Goal: Information Seeking & Learning: Learn about a topic

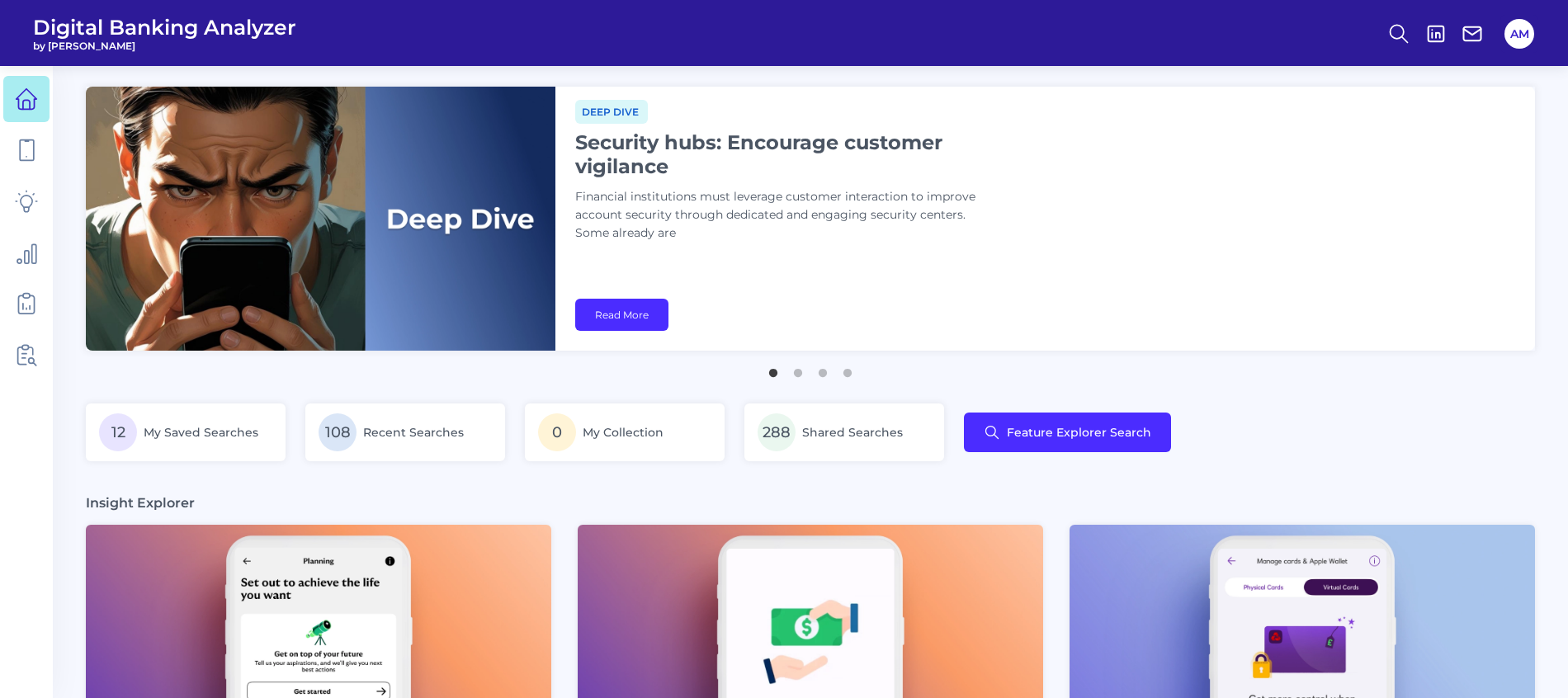
scroll to position [1, 0]
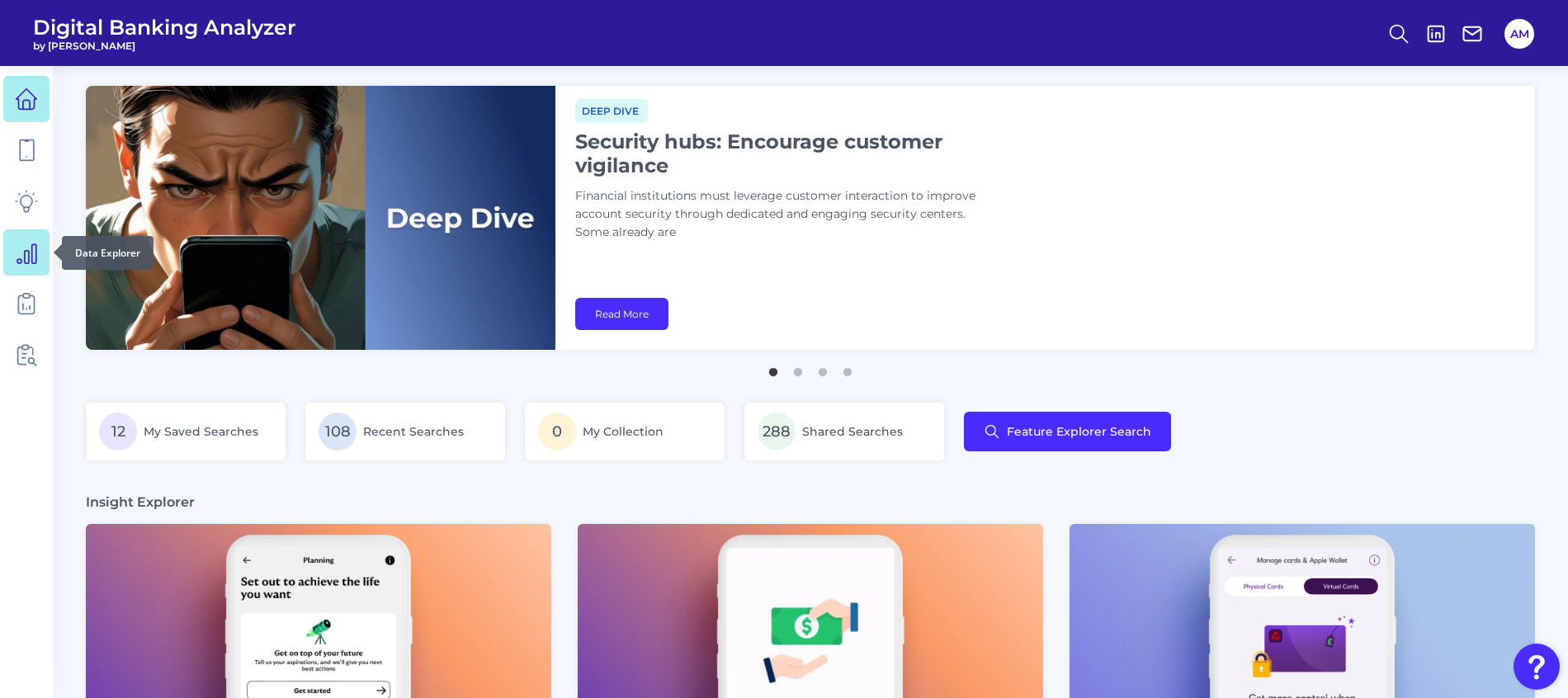
click at [33, 270] on link at bounding box center [27, 253] width 46 height 46
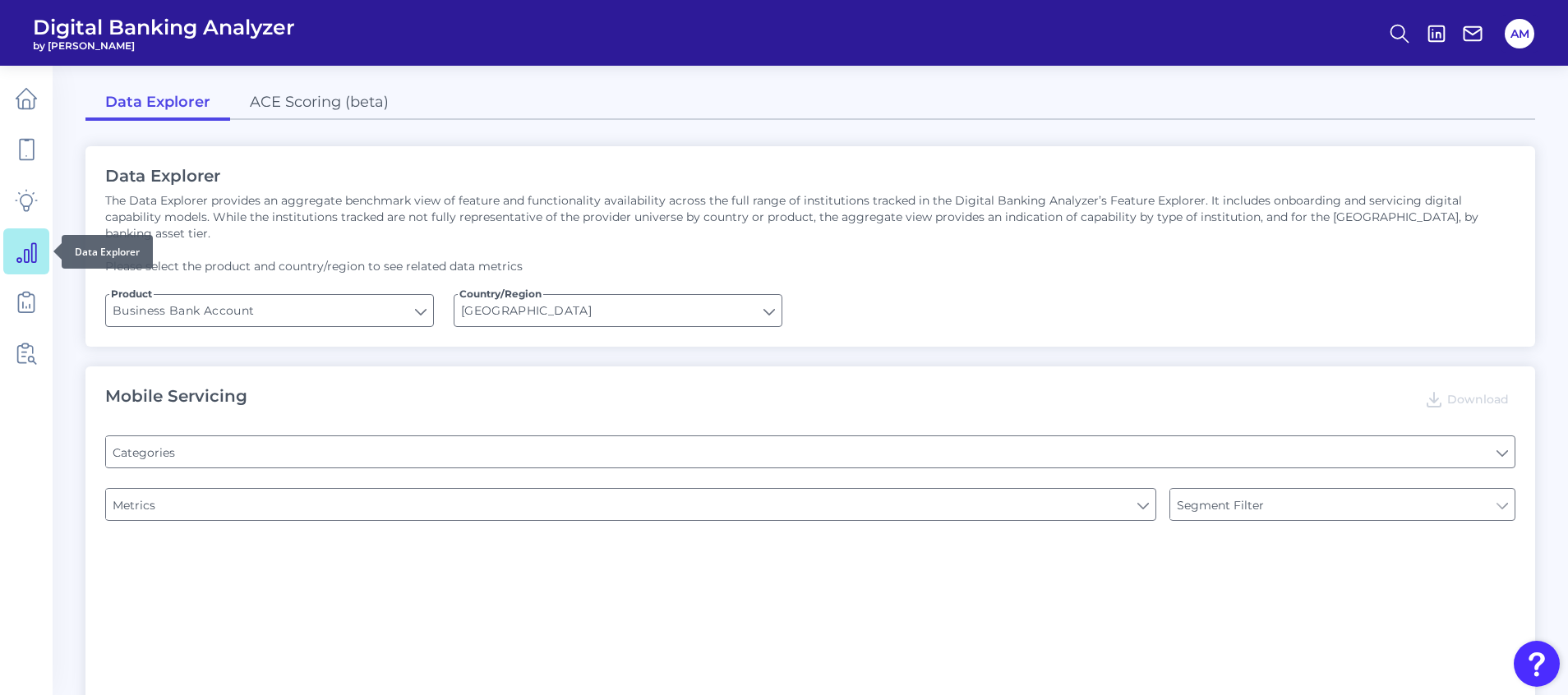
type input "Login"
type input "Type of Institution"
type input "Channel"
type input "Type of Institution"
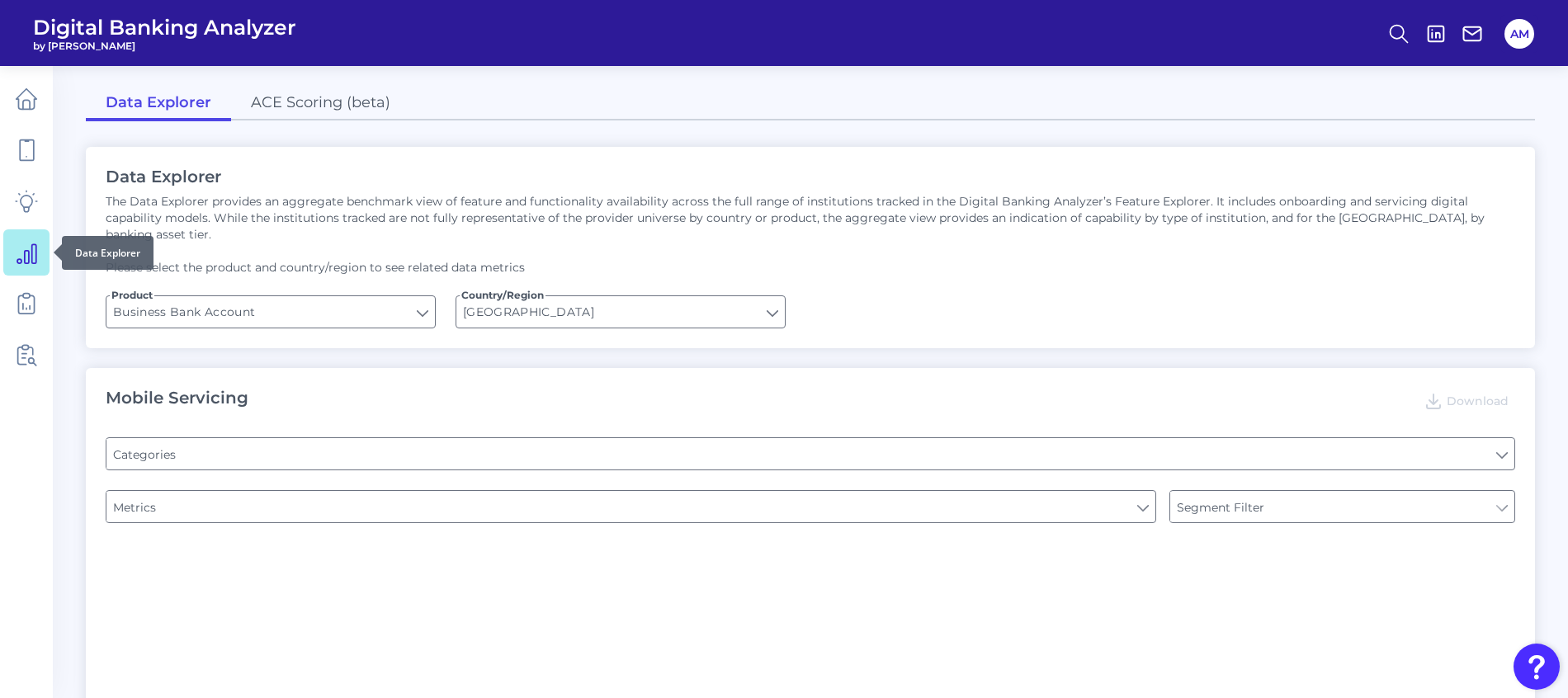
type input "Pre-login Features"
type input "Does it offer third-party single sign on?"
type input "Can you apply for the PRODUCT as a new to brand customer on ANY digital channel?"
type input "Upon opening the app are users immediately prompted to use Touch/Face ID to log…"
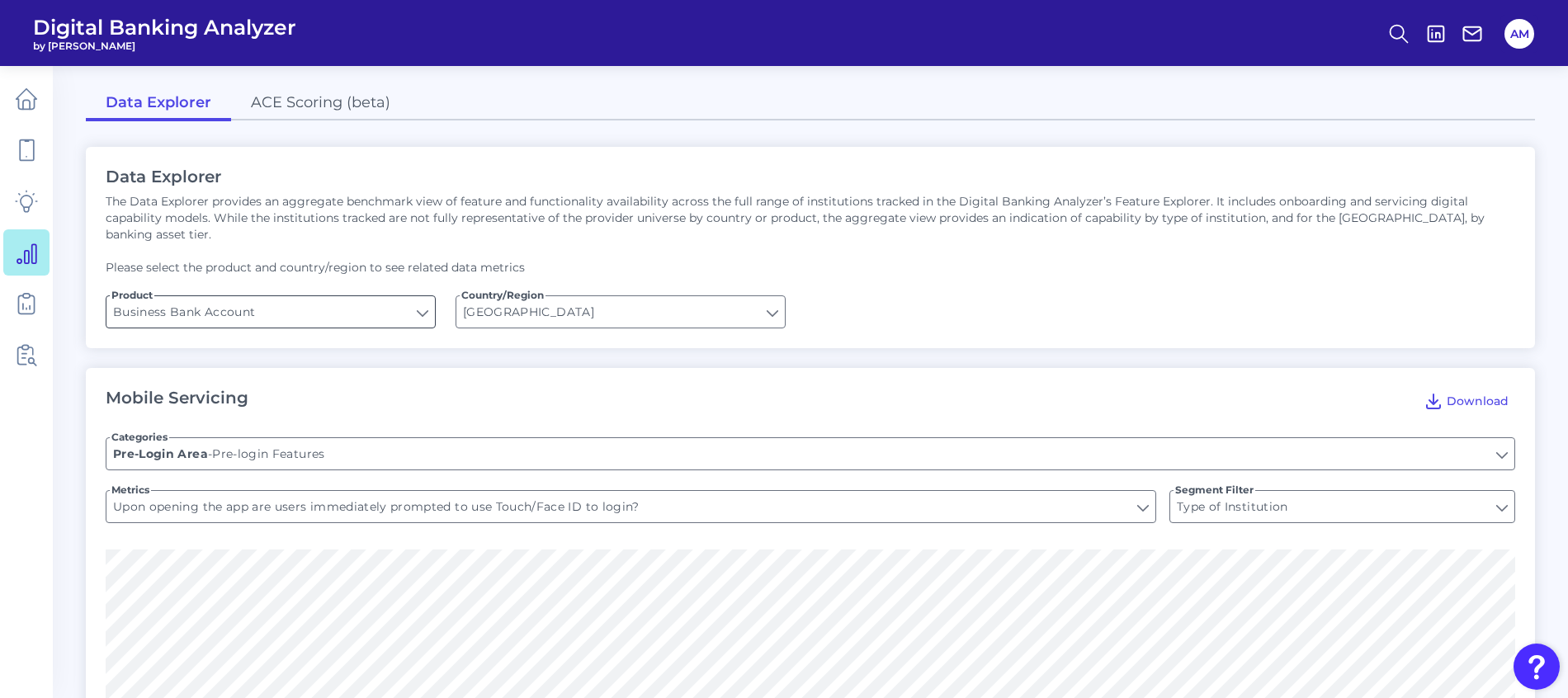
click at [288, 296] on input "Business Bank Account" at bounding box center [270, 311] width 328 height 31
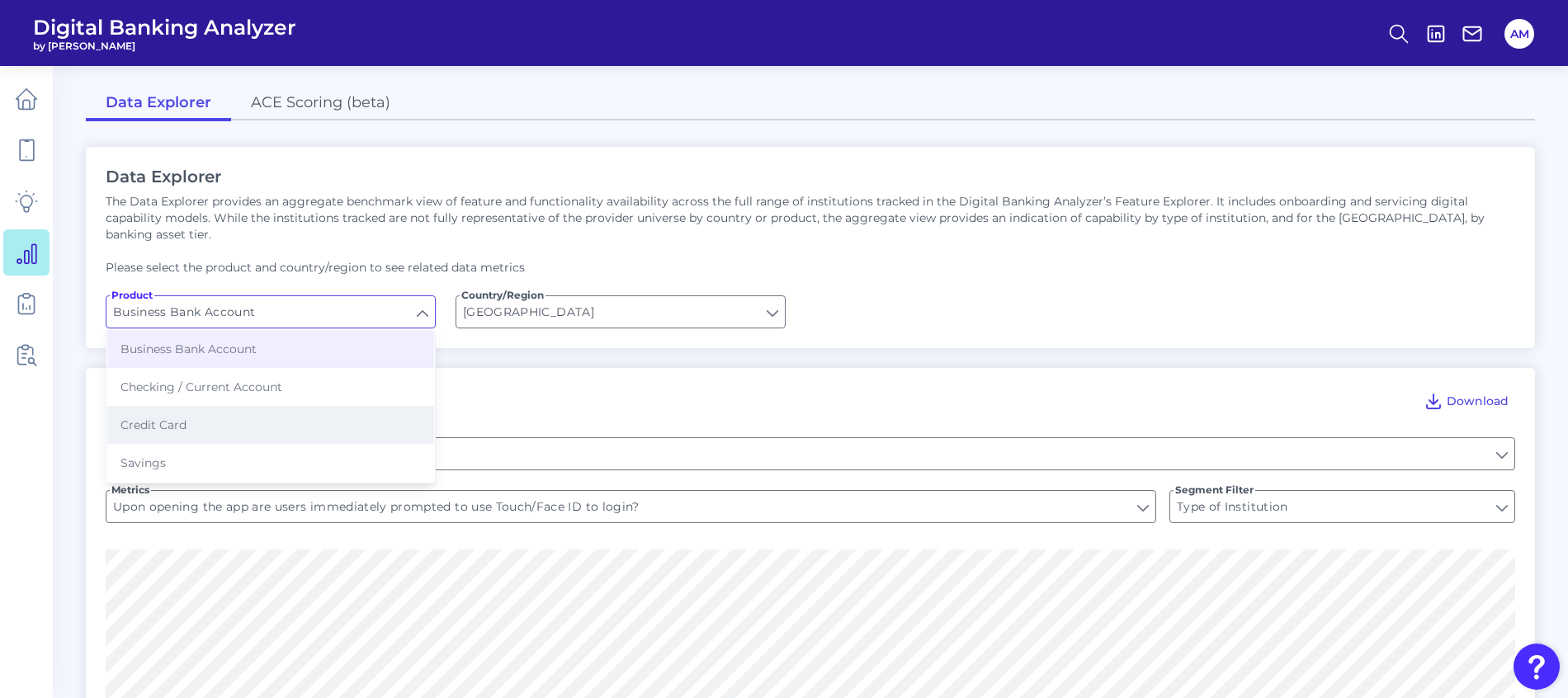
click at [209, 406] on button "Credit Card" at bounding box center [271, 424] width 327 height 38
type input "Credit Card"
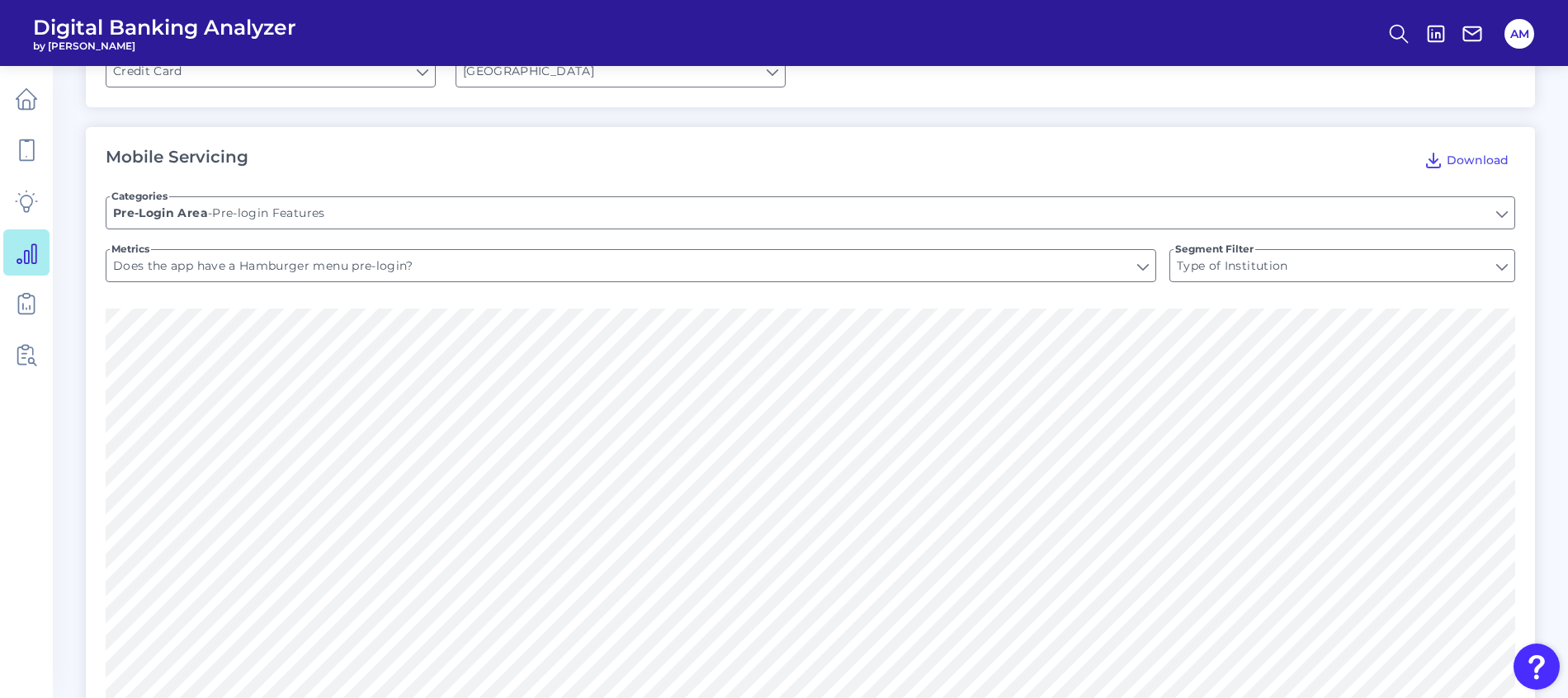
scroll to position [247, 0]
click at [373, 190] on input "Pre-login Features" at bounding box center [810, 206] width 1407 height 31
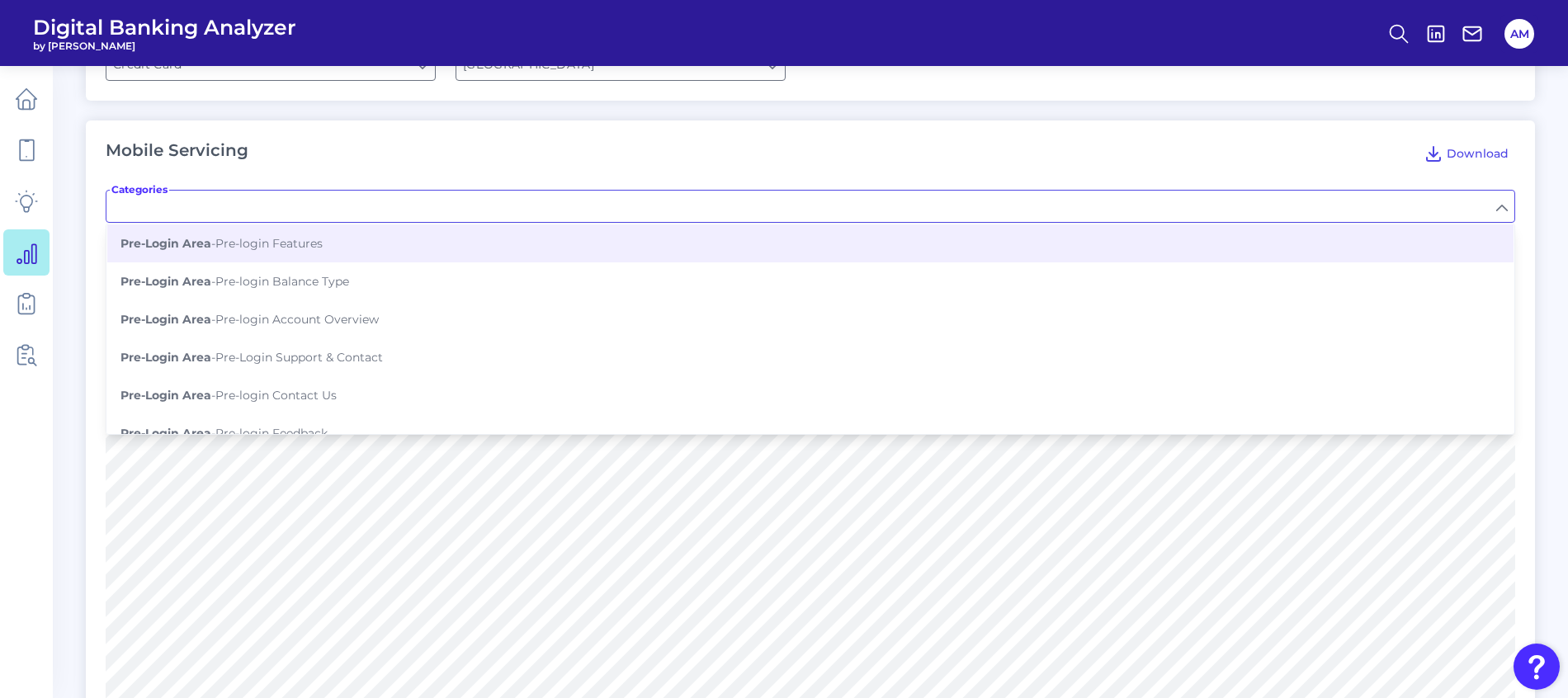
click at [469, 141] on div "Mobile Servicing Download" at bounding box center [810, 153] width 1409 height 27
type input "Pre-login Features"
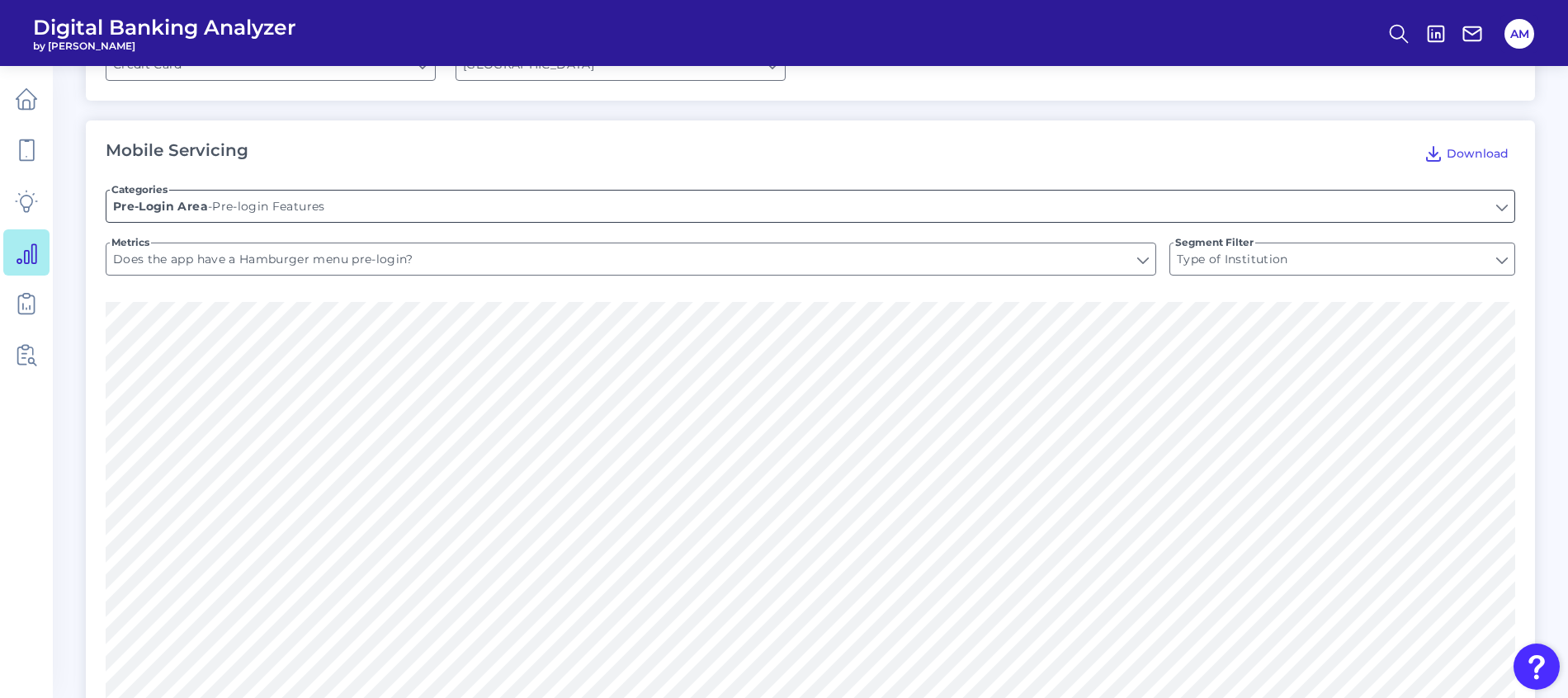
click at [739, 190] on input "Pre-login Features" at bounding box center [810, 206] width 1407 height 31
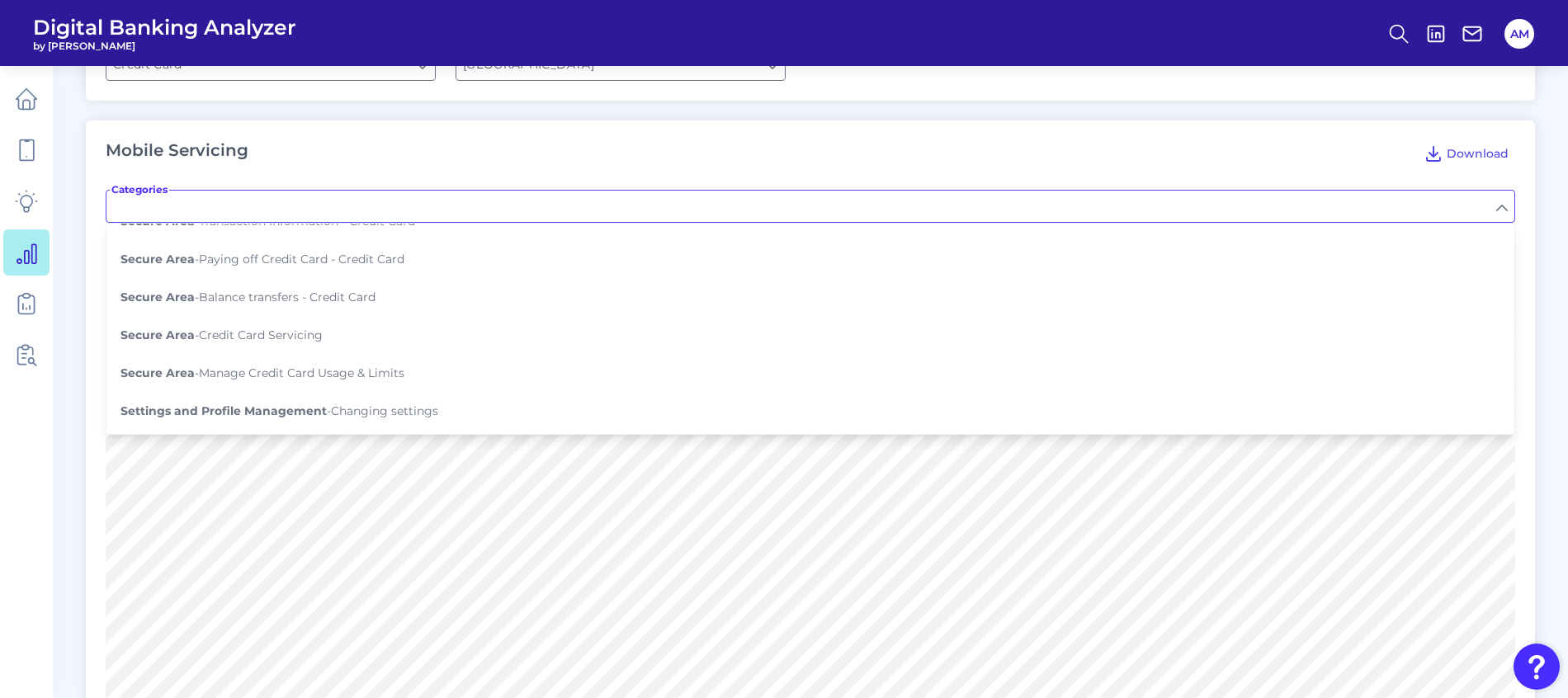
scroll to position [495, 0]
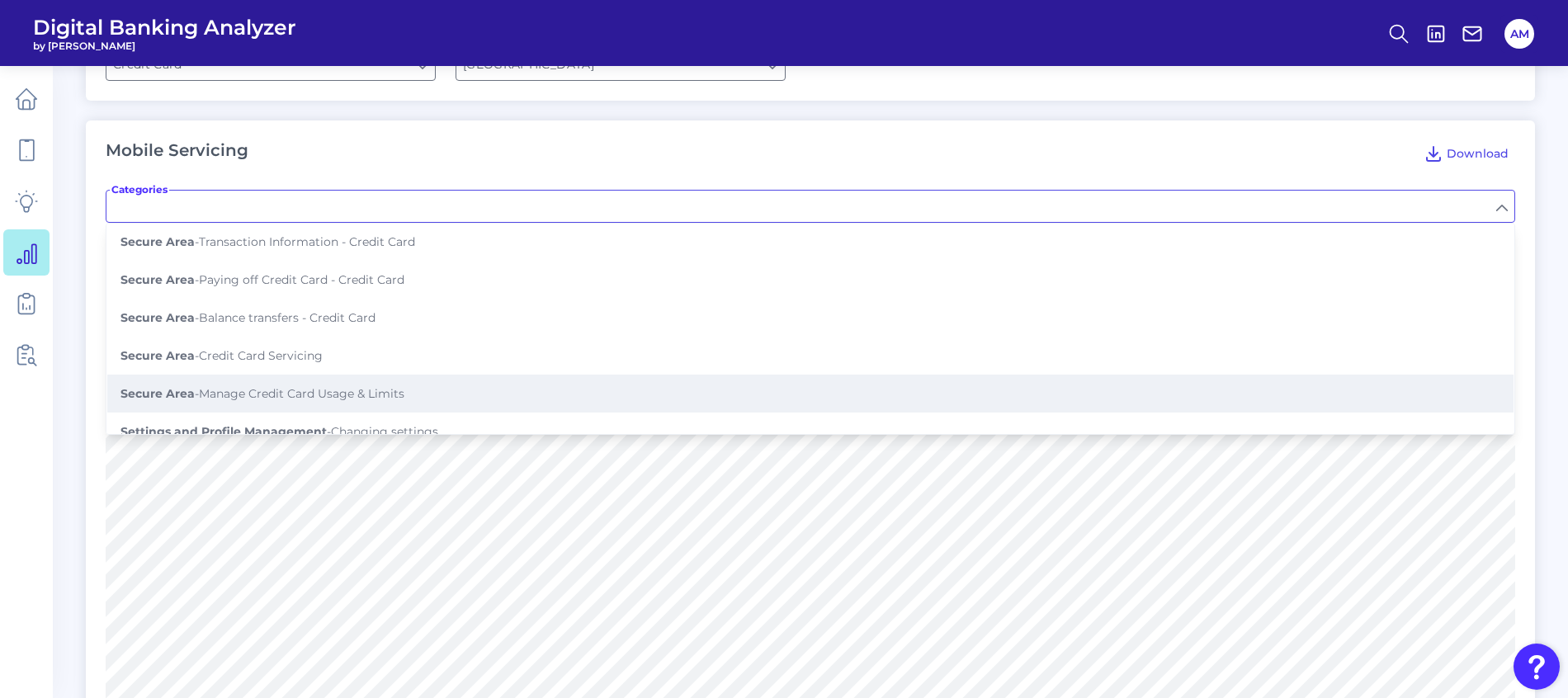
click at [325, 386] on span "Secure Area - Manage Credit Card Usage & Limits" at bounding box center [262, 393] width 284 height 15
type input "Manage Credit Card Usage & Limits"
type input "Enable/disable ATM withdrawals"
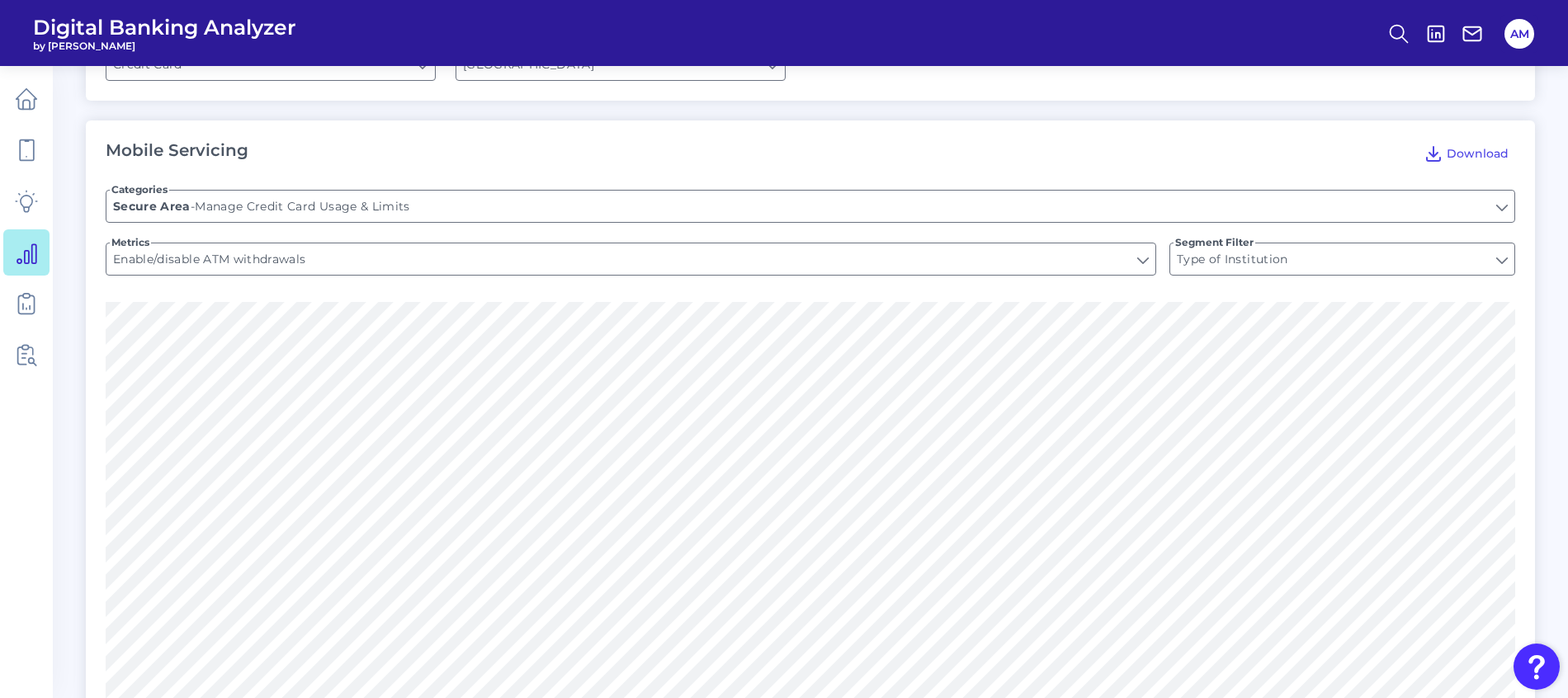
click at [377, 170] on form "Categories Manage Credit Card Usage & Limits Secure Area - Manage Credit Card U…" at bounding box center [810, 236] width 1409 height 132
click at [367, 190] on input "Manage Credit Card Usage & Limits" at bounding box center [810, 206] width 1407 height 31
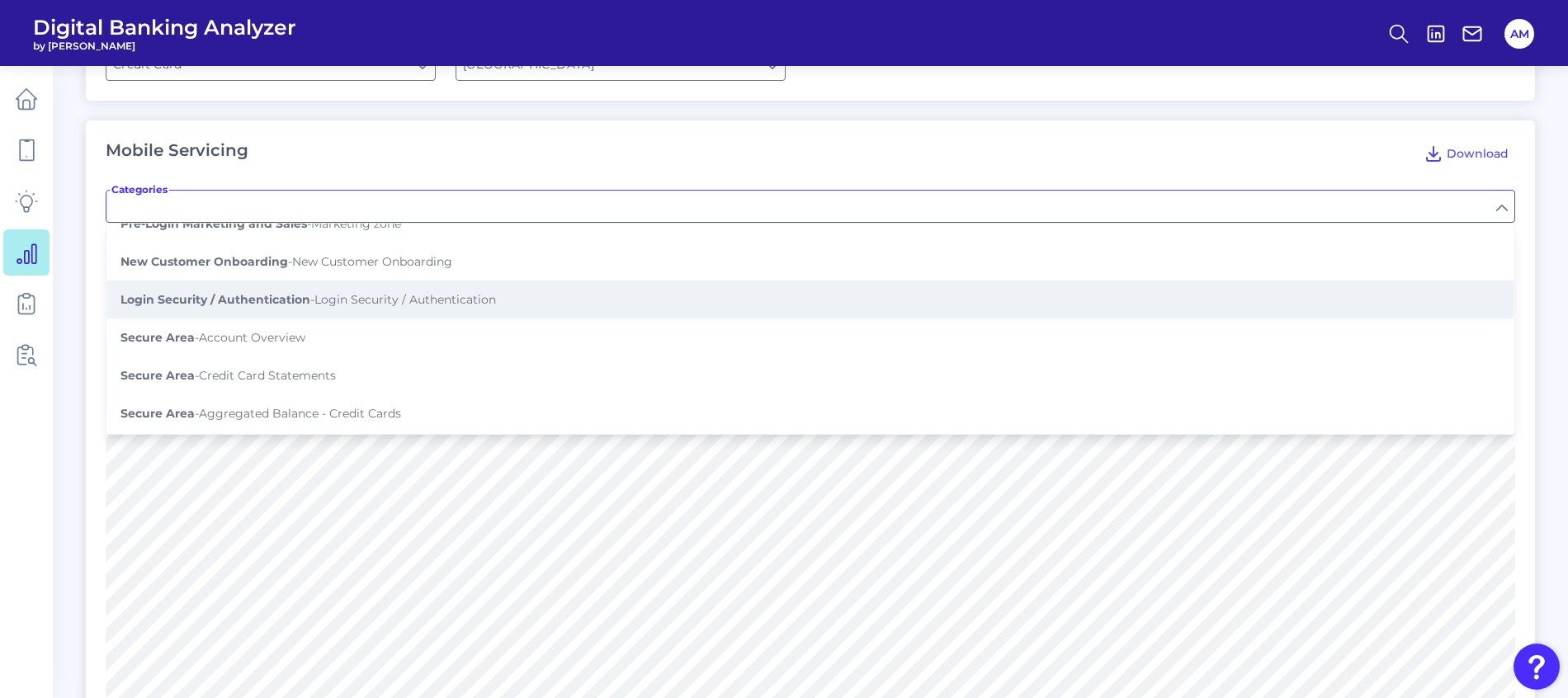
scroll to position [371, 0]
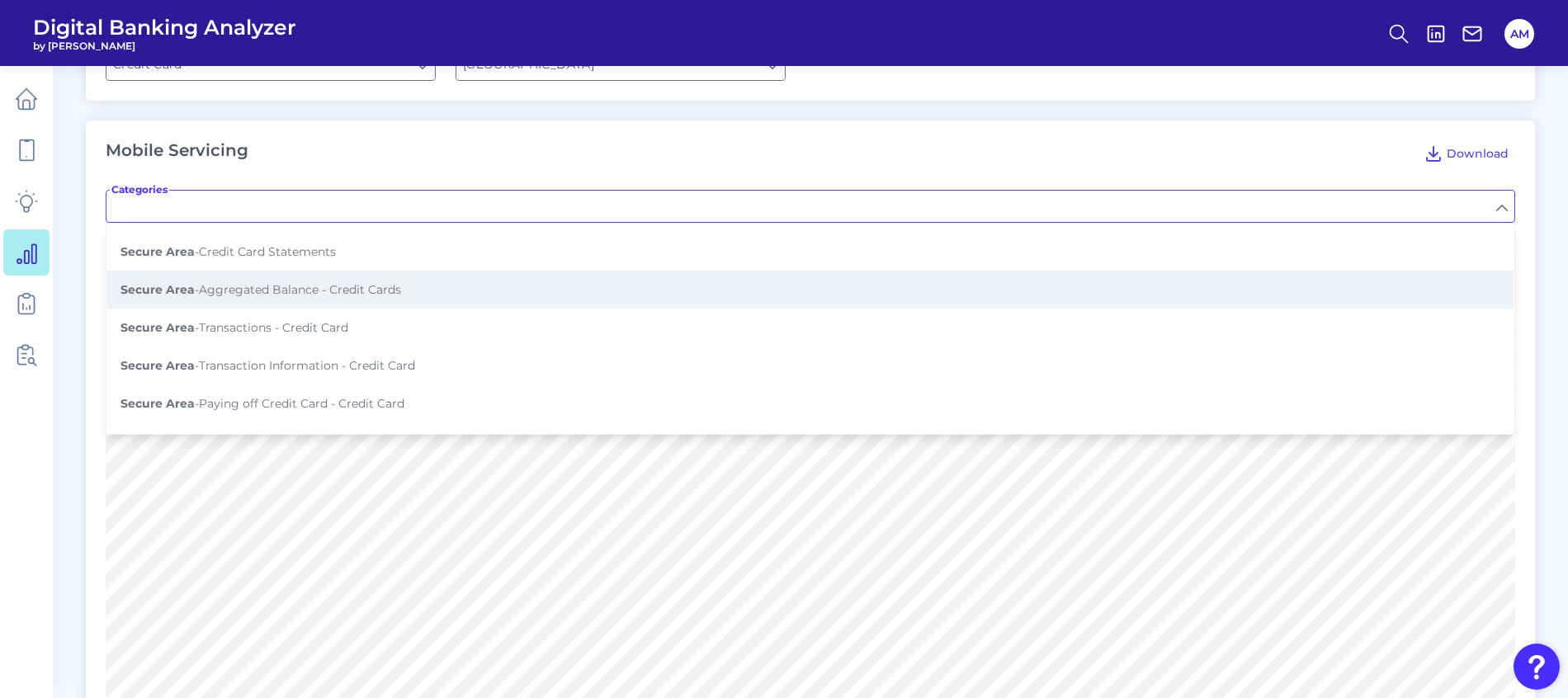
click at [299, 282] on span "Secure Area - Aggregated Balance - Credit Cards" at bounding box center [260, 289] width 280 height 15
type input "Aggregated Balance - Credit Cards"
type input "Aggregates balance of internal accounts"
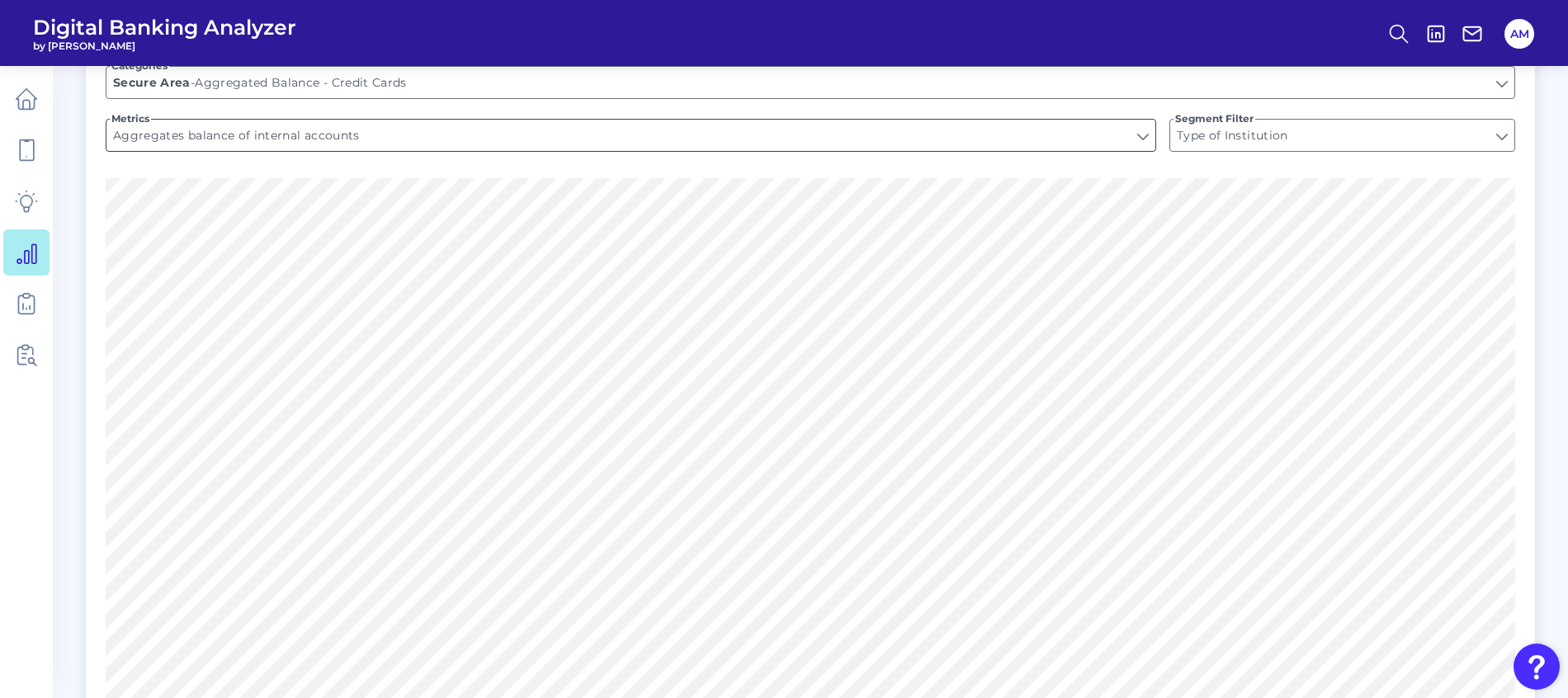
click at [385, 132] on input "Aggregates balance of internal accounts" at bounding box center [631, 135] width 1049 height 31
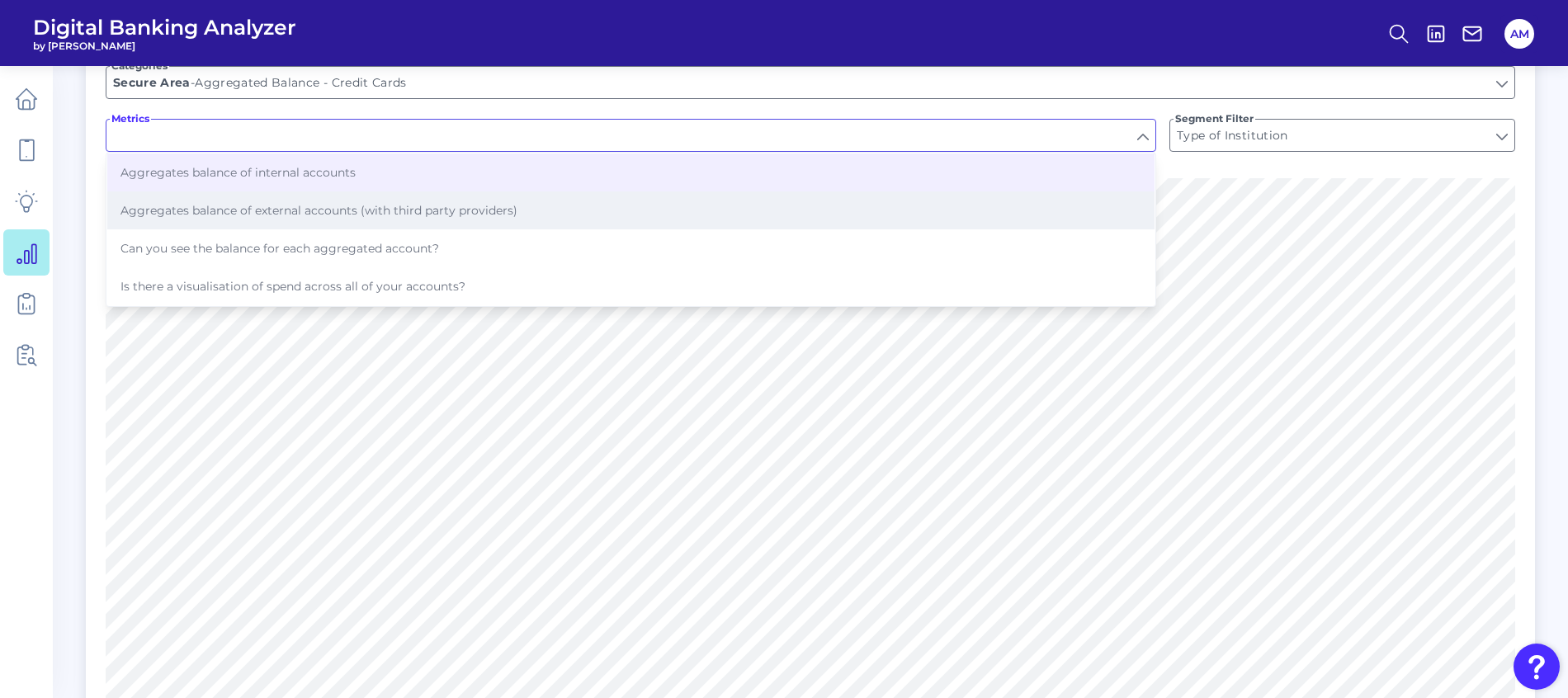
click at [384, 203] on span "Aggregates balance of external accounts (with third party providers)" at bounding box center [319, 210] width 397 height 15
type input "Aggregates balance of external accounts (with third party providers)"
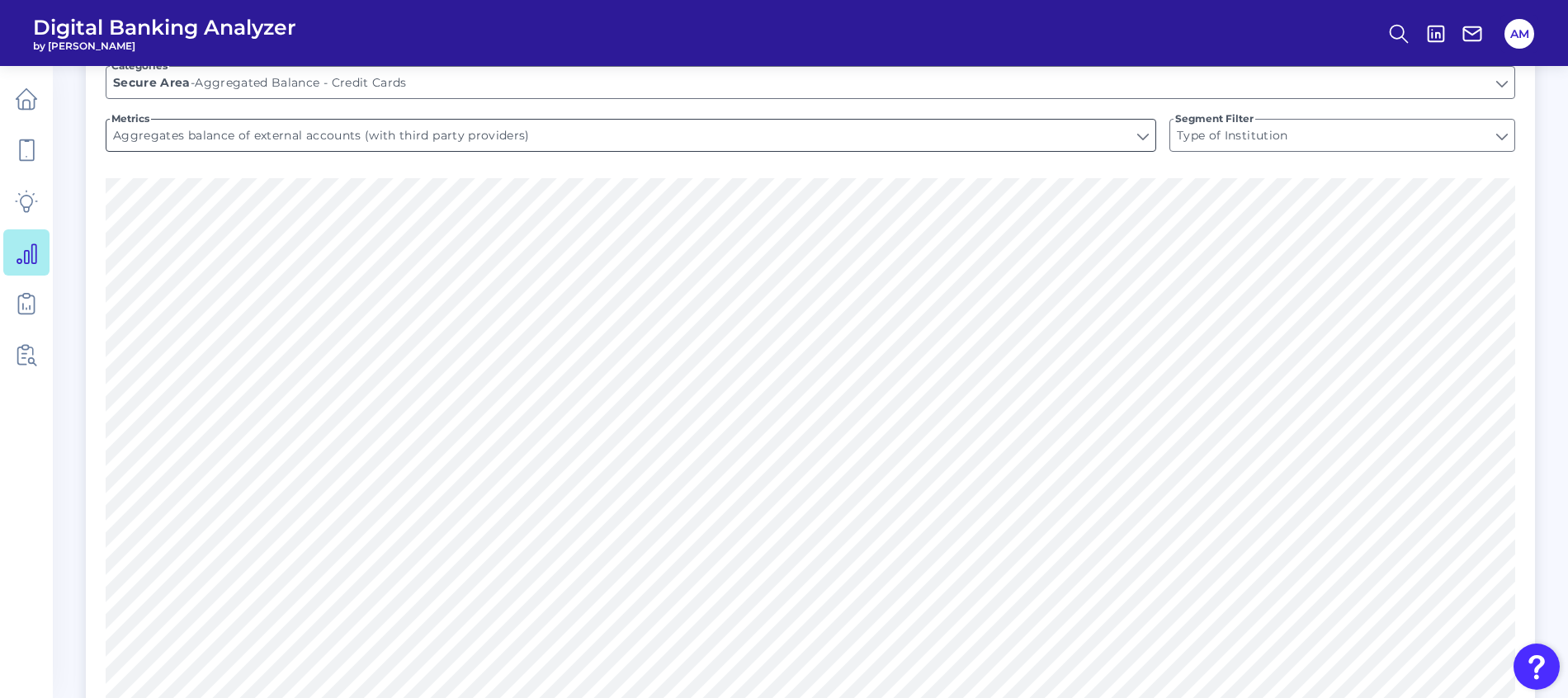
click at [867, 119] on input "Aggregates balance of external accounts (with third party providers)" at bounding box center [631, 135] width 1049 height 31
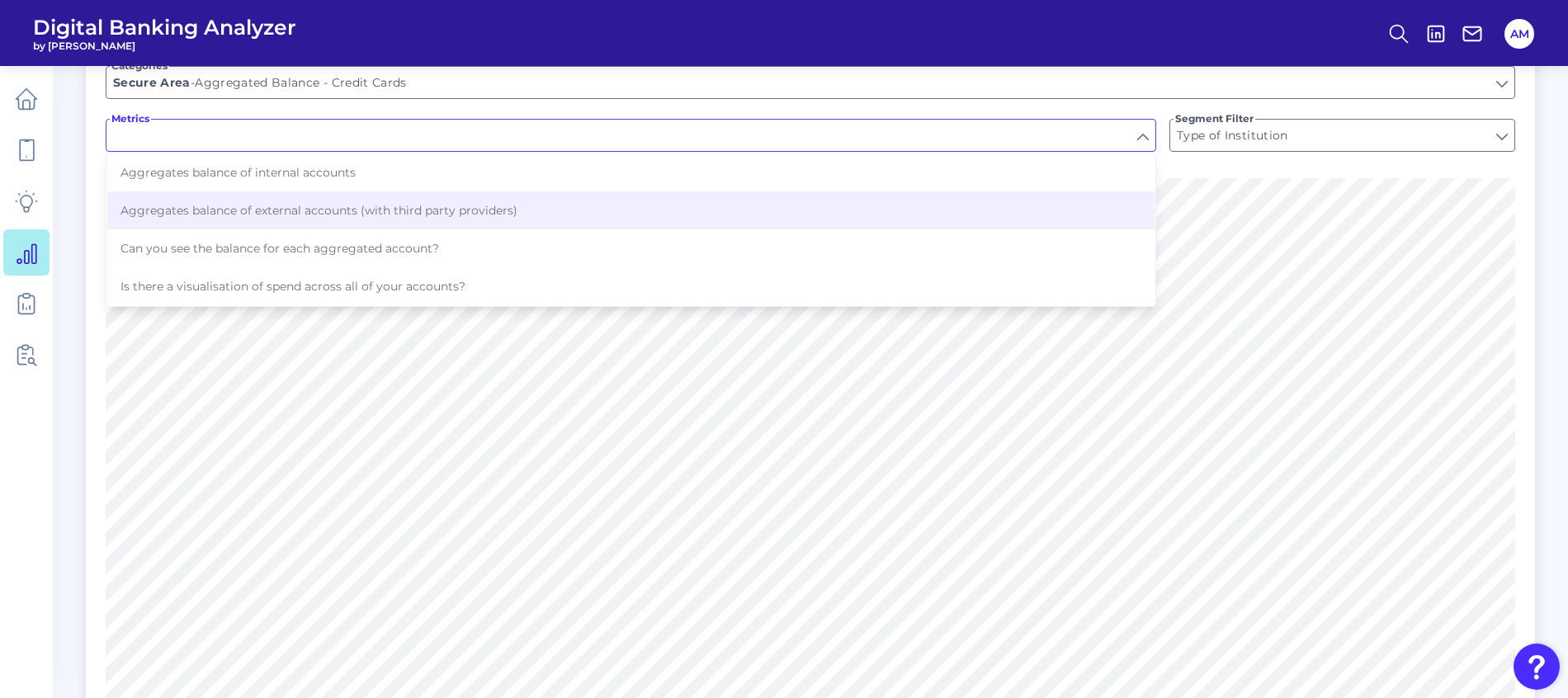
type input "Aggregates balance of external accounts (with third party providers)"
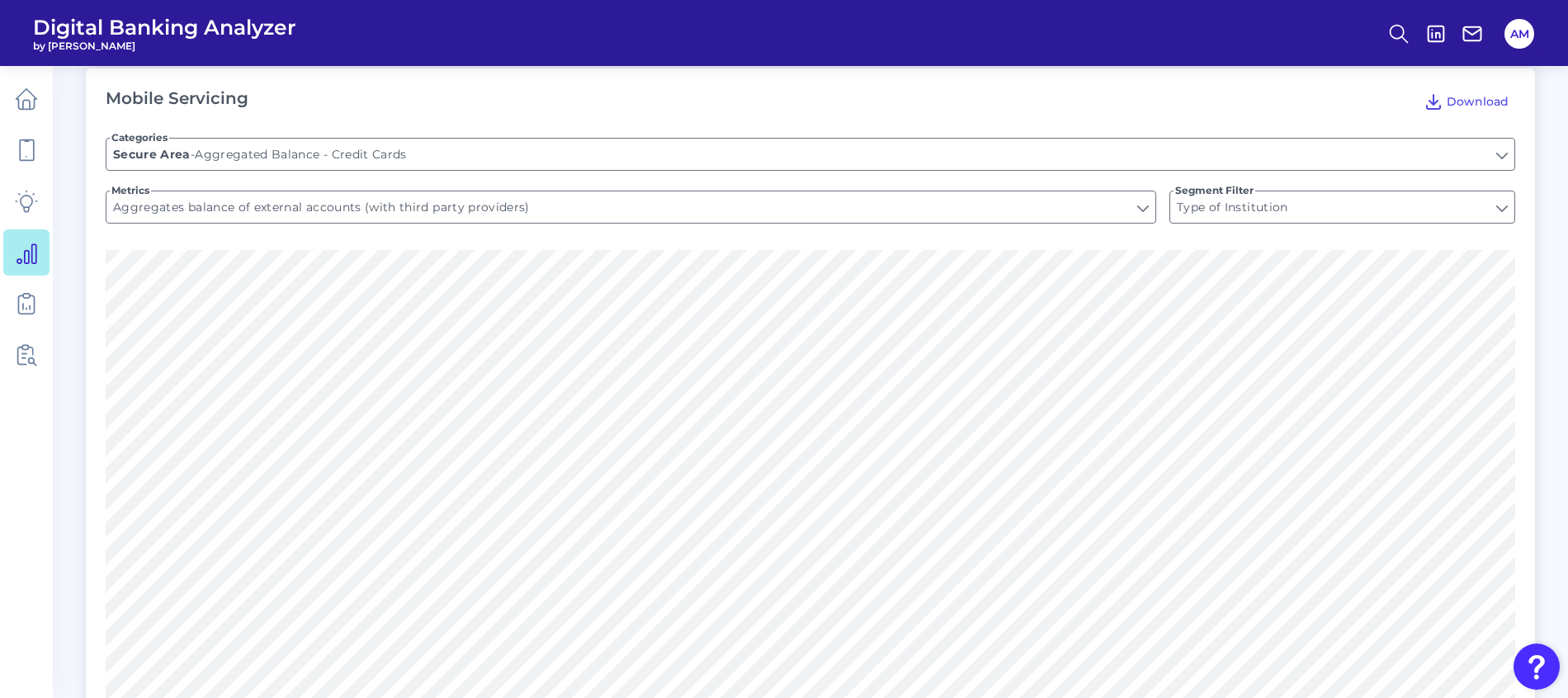
scroll to position [247, 0]
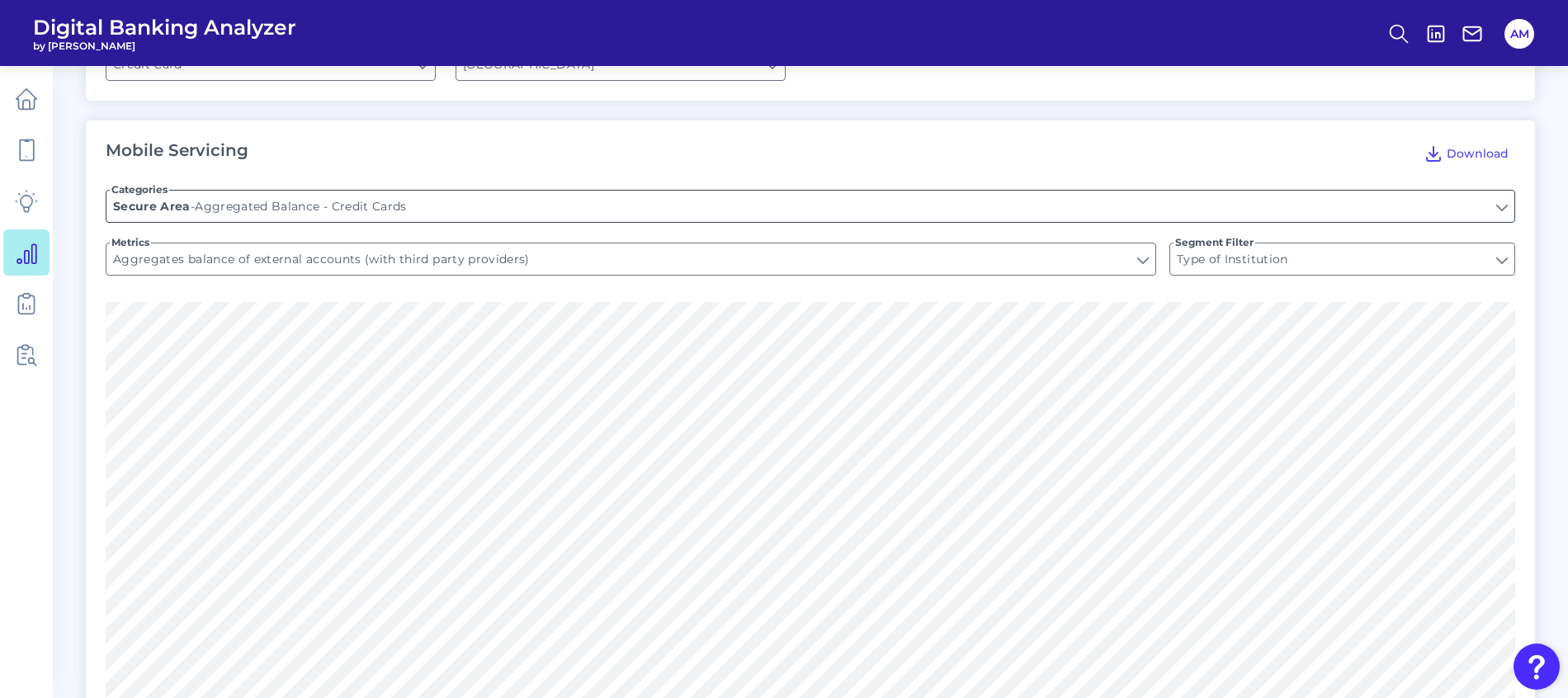
click at [477, 190] on input "Aggregated Balance - Credit Cards" at bounding box center [810, 206] width 1407 height 31
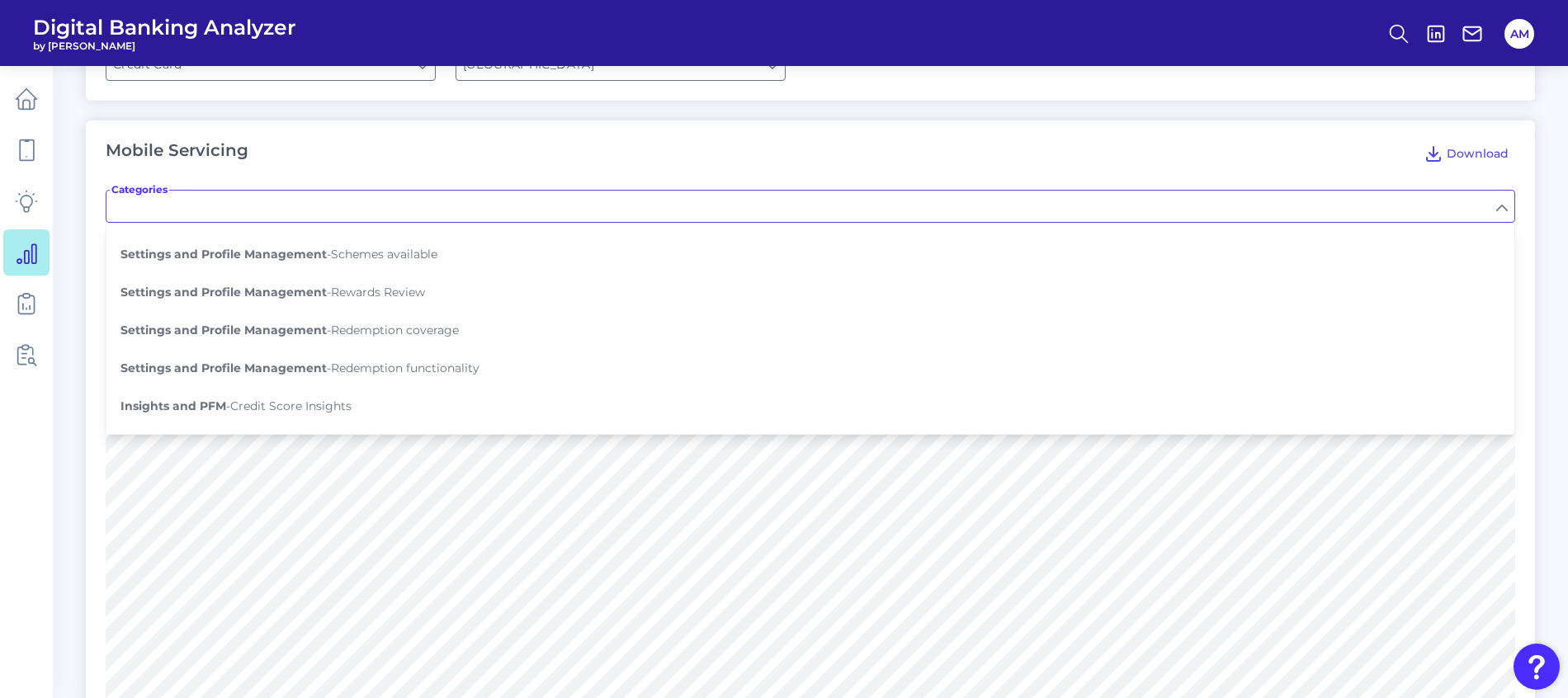
scroll to position [866, 0]
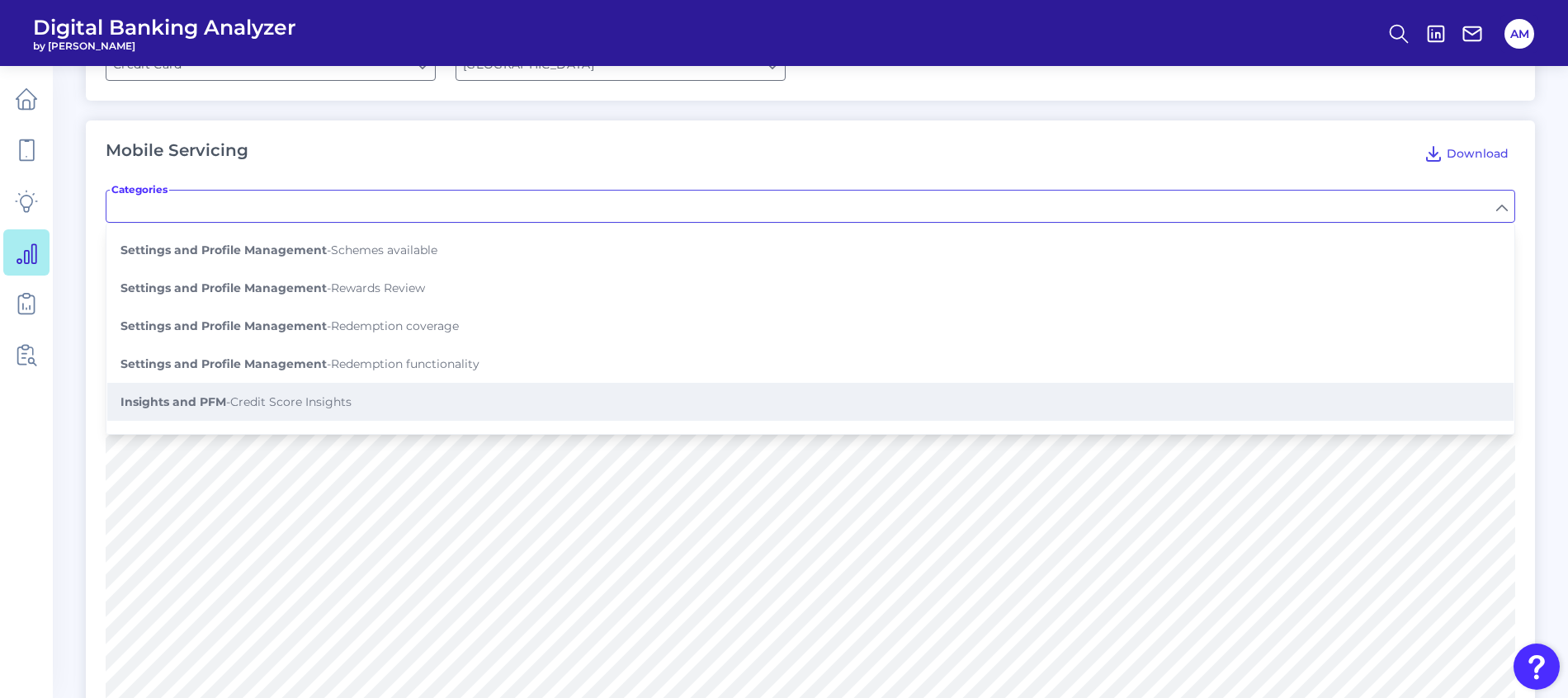
click at [244, 394] on span "Insights and PFM - Credit Score Insights" at bounding box center [235, 401] width 231 height 15
type input "Credit Score Insights"
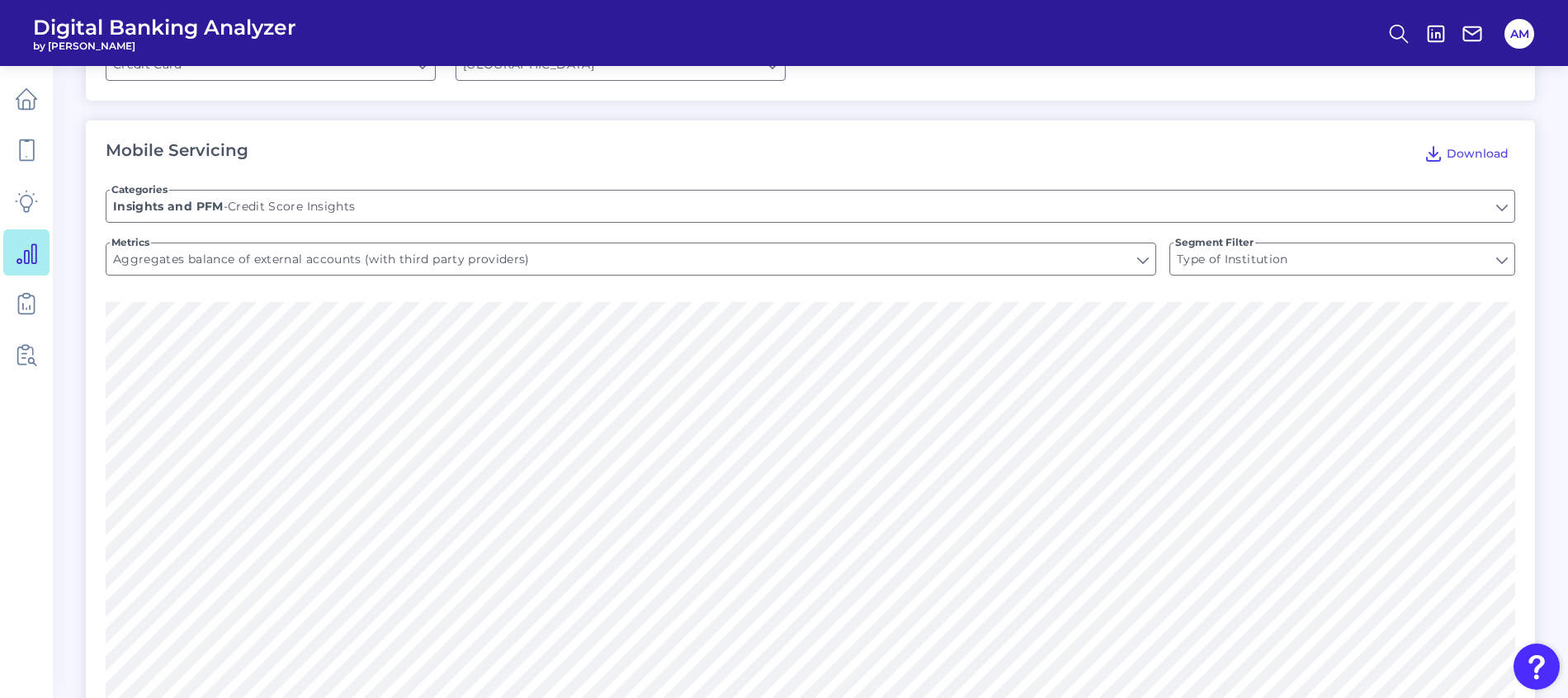
type input "View FICO score / credit score"
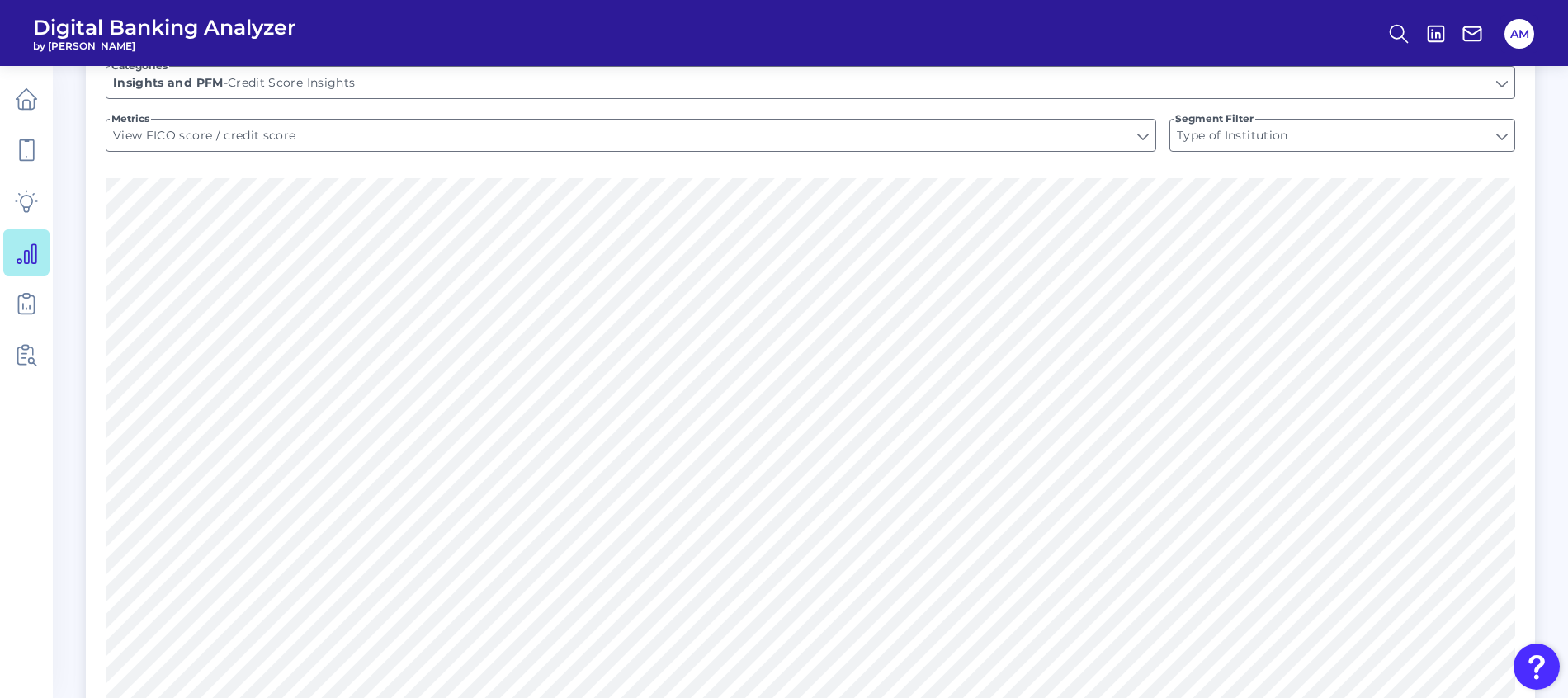
scroll to position [247, 0]
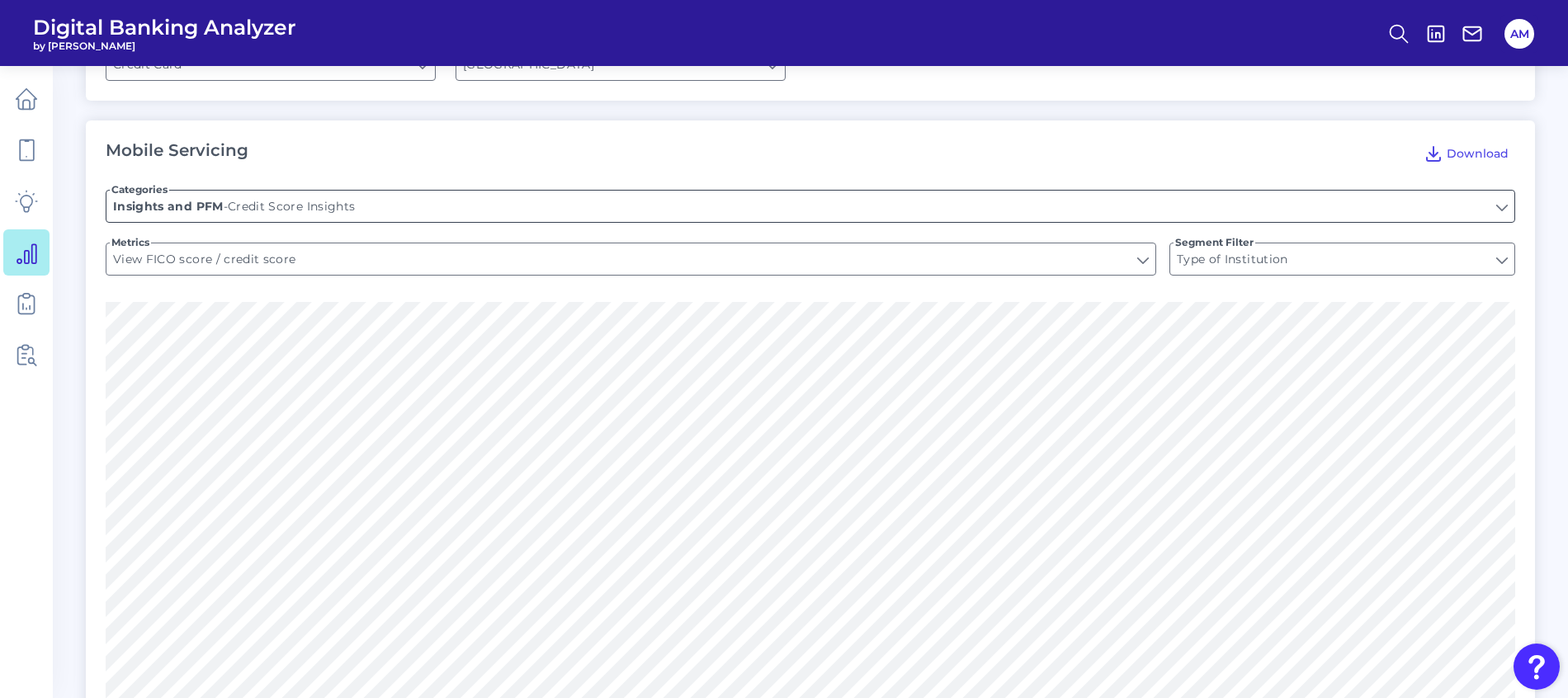
click at [552, 202] on input "Credit Score Insights" at bounding box center [810, 206] width 1407 height 31
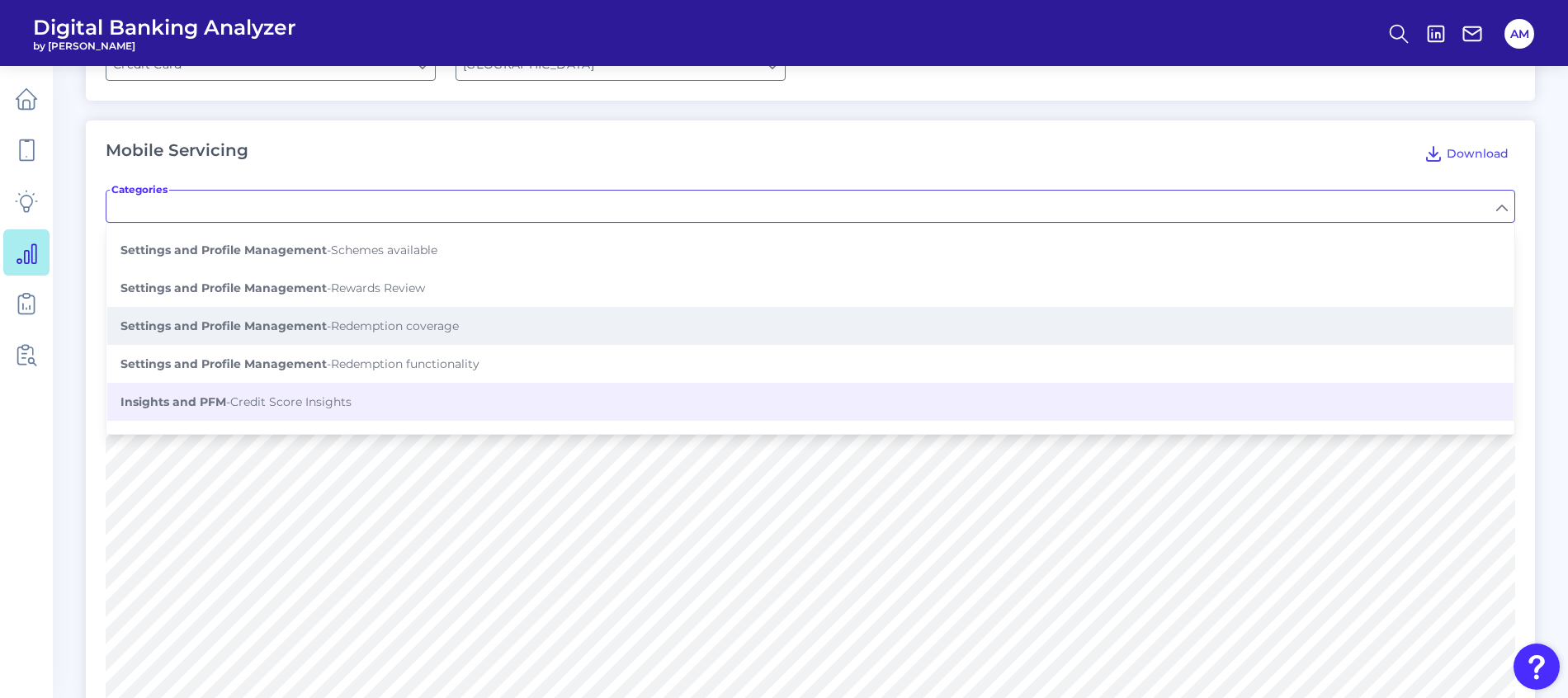
scroll to position [990, 0]
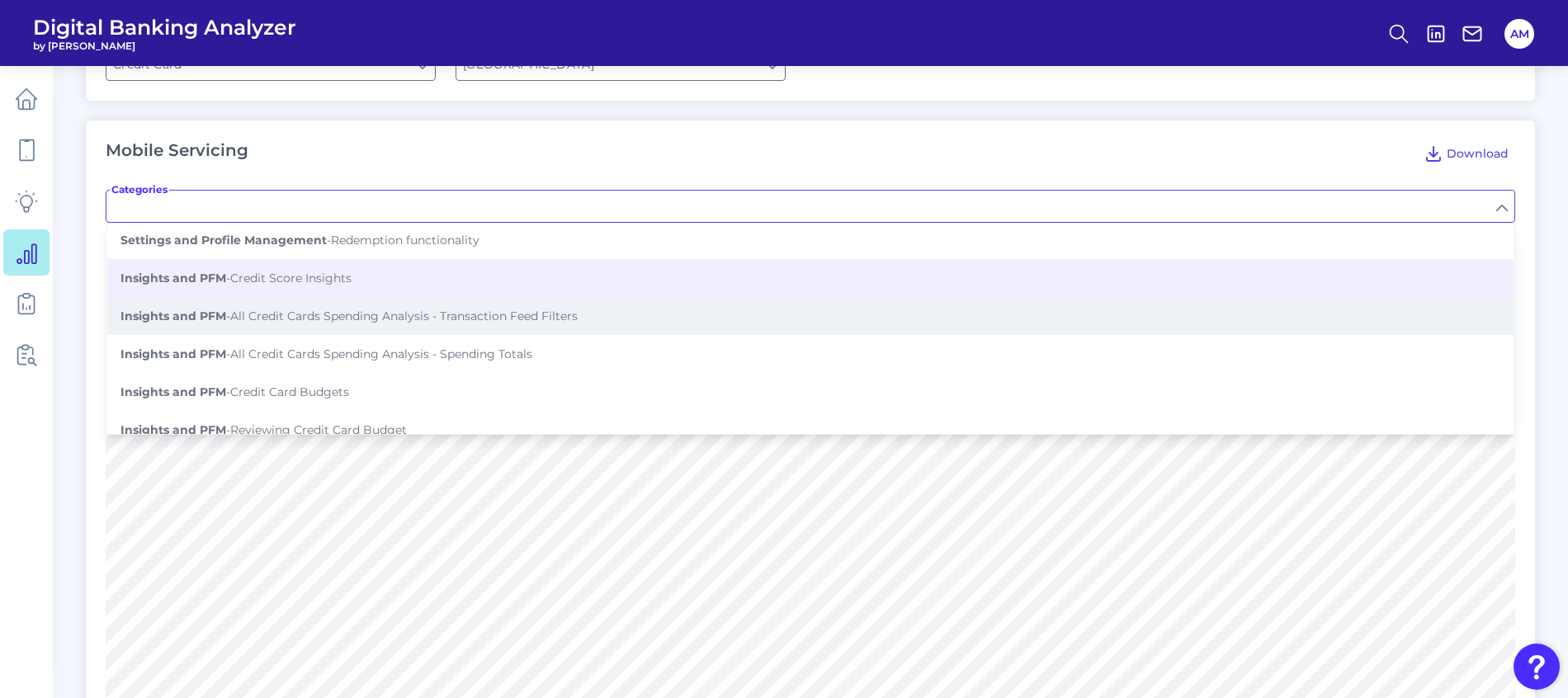
click at [496, 309] on span "Insights and PFM - All Credit Cards Spending Analysis - Transaction Feed Filters" at bounding box center [349, 316] width 457 height 15
type input "All Credit Cards Spending Analysis - Transaction Feed Filters"
type input "By category"
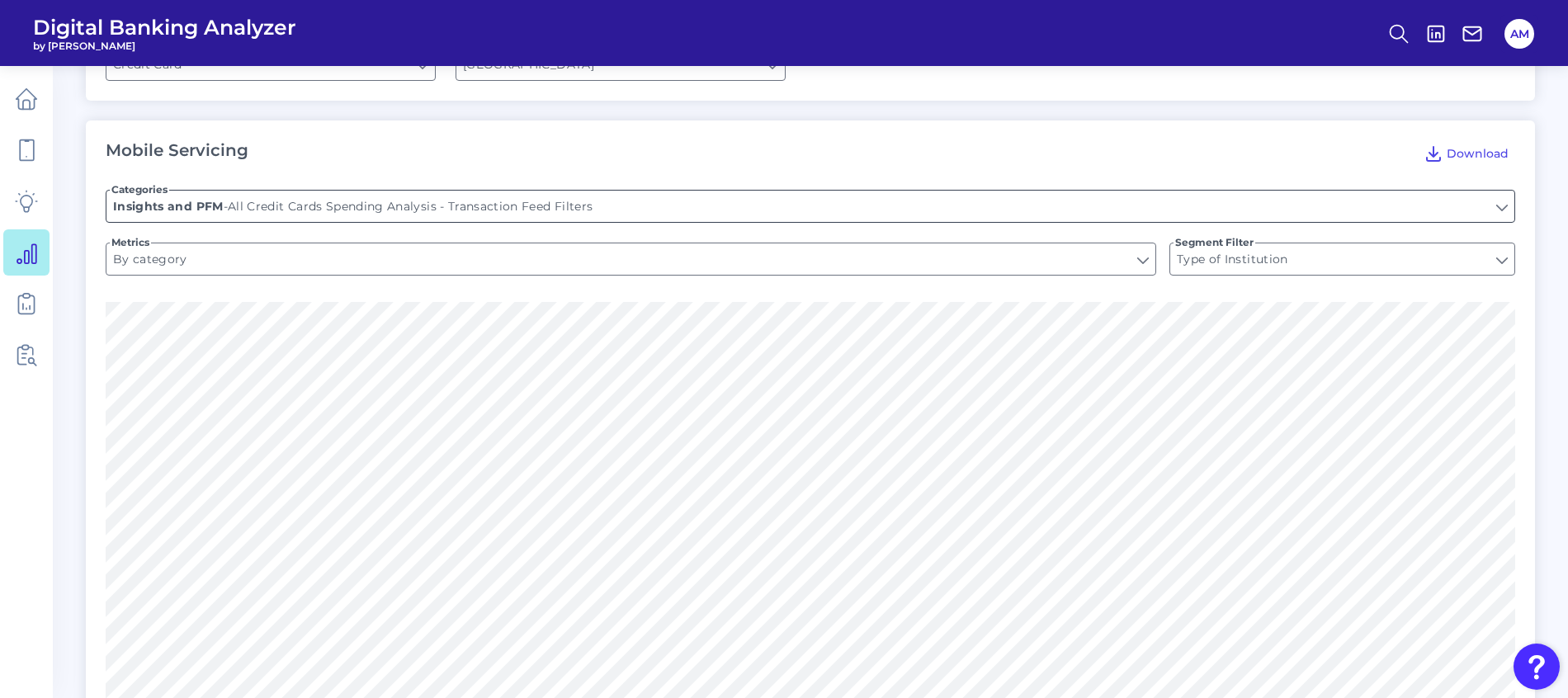
click at [481, 193] on input "All Credit Cards Spending Analysis - Transaction Feed Filters" at bounding box center [810, 206] width 1407 height 31
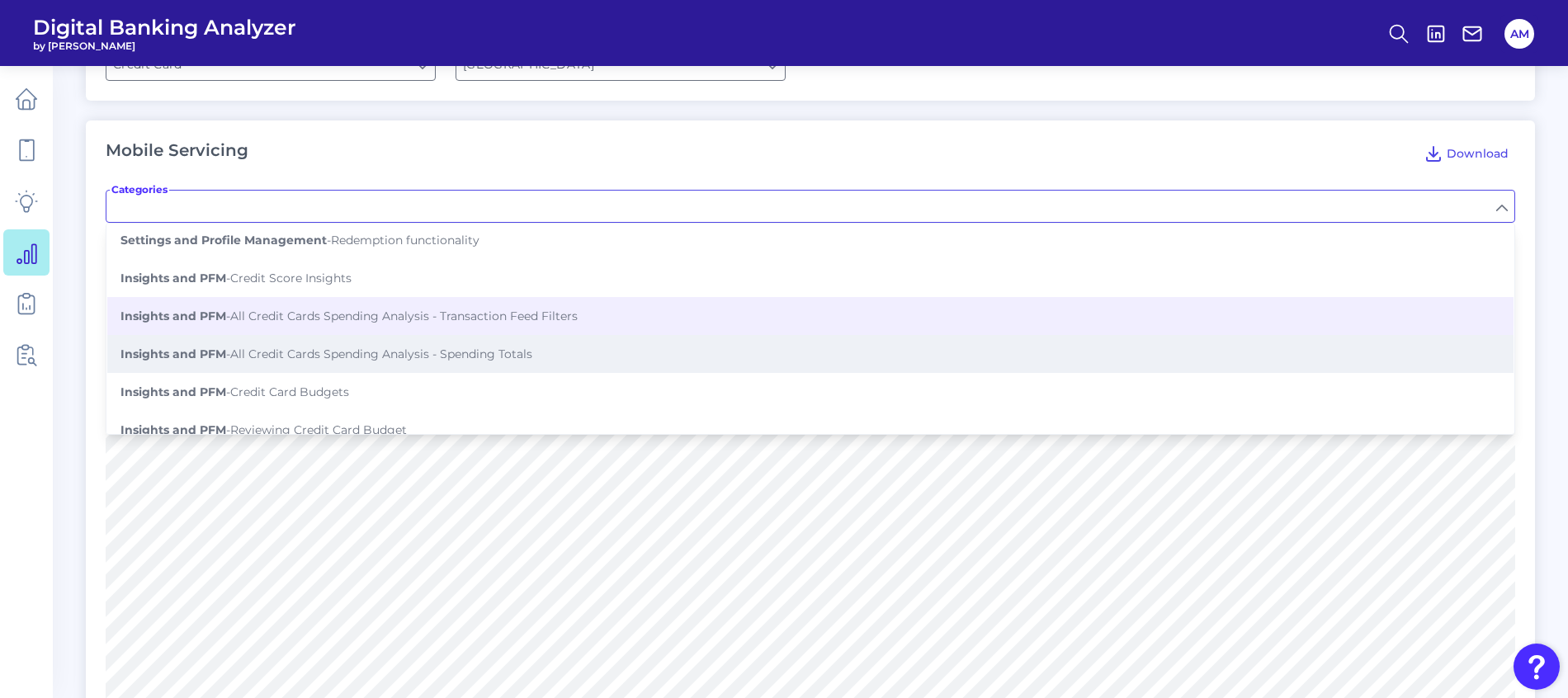
click at [362, 346] on span "Insights and PFM - All Credit Cards Spending Analysis - Spending Totals" at bounding box center [326, 354] width 412 height 15
type input "All Credit Cards Spending Analysis - Spending Totals"
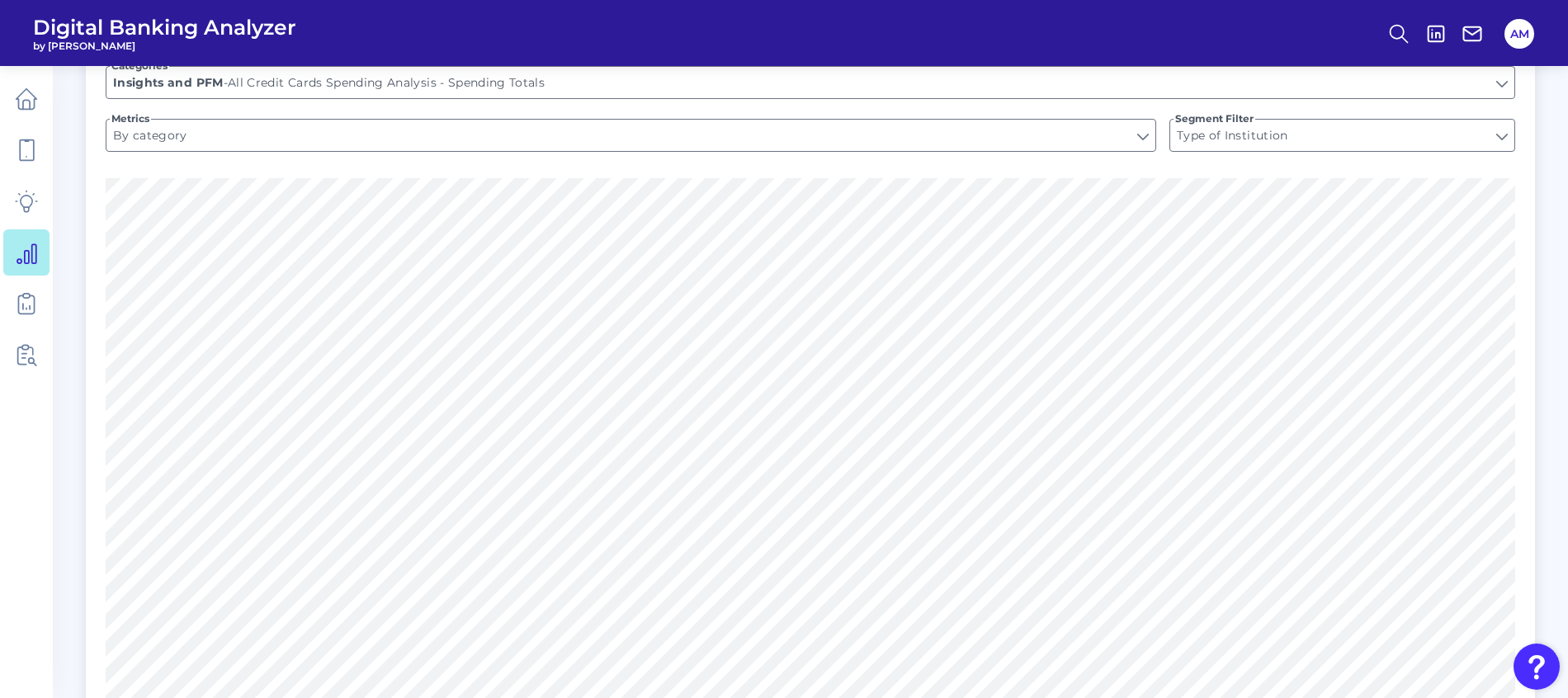
scroll to position [247, 0]
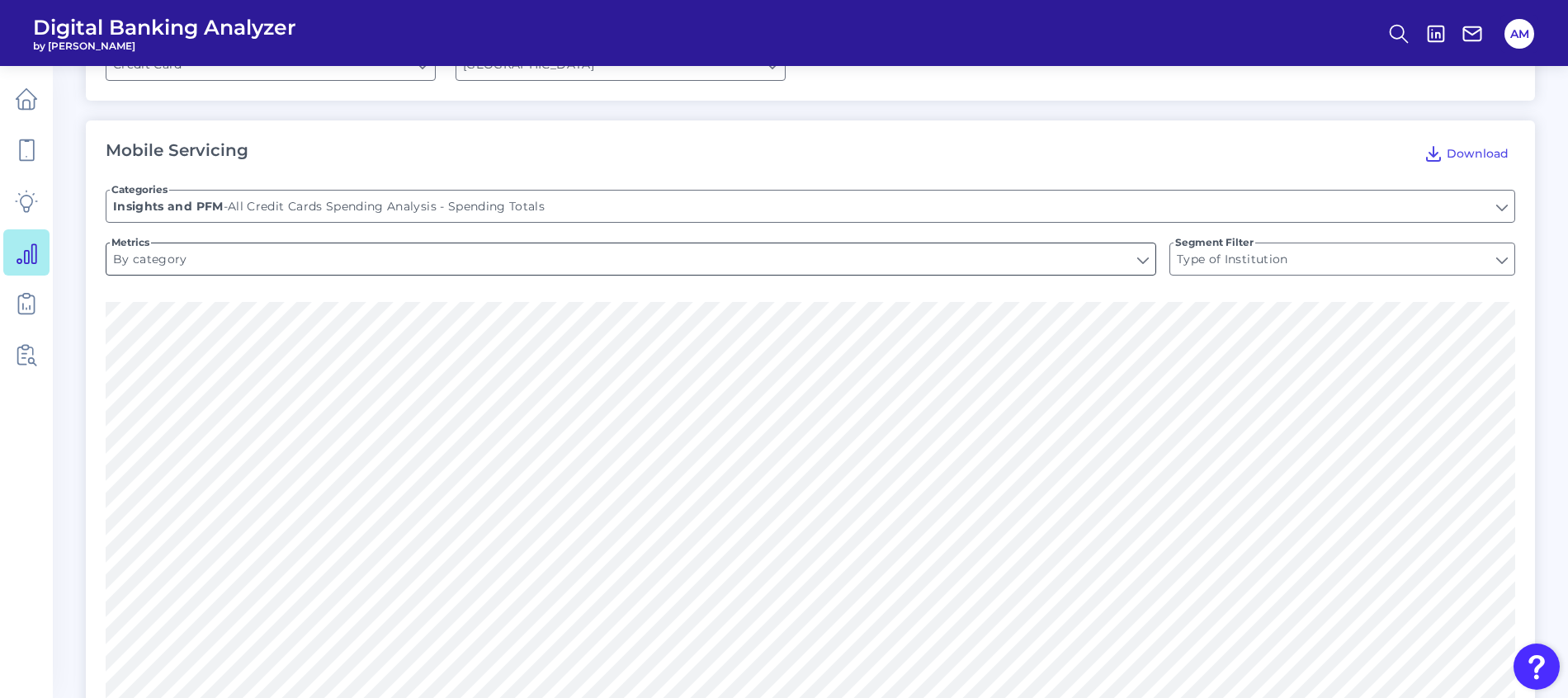
click at [231, 248] on input "By category" at bounding box center [631, 259] width 1049 height 31
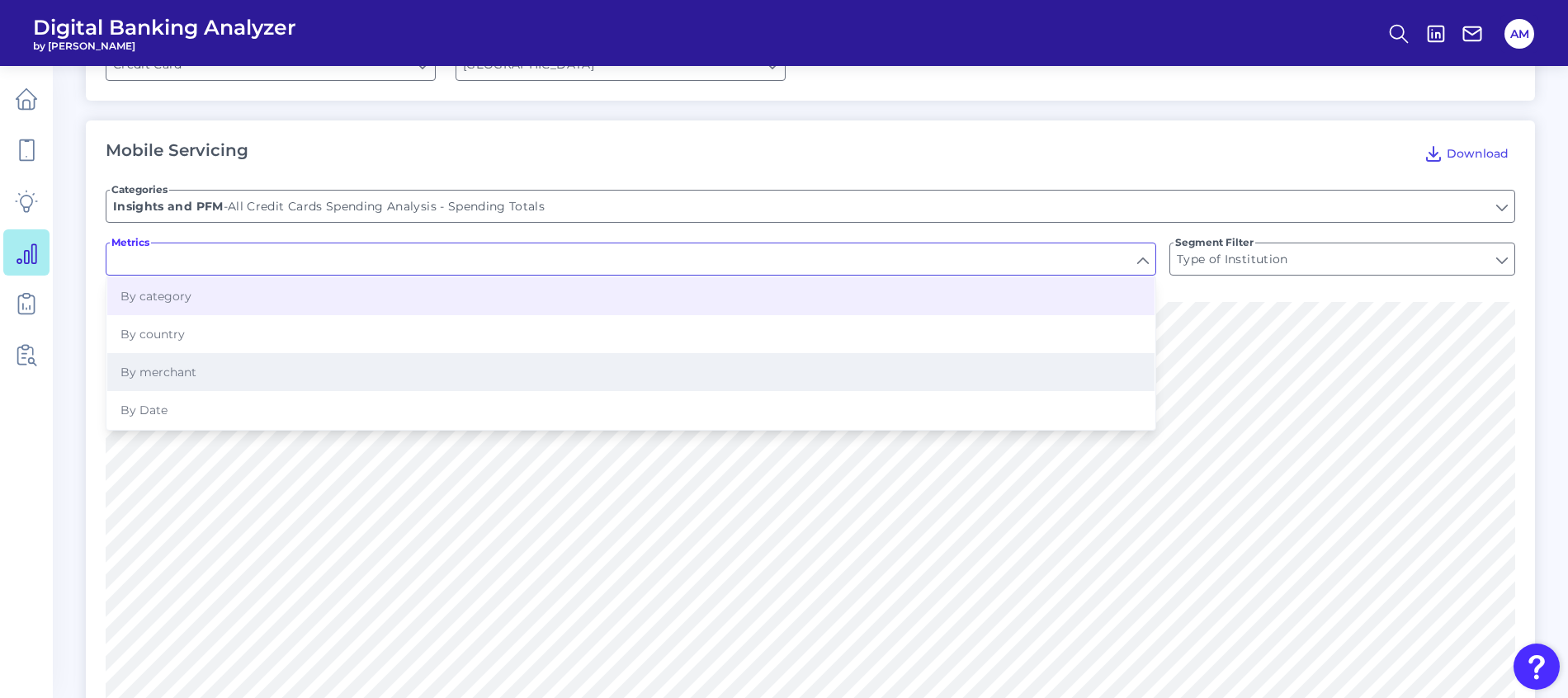
click at [207, 353] on button "By merchant" at bounding box center [631, 371] width 1047 height 38
type input "By merchant"
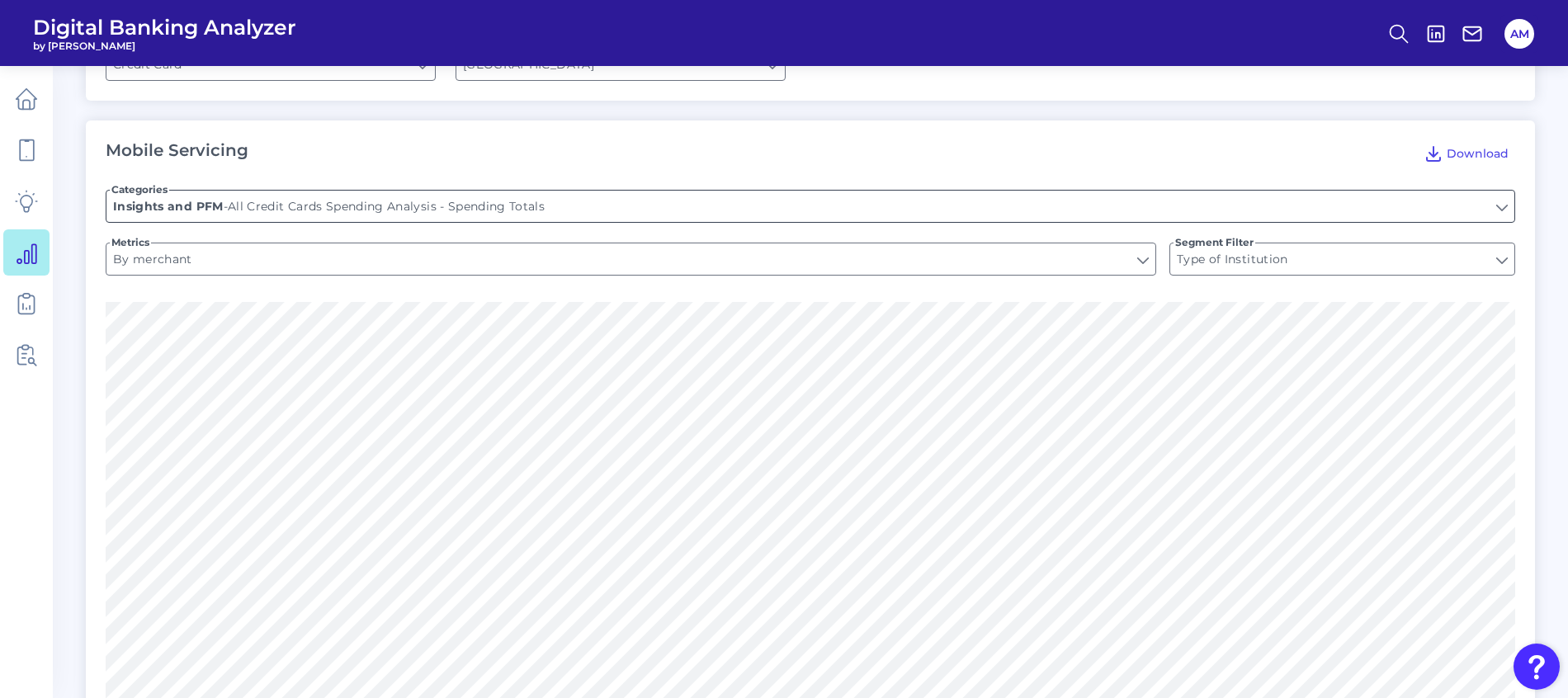
click at [578, 192] on input "All Credit Cards Spending Analysis - Spending Totals" at bounding box center [810, 206] width 1407 height 31
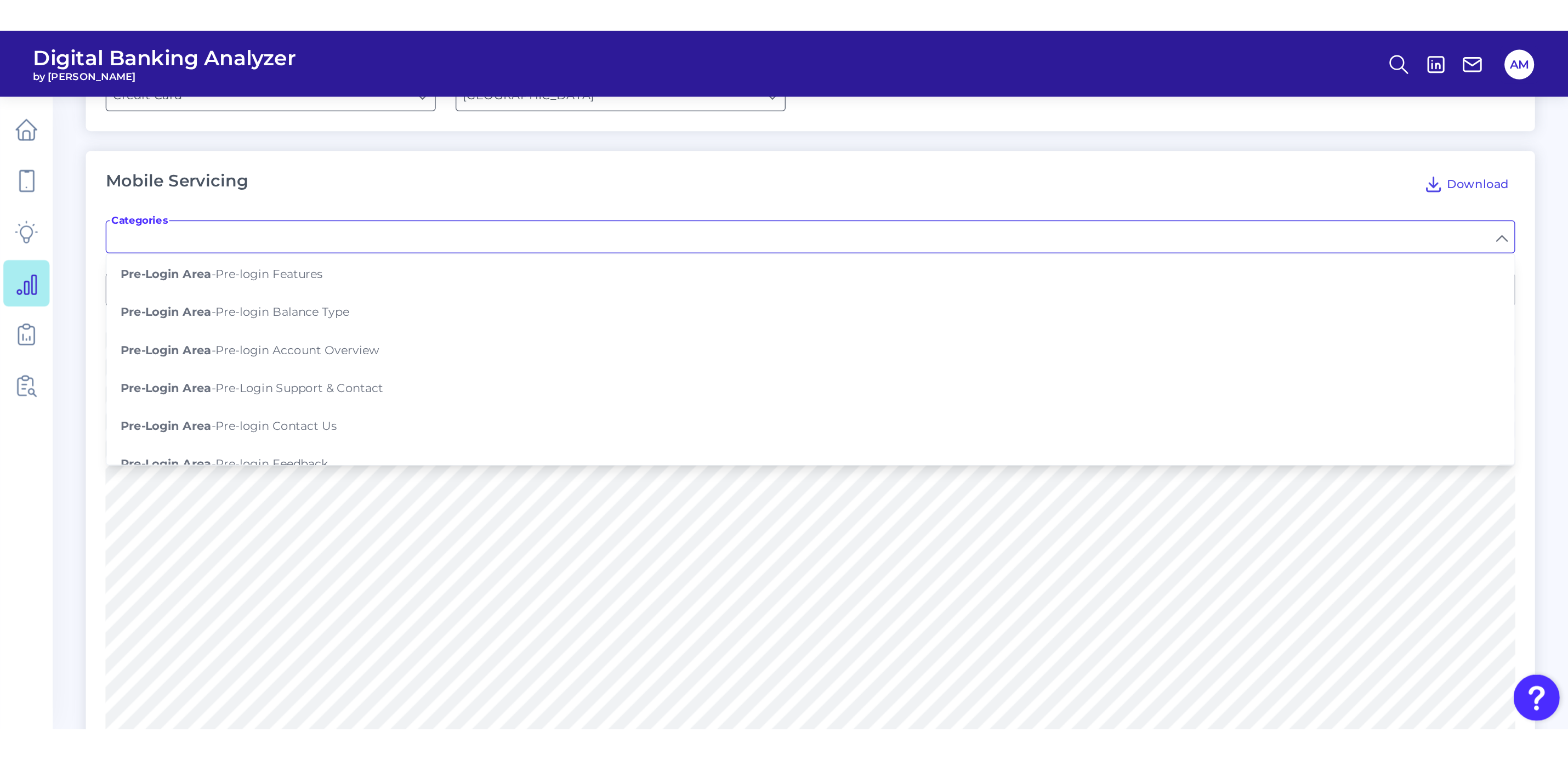
scroll to position [658, 0]
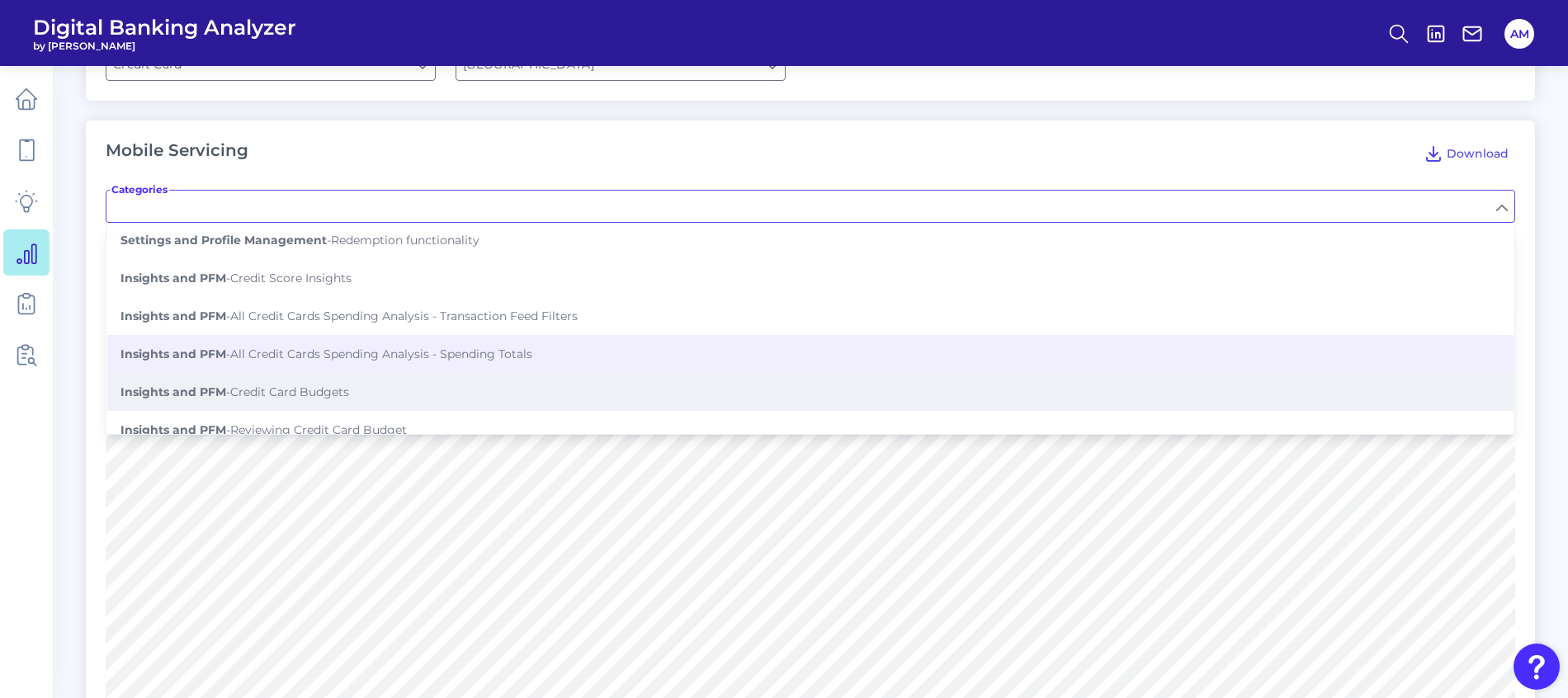
click at [335, 385] on span "Insights and PFM - Credit Card Budgets" at bounding box center [234, 392] width 229 height 15
type input "Credit Card Budgets"
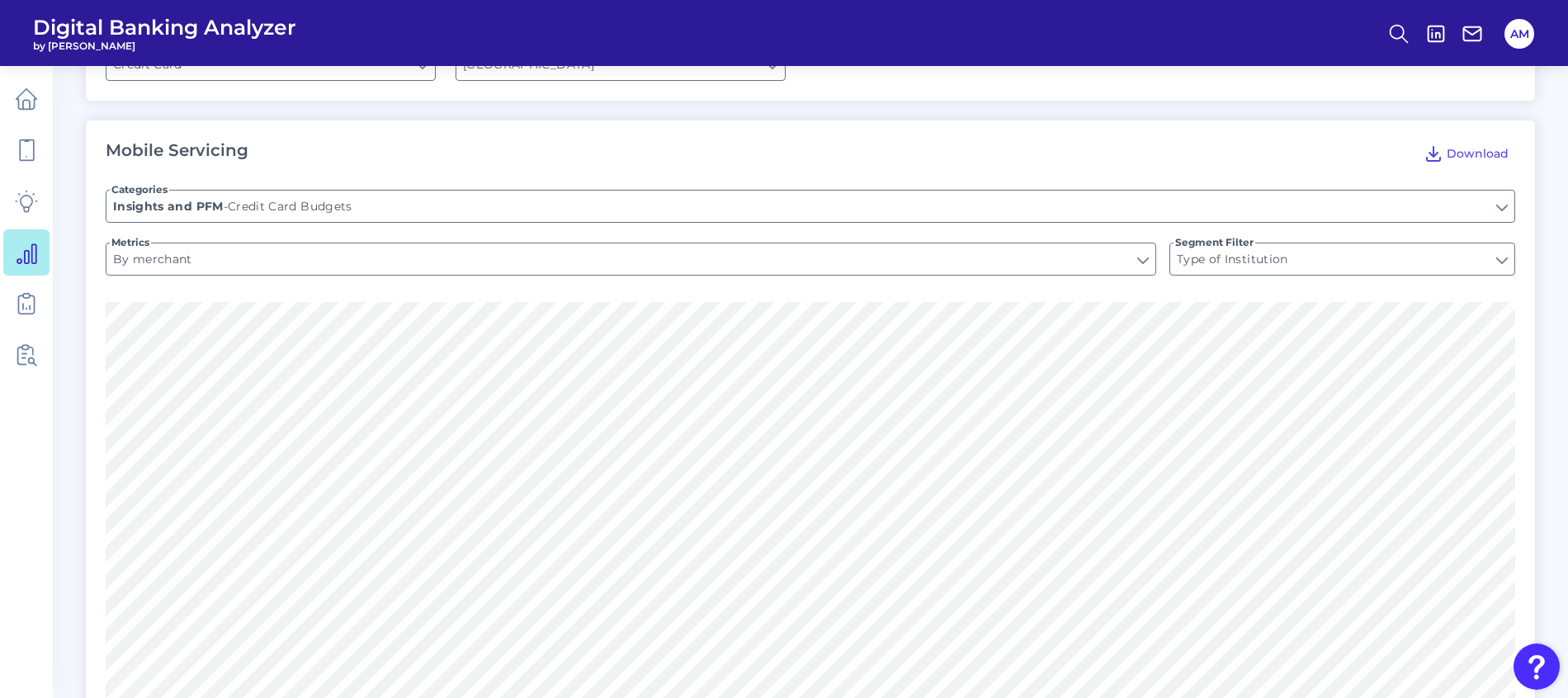
type input "Can you create a budget?"
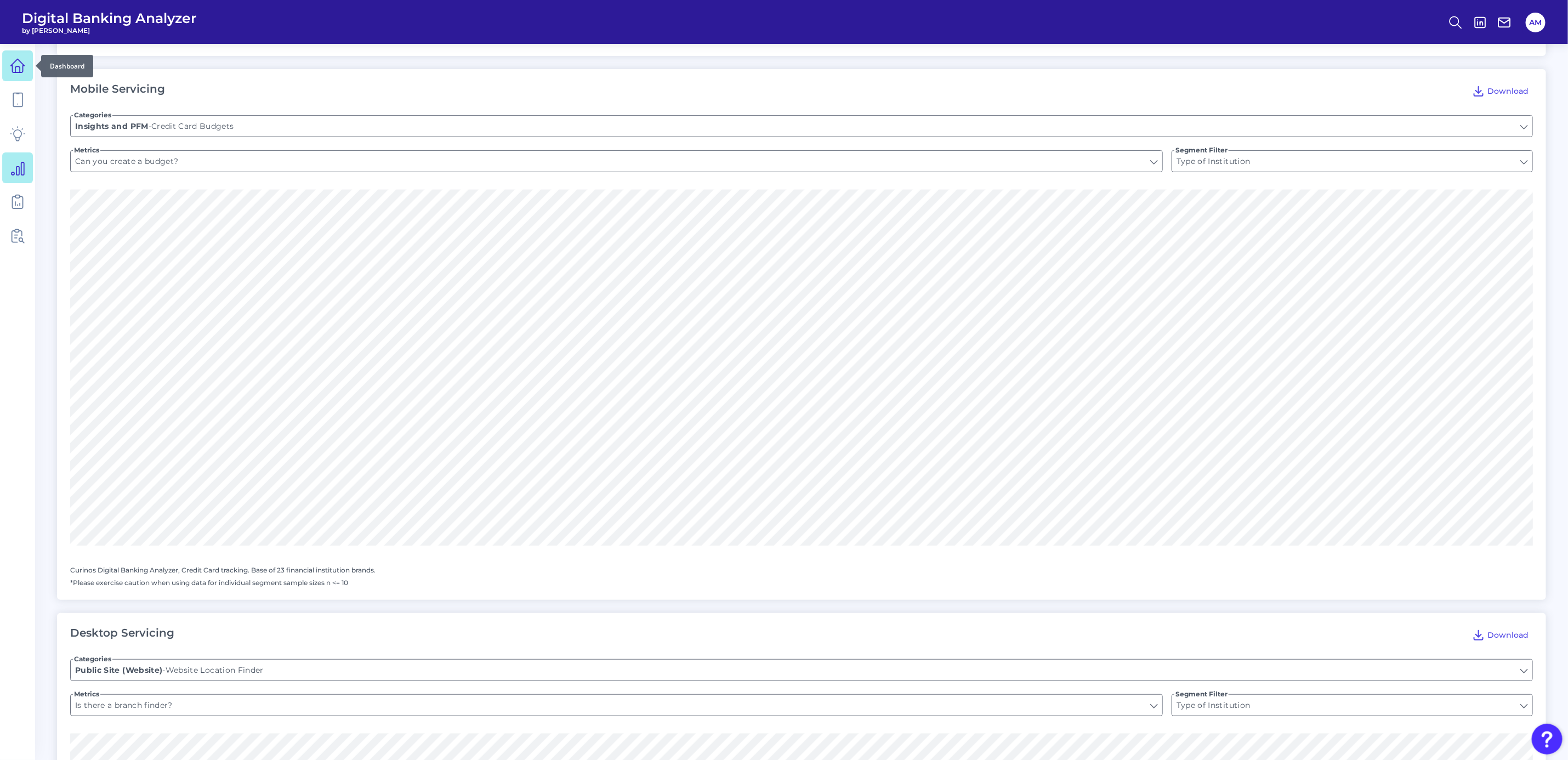
click at [16, 71] on icon at bounding box center [17, 65] width 15 height 15
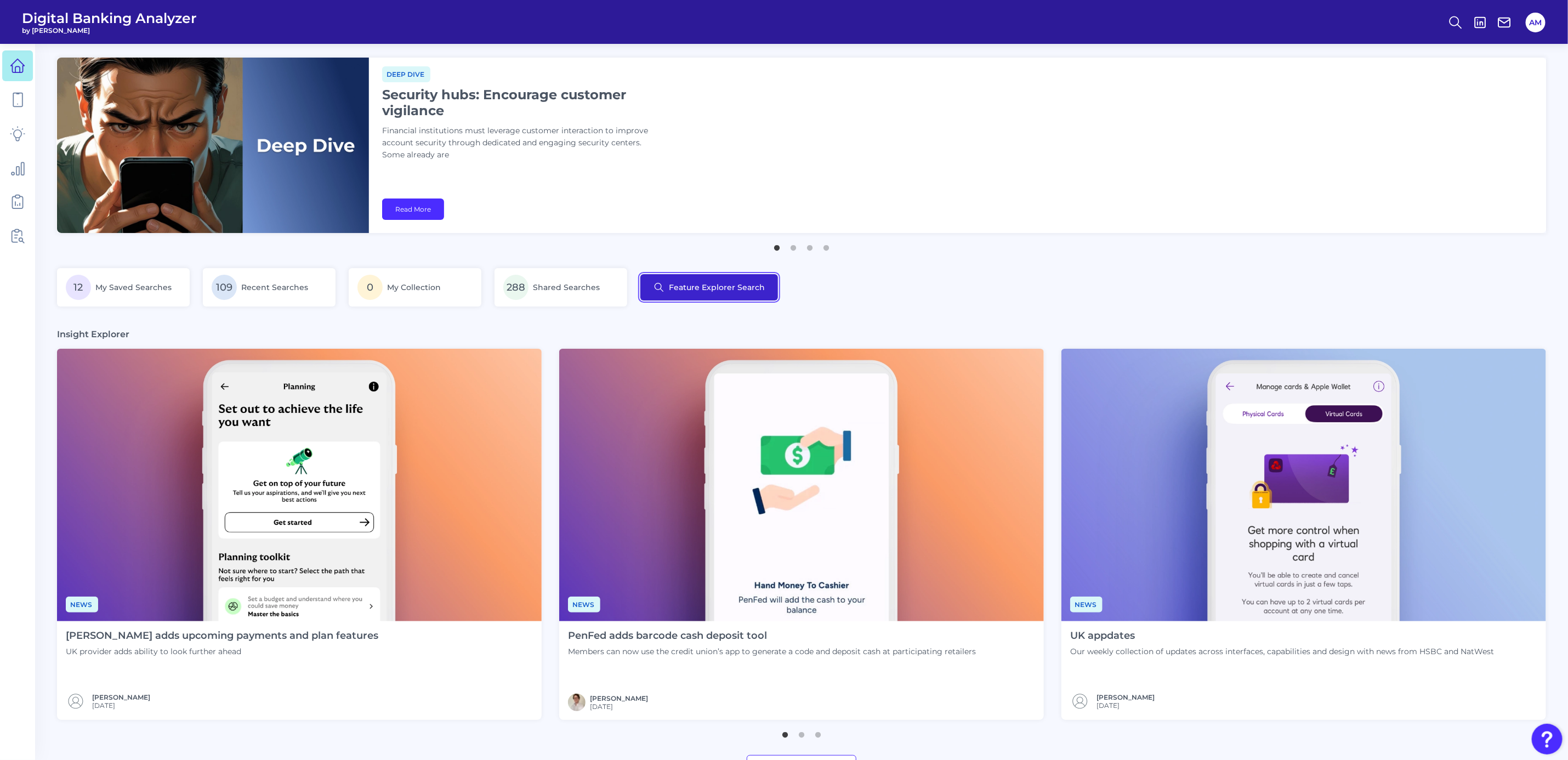
click at [665, 286] on button "Feature Explorer Search" at bounding box center [709, 287] width 137 height 26
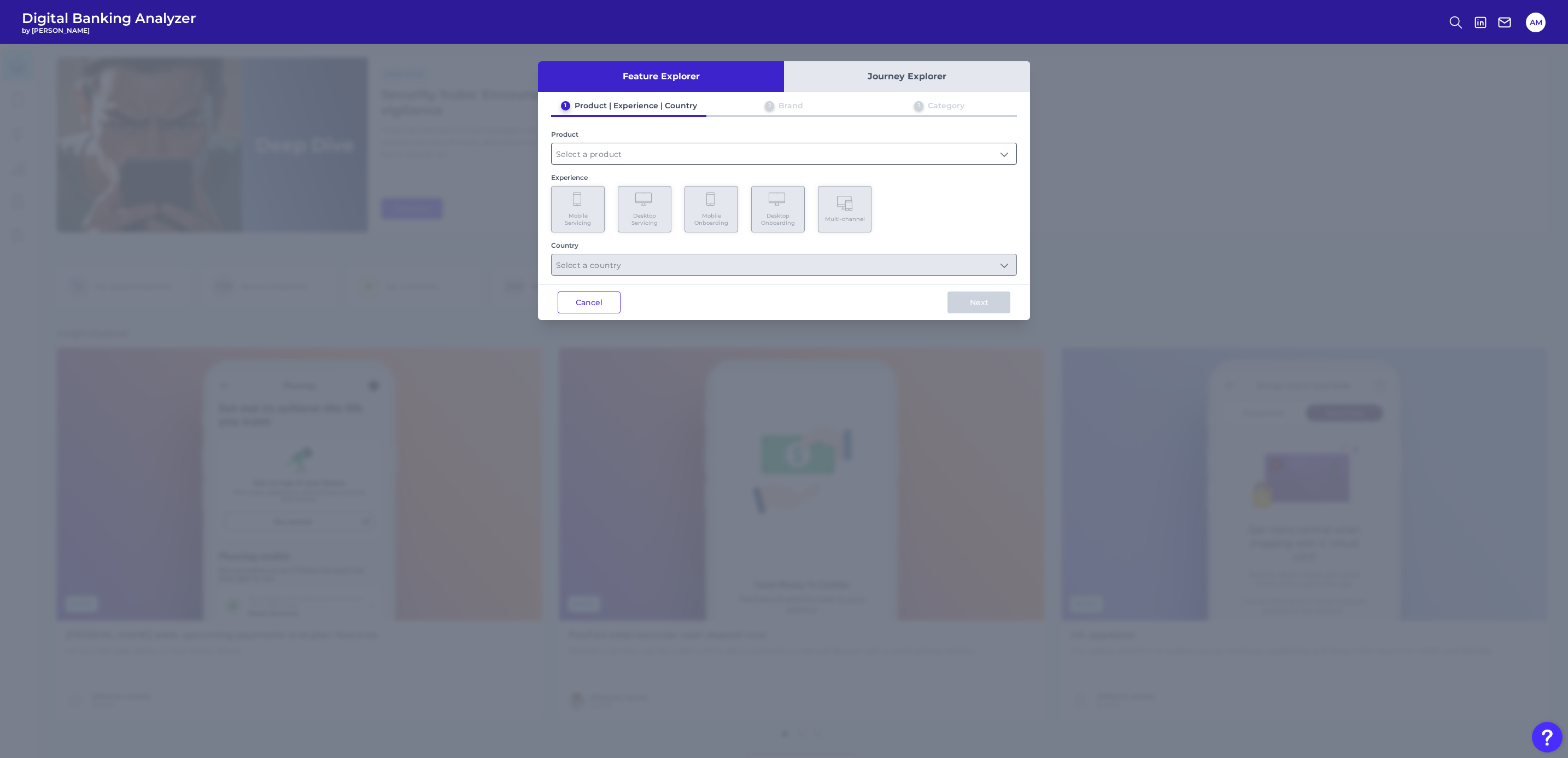
click at [679, 155] on input "text" at bounding box center [783, 153] width 464 height 21
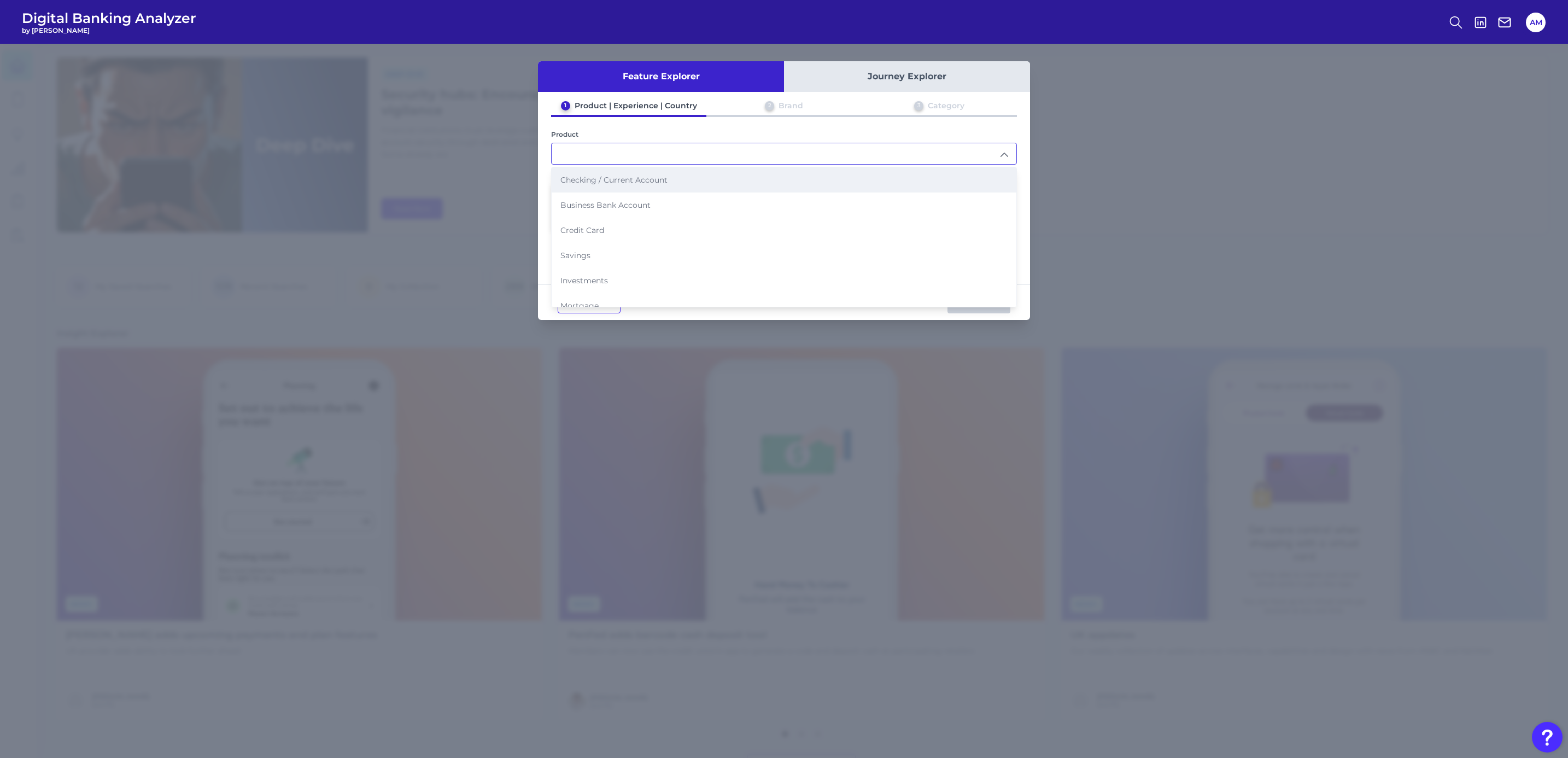
click at [666, 169] on li "Checking / Current Account" at bounding box center [783, 180] width 464 height 25
type input "Checking / Current Account"
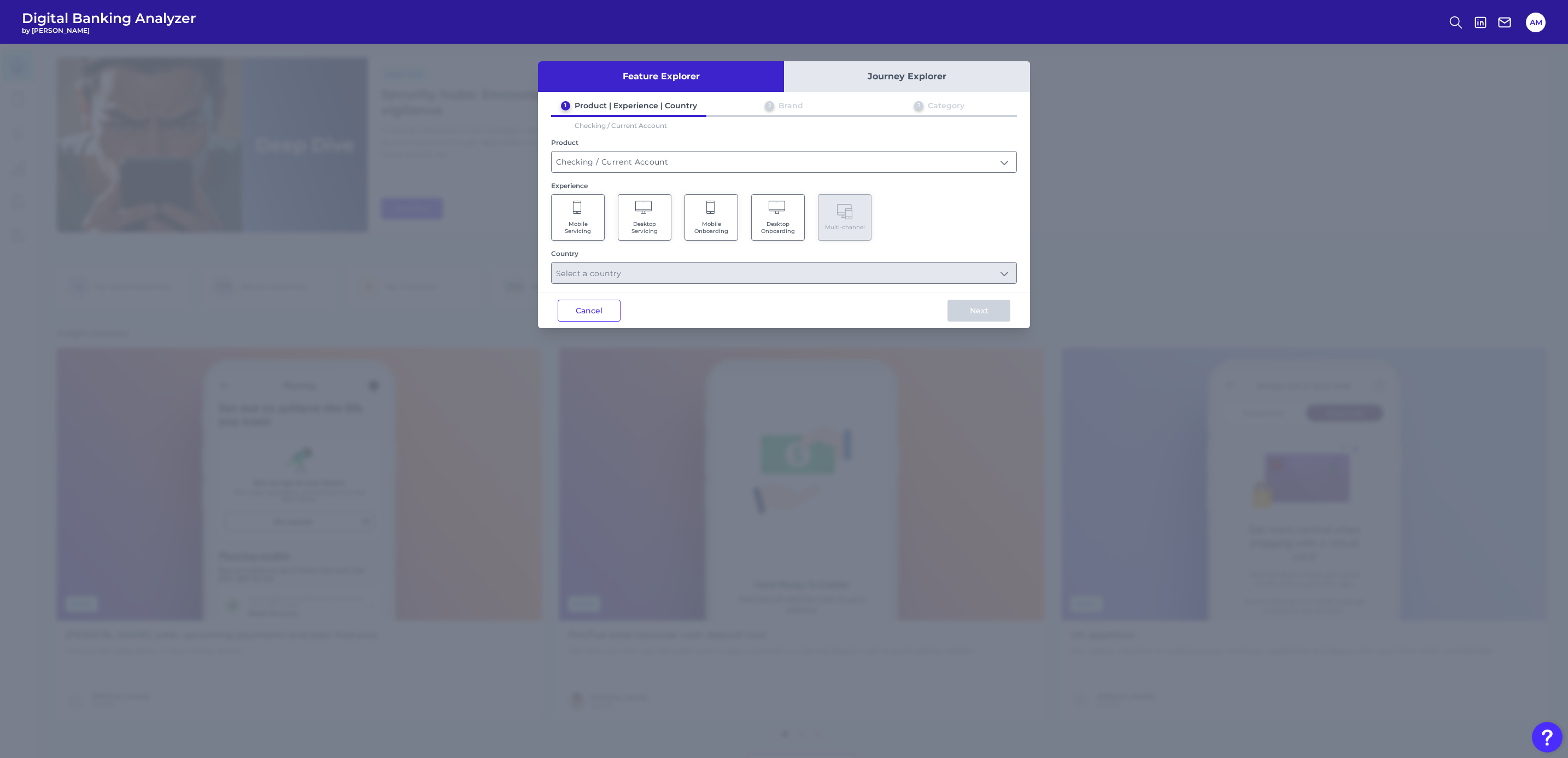
click at [723, 227] on span "Mobile Onboarding" at bounding box center [711, 227] width 41 height 14
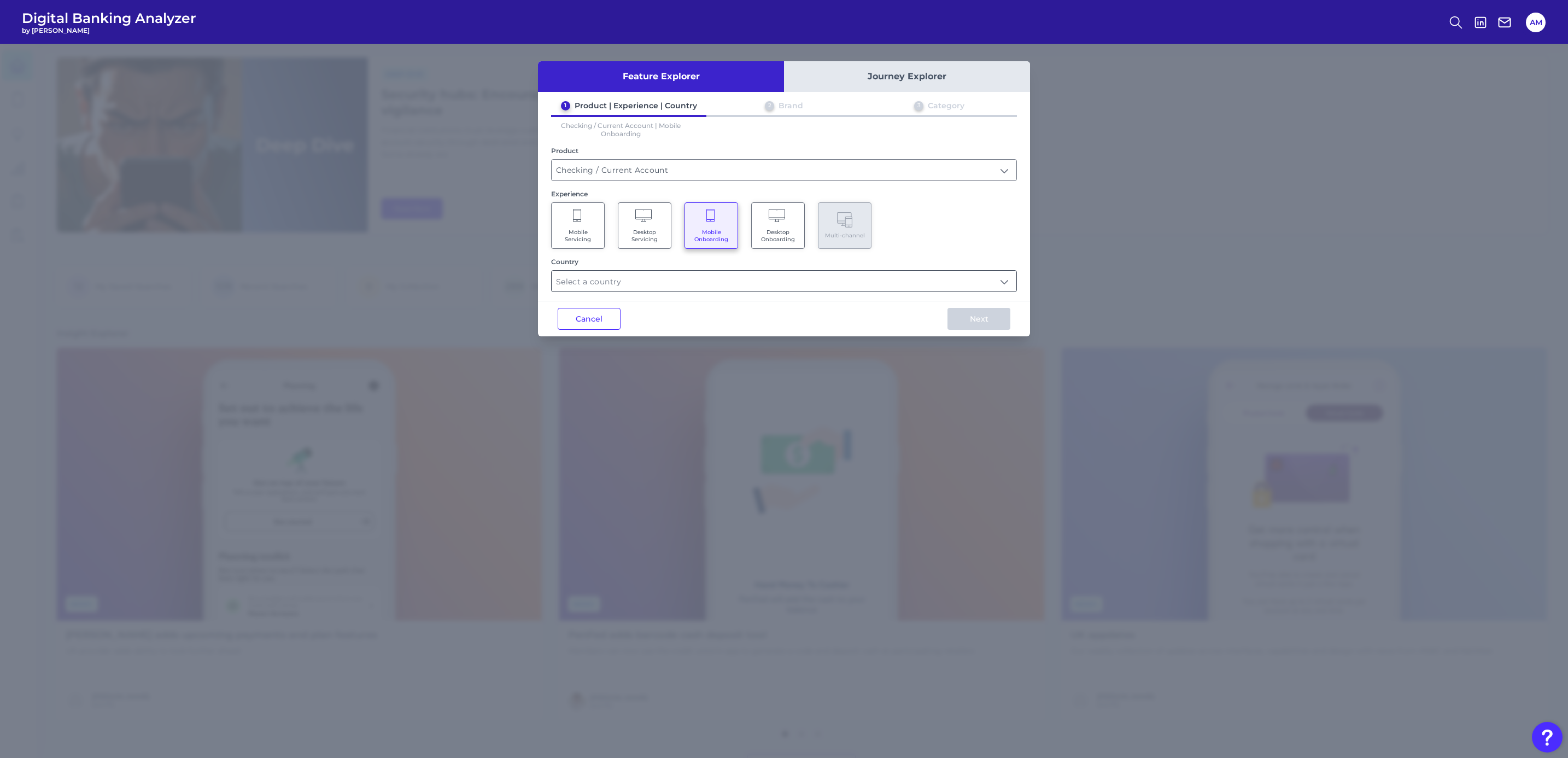
click at [989, 286] on input "text" at bounding box center [783, 281] width 464 height 21
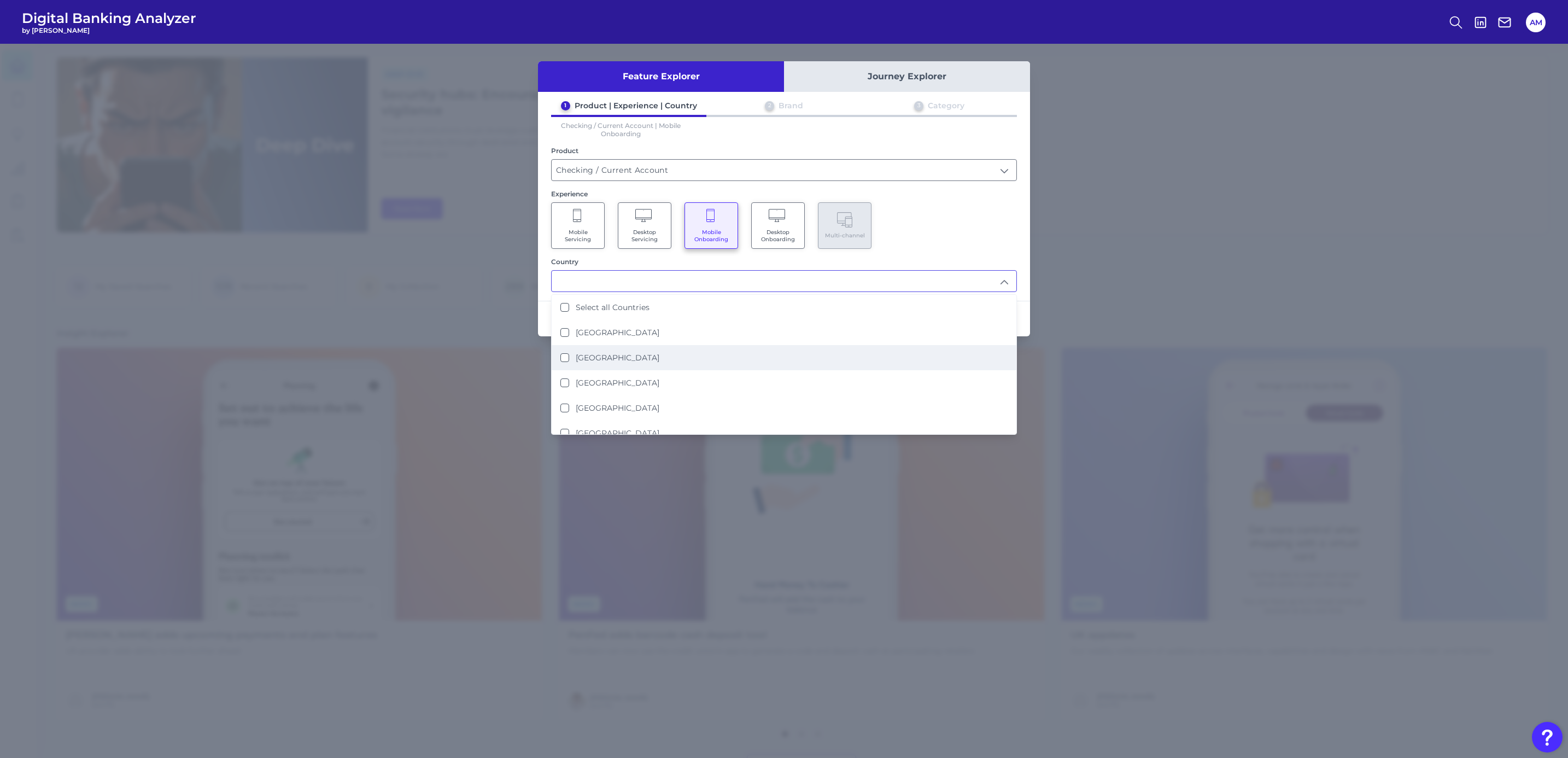
click at [769, 345] on li "[GEOGRAPHIC_DATA]" at bounding box center [783, 357] width 464 height 25
type input "[GEOGRAPHIC_DATA]"
click at [919, 235] on div "Mobile Servicing Desktop Servicing Mobile Onboarding Desktop Onboarding Multi-c…" at bounding box center [783, 225] width 466 height 46
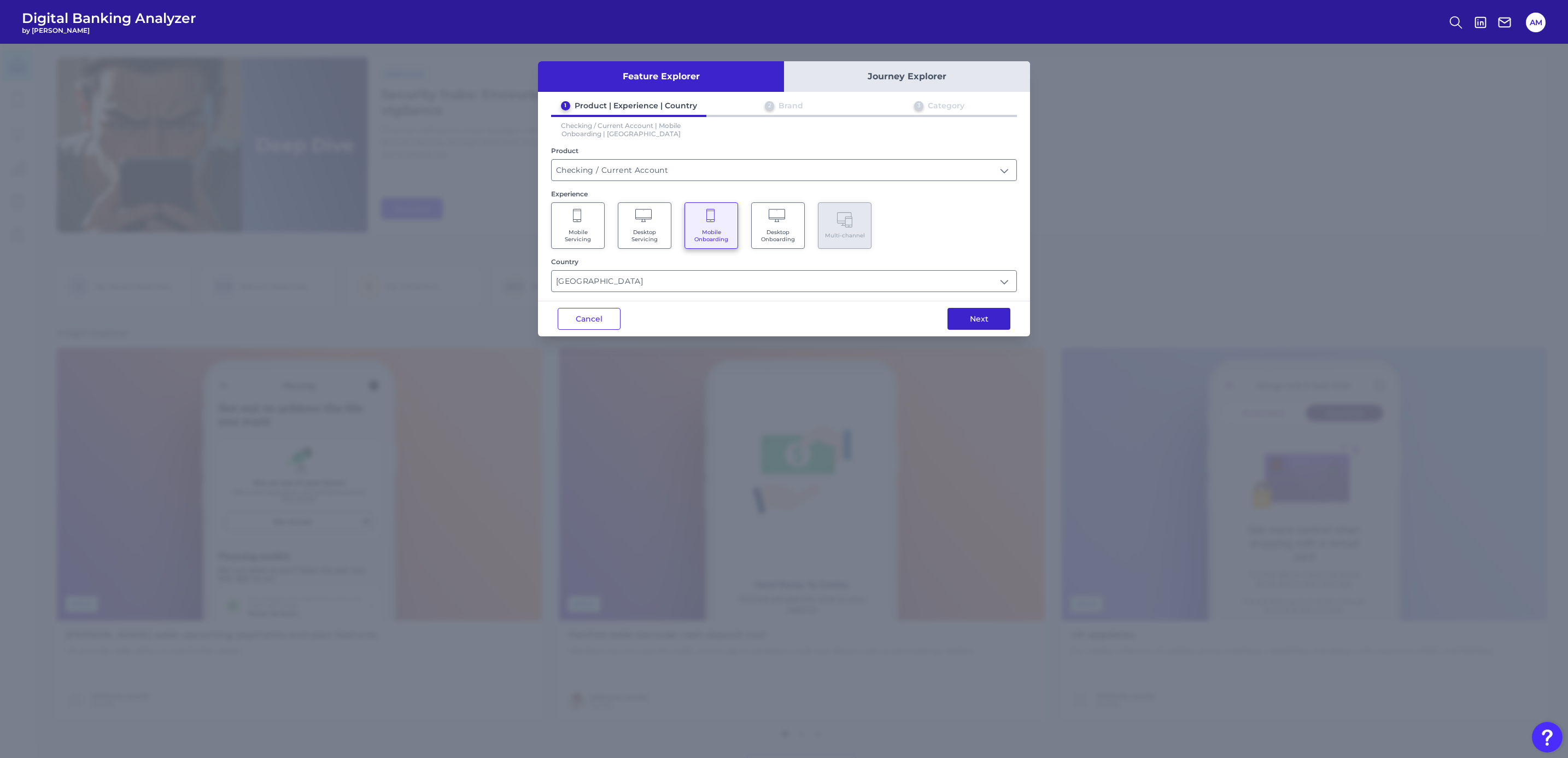
click at [971, 319] on button "Next" at bounding box center [979, 319] width 63 height 22
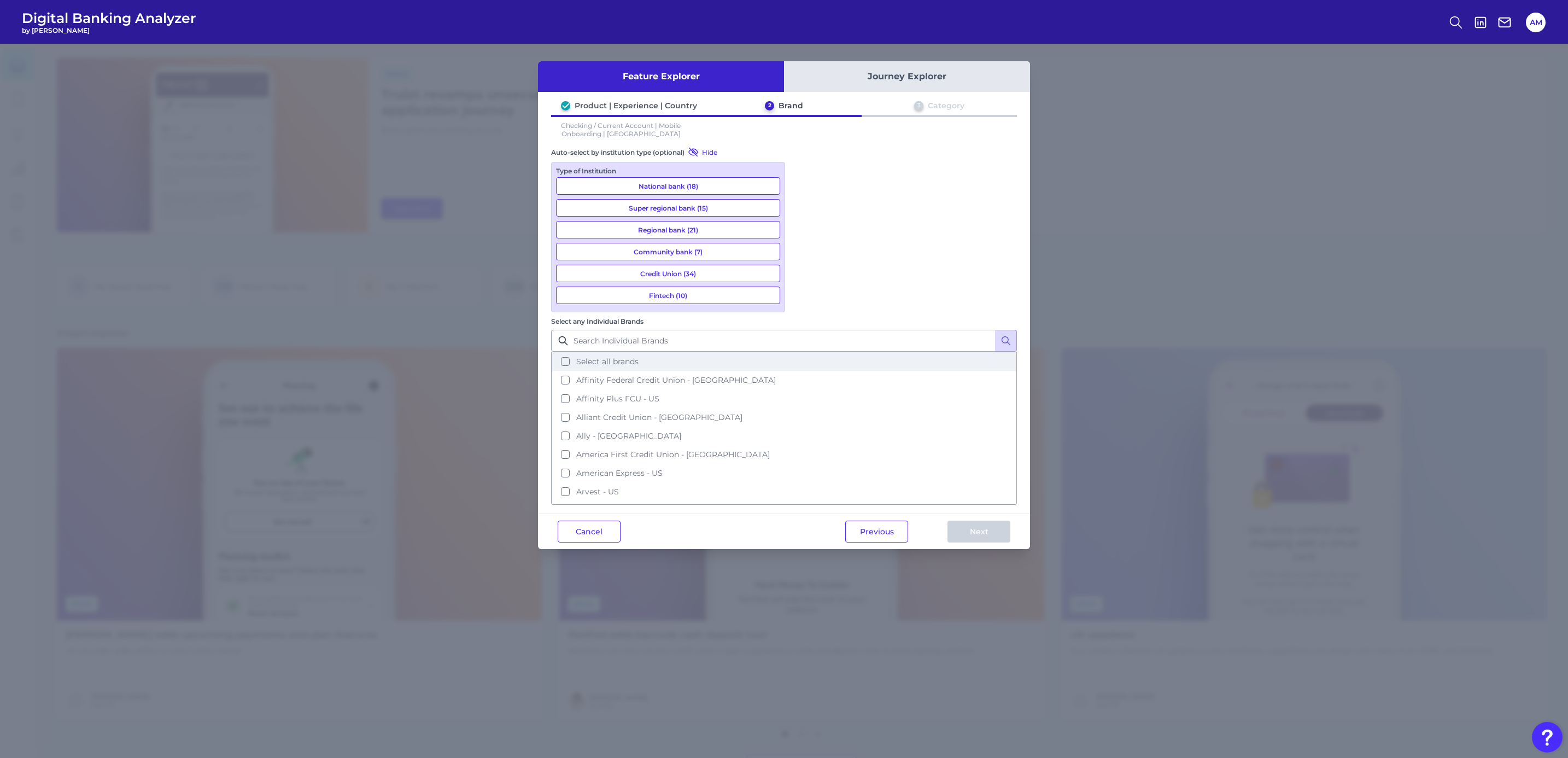
click at [639, 357] on span "Select all brands" at bounding box center [607, 362] width 62 height 10
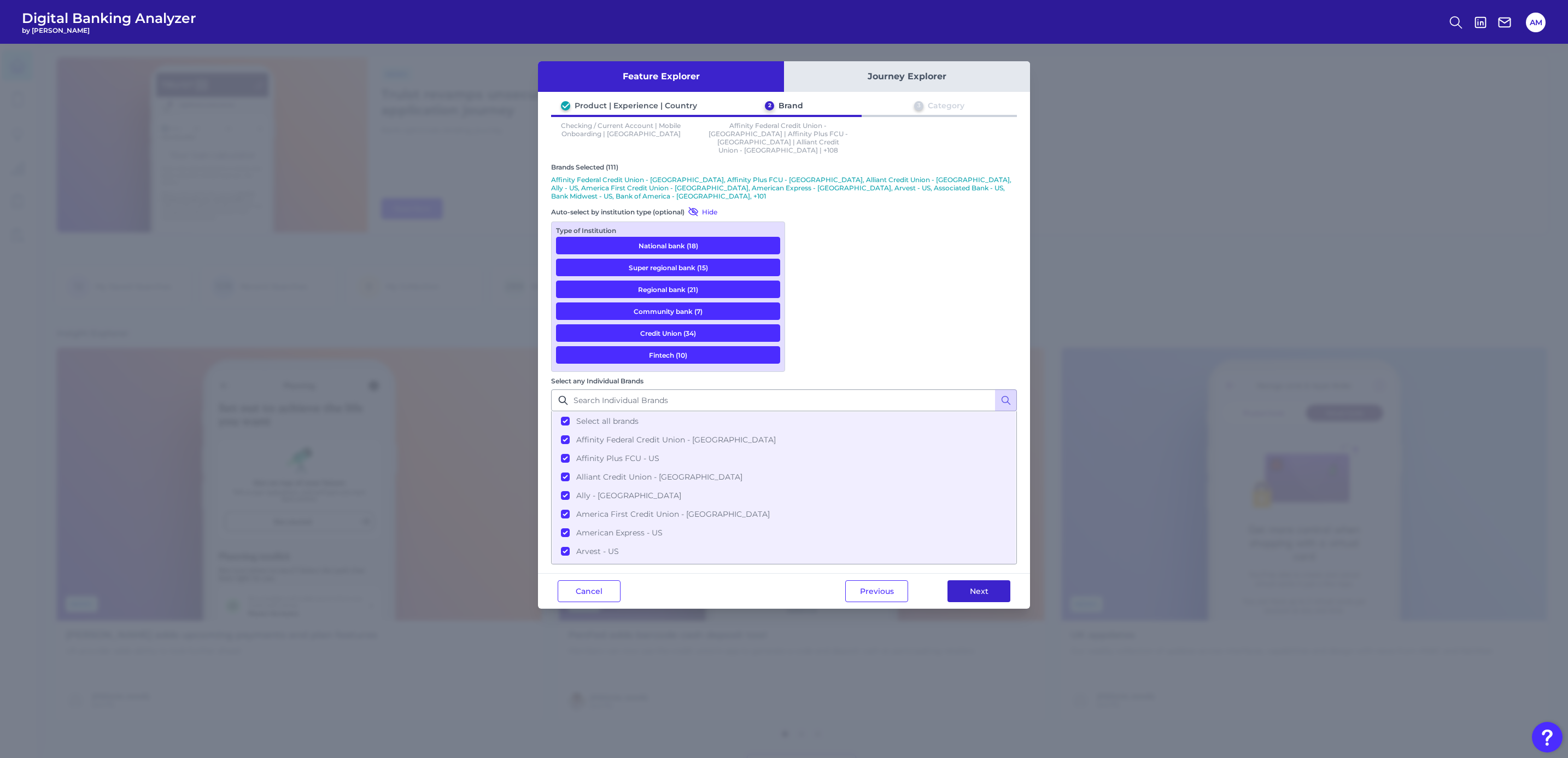
click at [980, 462] on button "Next" at bounding box center [979, 591] width 63 height 22
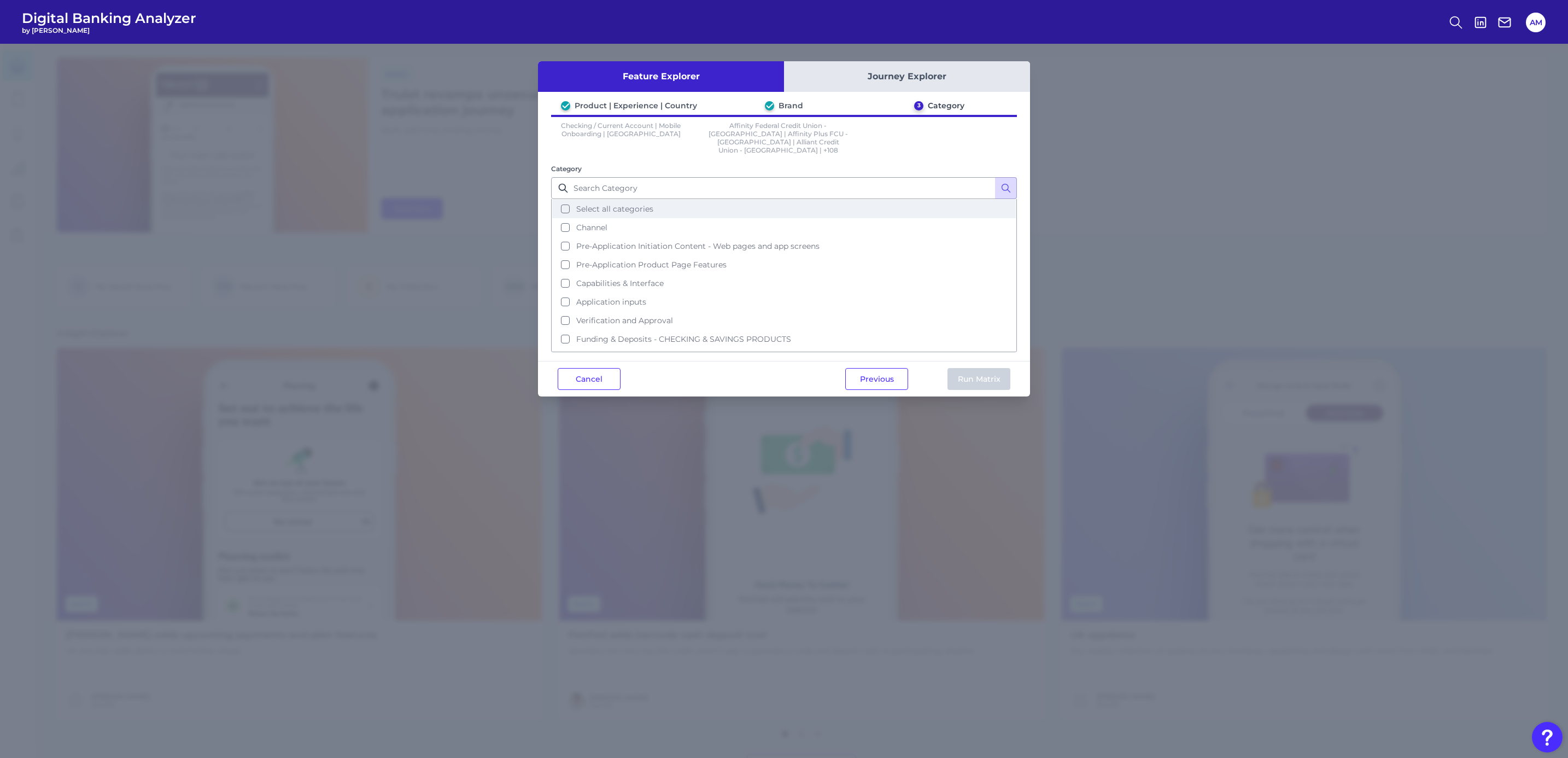
click at [666, 200] on button "Select all categories" at bounding box center [784, 209] width 464 height 19
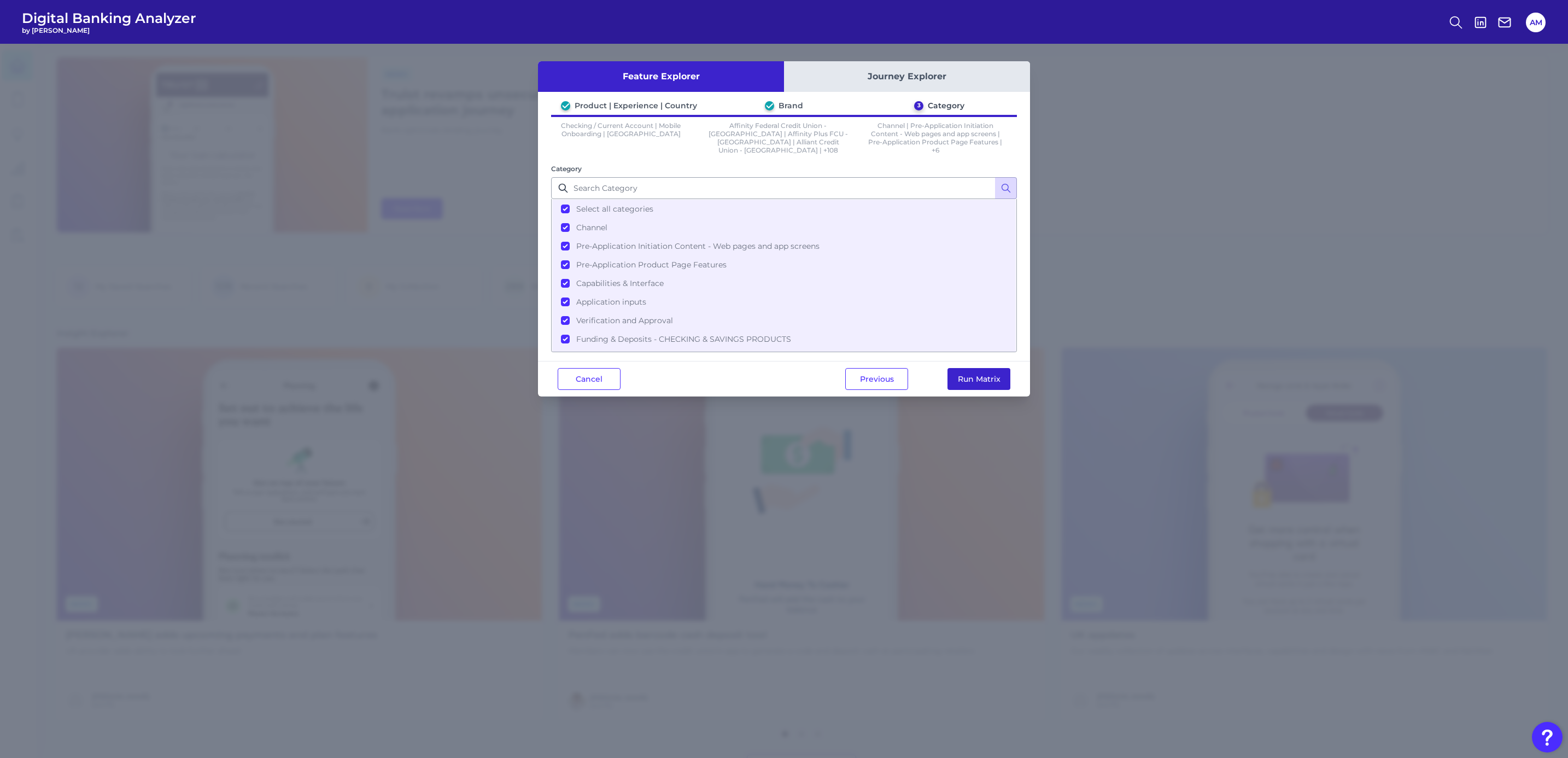
click at [985, 378] on button "Run Matrix" at bounding box center [979, 379] width 63 height 22
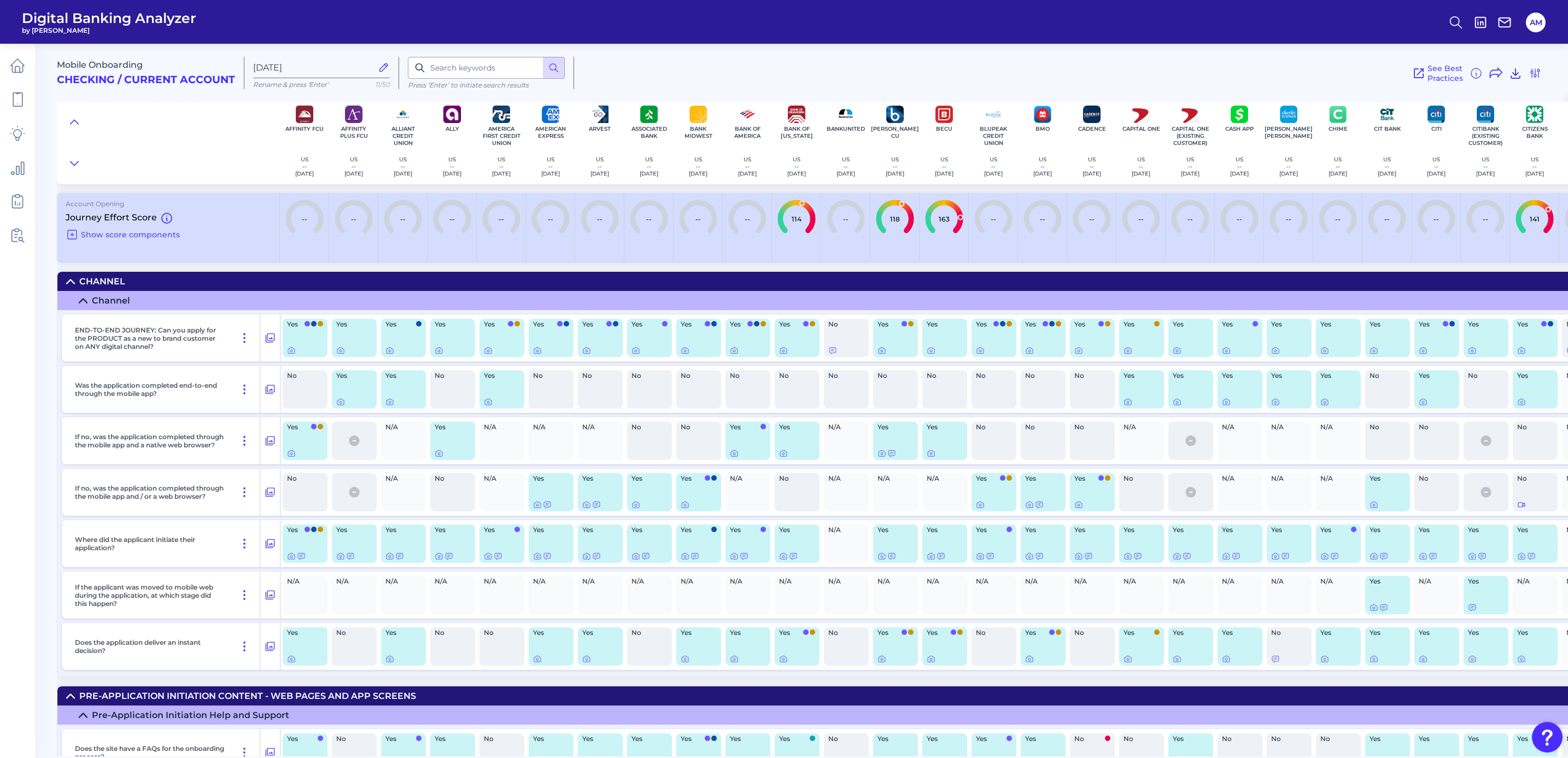
click at [978, 77] on div "See Best Practices Filters Clear all filters Experience Reset Categories Clear …" at bounding box center [1058, 72] width 968 height 32
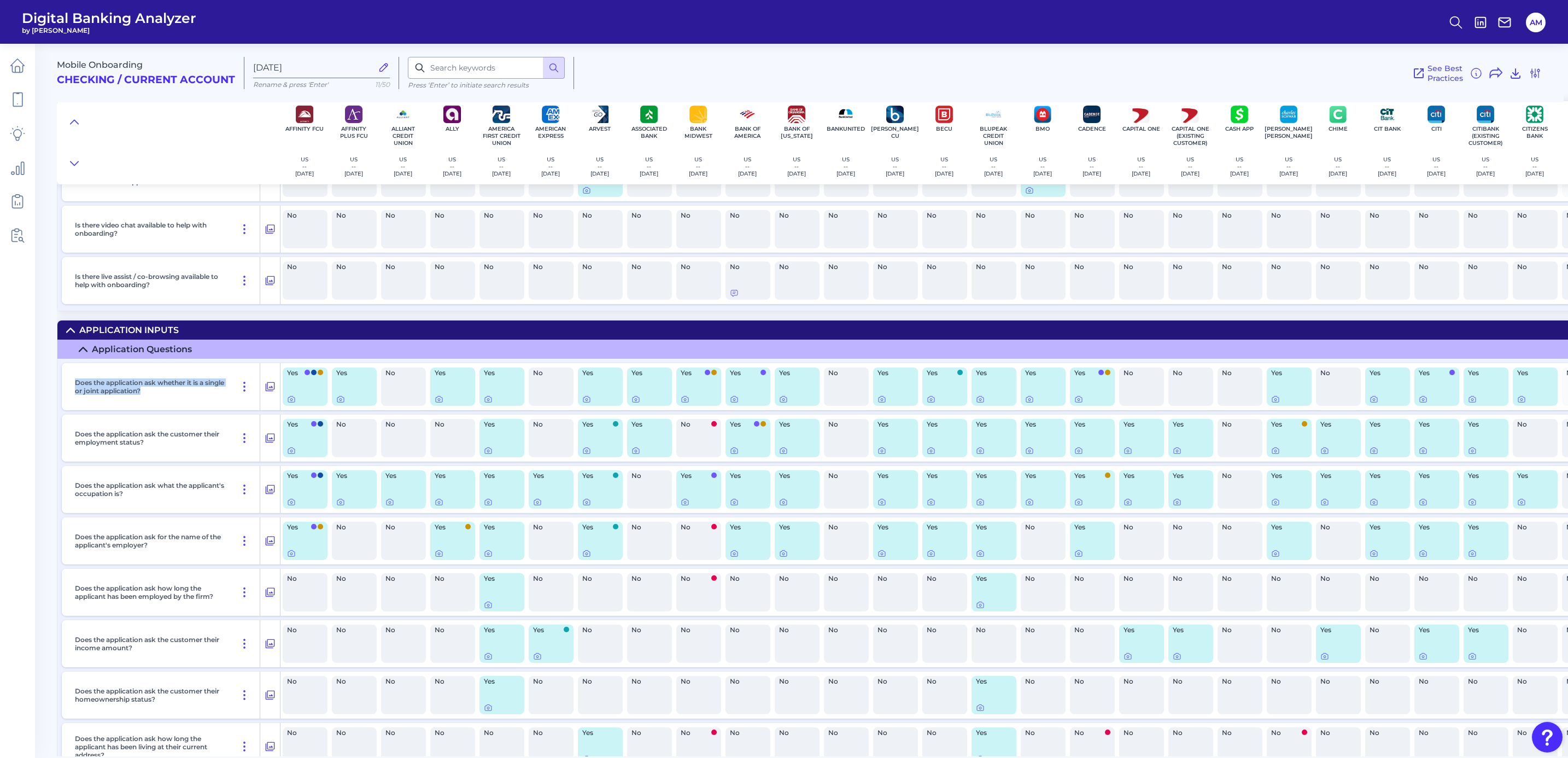
drag, startPoint x: 170, startPoint y: 397, endPoint x: 71, endPoint y: 381, distance: 100.3
click at [71, 381] on div "Does the application ask whether it is a single or joint application?" at bounding box center [166, 386] width 190 height 47
drag, startPoint x: 71, startPoint y: 381, endPoint x: 100, endPoint y: 392, distance: 31.0
click at [24, 72] on icon at bounding box center [17, 65] width 15 height 15
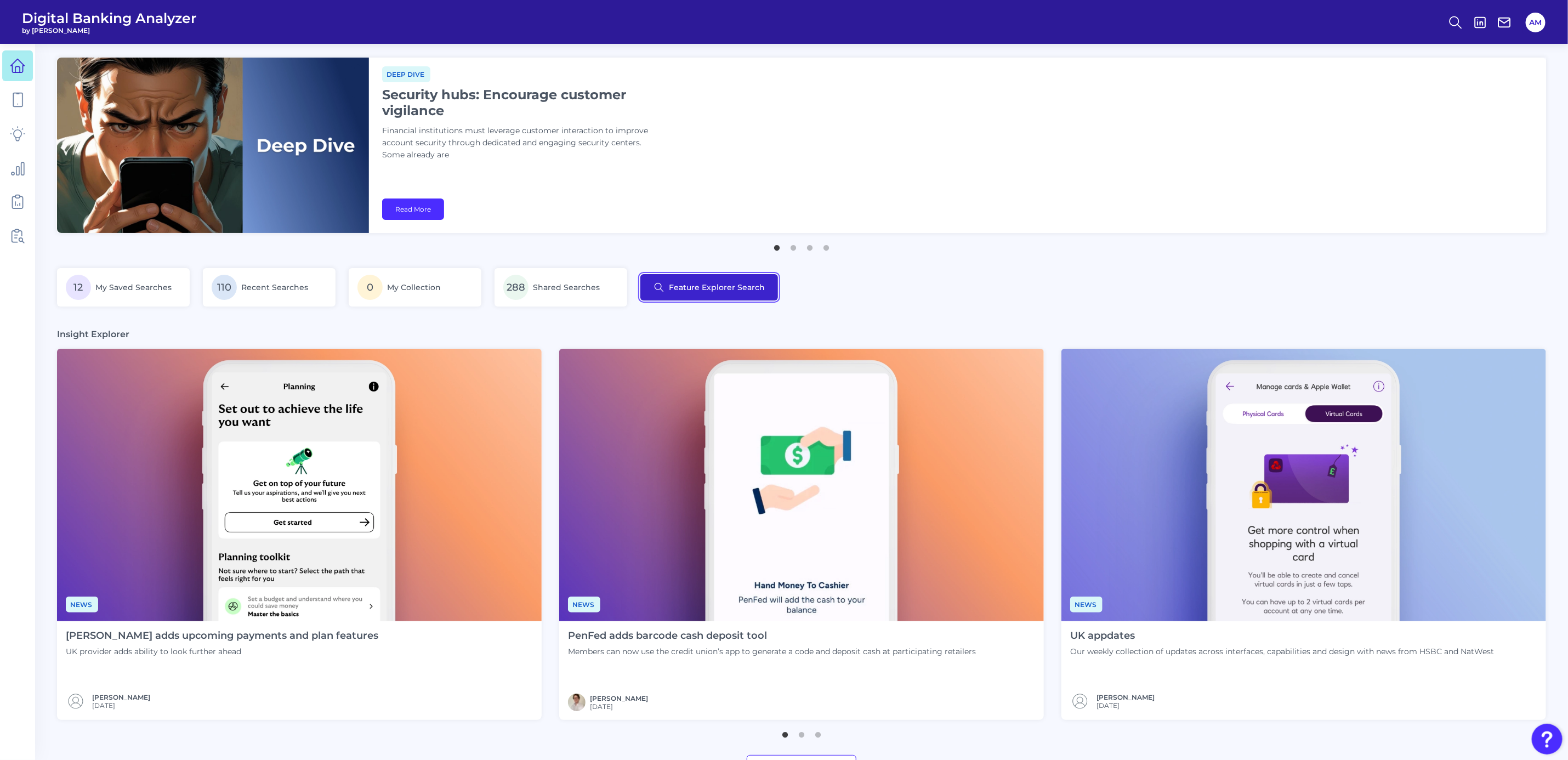
click at [673, 285] on button "Feature Explorer Search" at bounding box center [709, 287] width 137 height 26
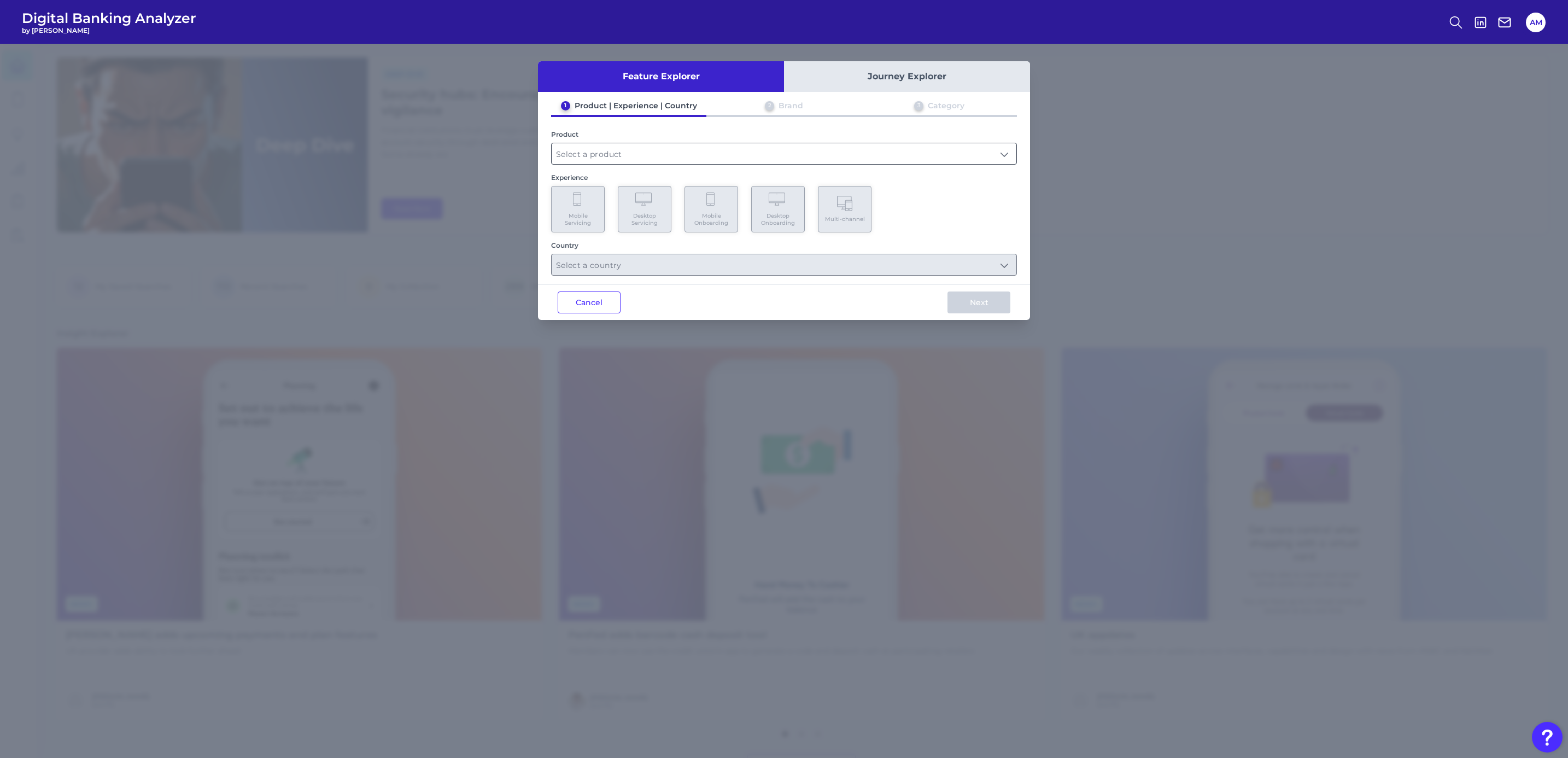
click at [710, 150] on input "text" at bounding box center [783, 153] width 464 height 21
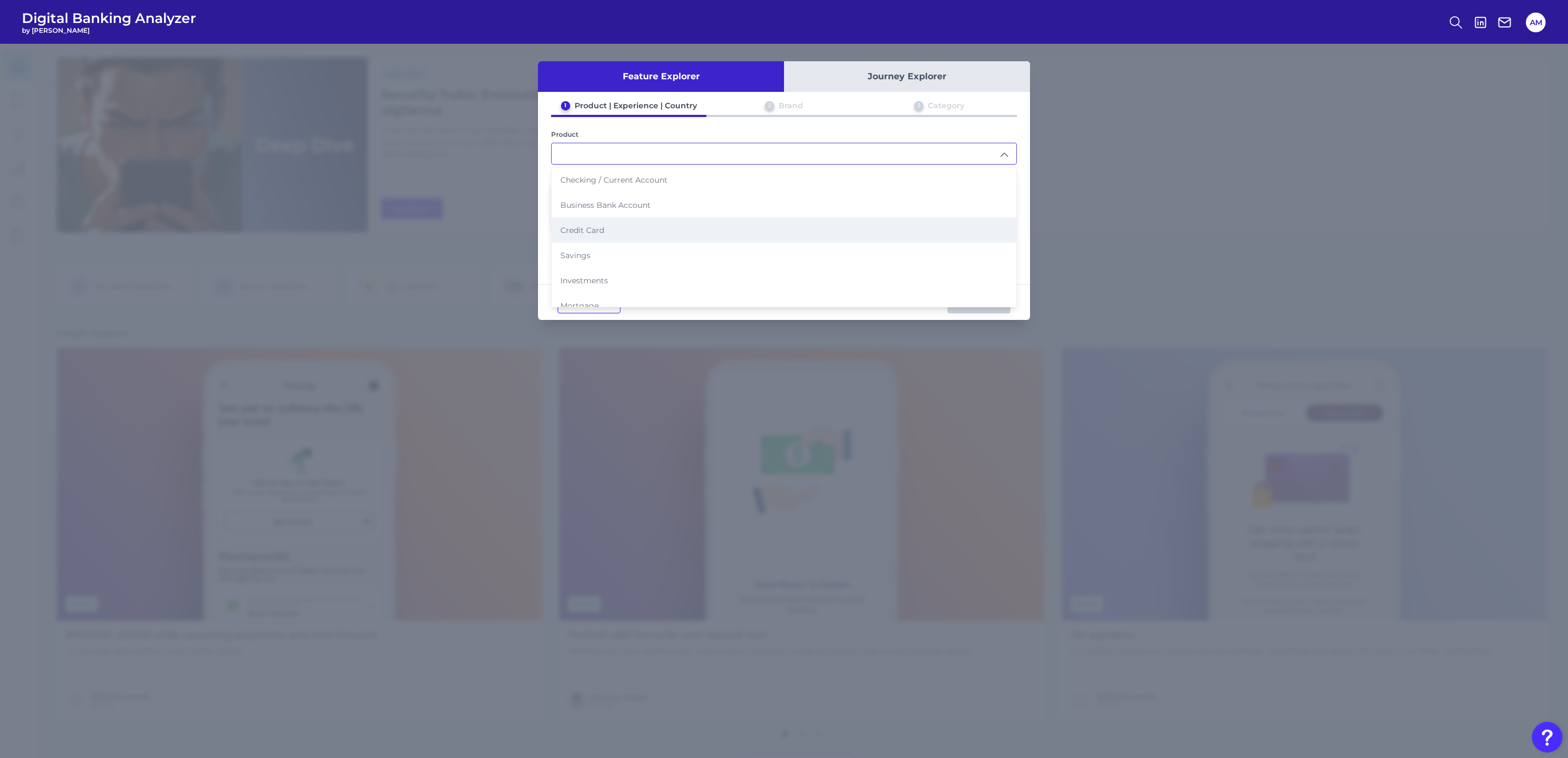
click at [606, 218] on li "Credit Card" at bounding box center [783, 230] width 464 height 25
type input "Credit Card"
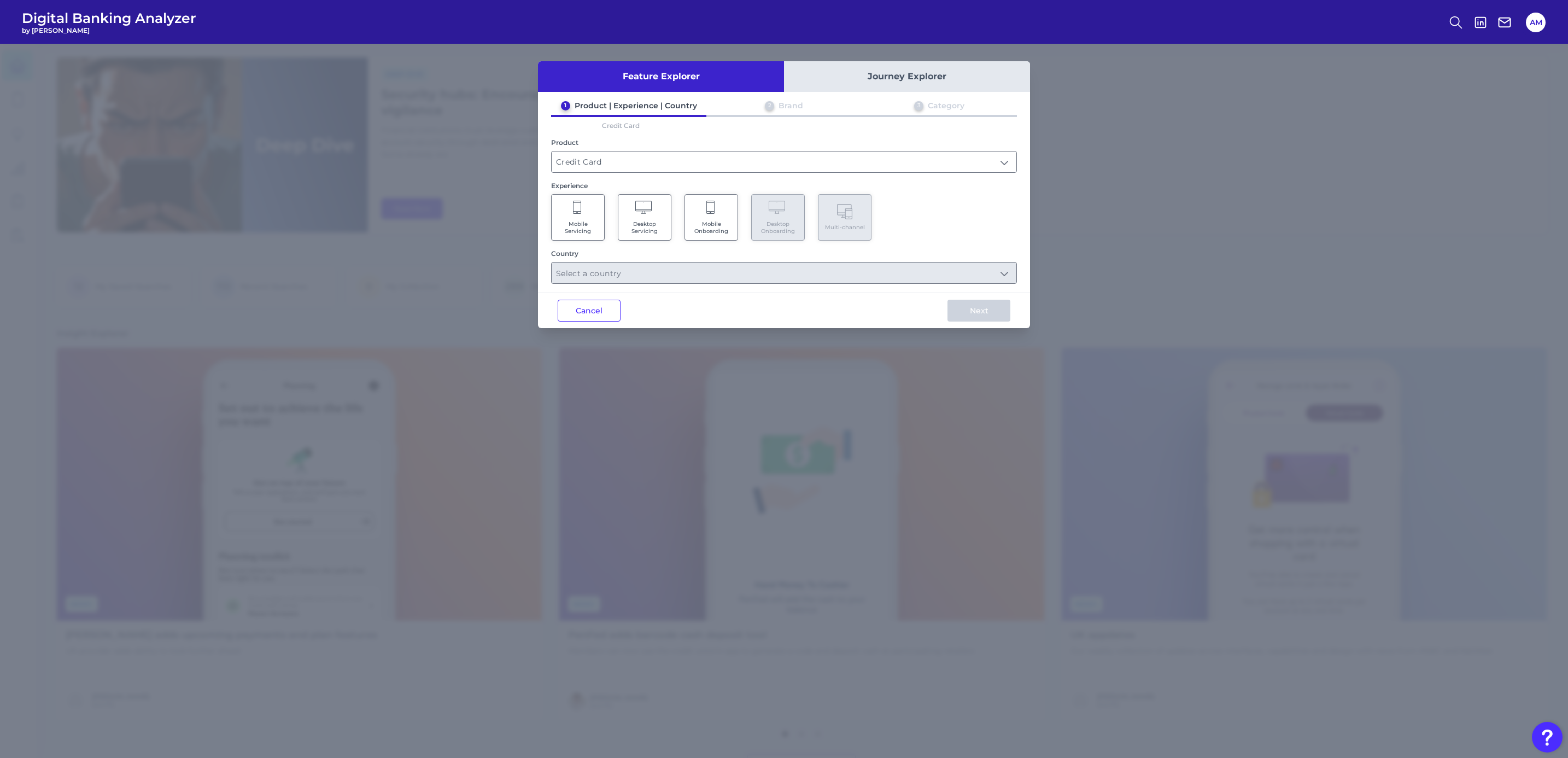
click at [712, 220] on span "Mobile Onboarding" at bounding box center [711, 227] width 41 height 14
click at [740, 286] on div "Feature Explorer Journey Explorer 1 Product | Experience | Country 2 Brand 3 Ca…" at bounding box center [784, 195] width 492 height 267
click at [753, 276] on input "text" at bounding box center [783, 273] width 464 height 21
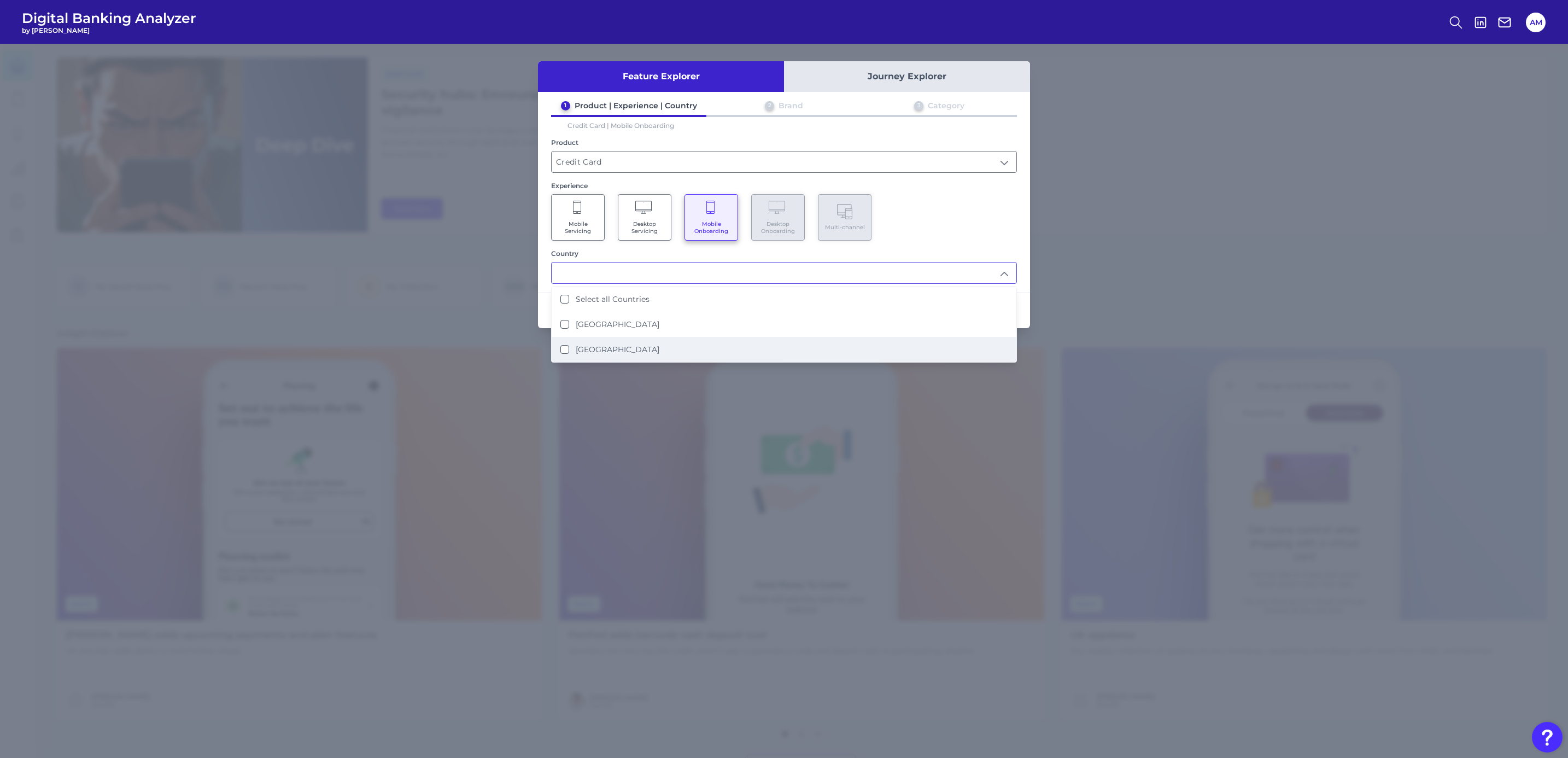
click at [628, 348] on li "[GEOGRAPHIC_DATA]" at bounding box center [783, 349] width 464 height 25
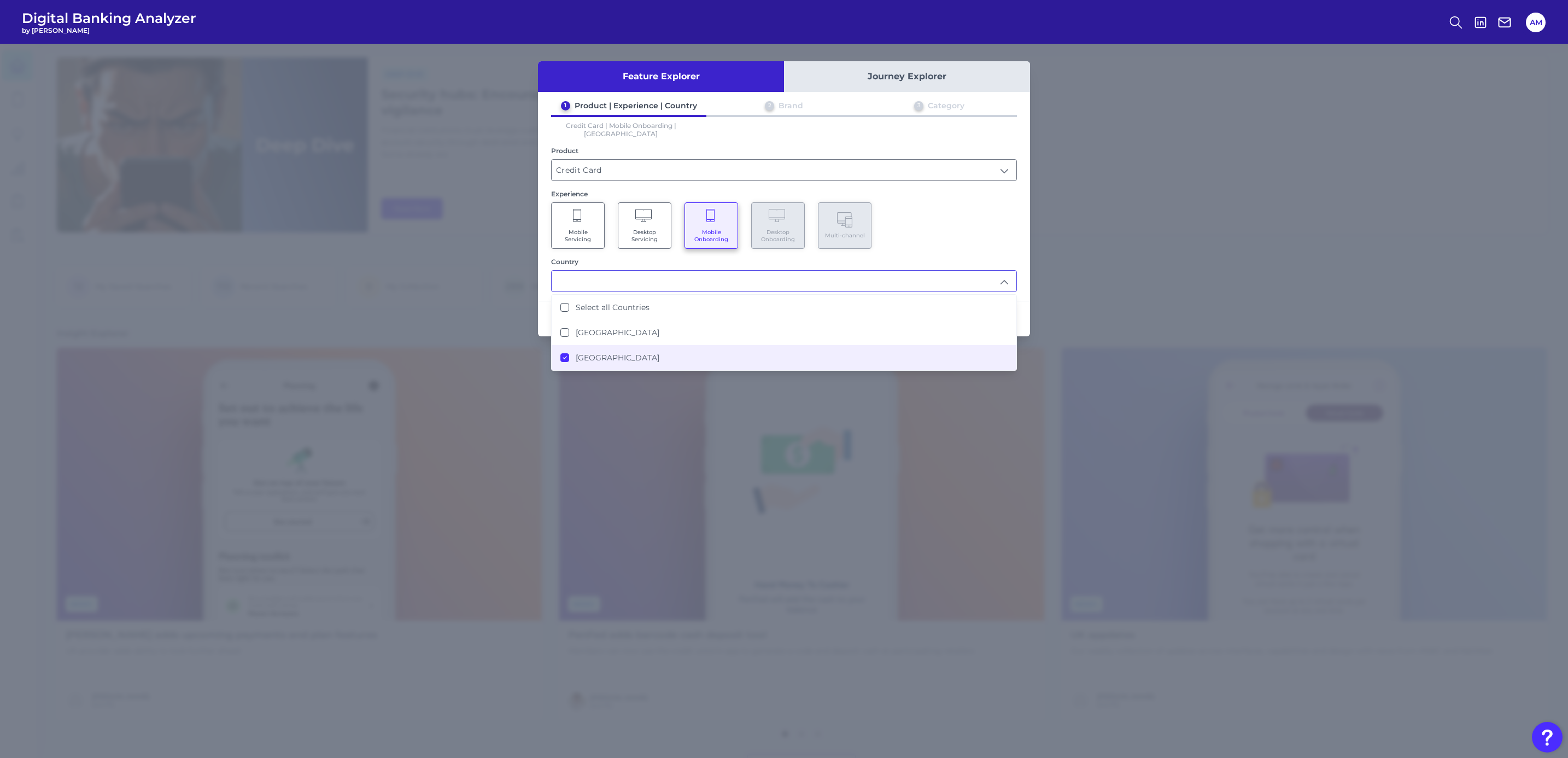
type input "[GEOGRAPHIC_DATA]"
click at [926, 222] on div "Mobile Servicing Desktop Servicing Mobile Onboarding Desktop Onboarding Multi-c…" at bounding box center [783, 225] width 466 height 46
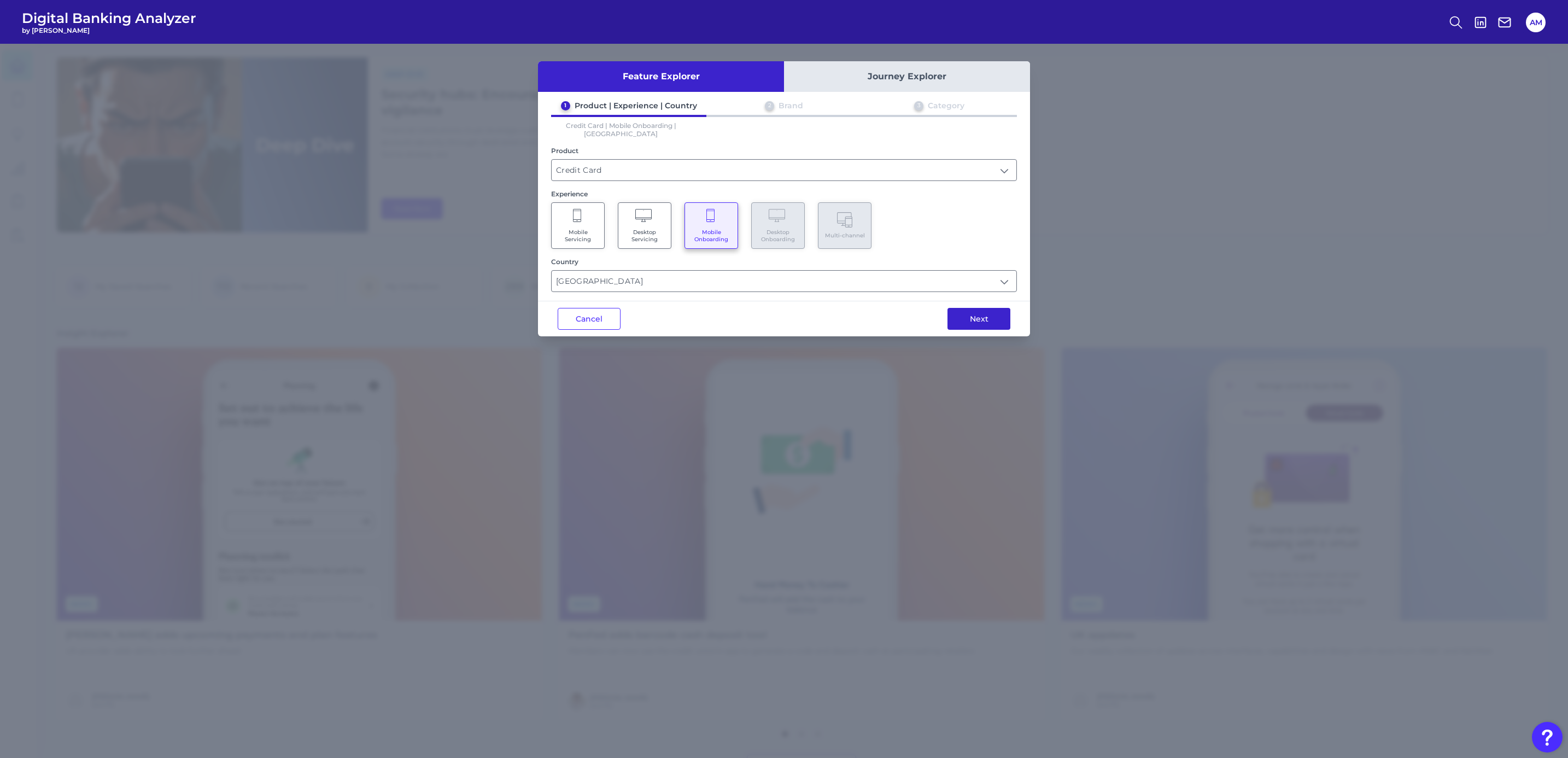
click at [978, 309] on button "Next" at bounding box center [979, 319] width 63 height 22
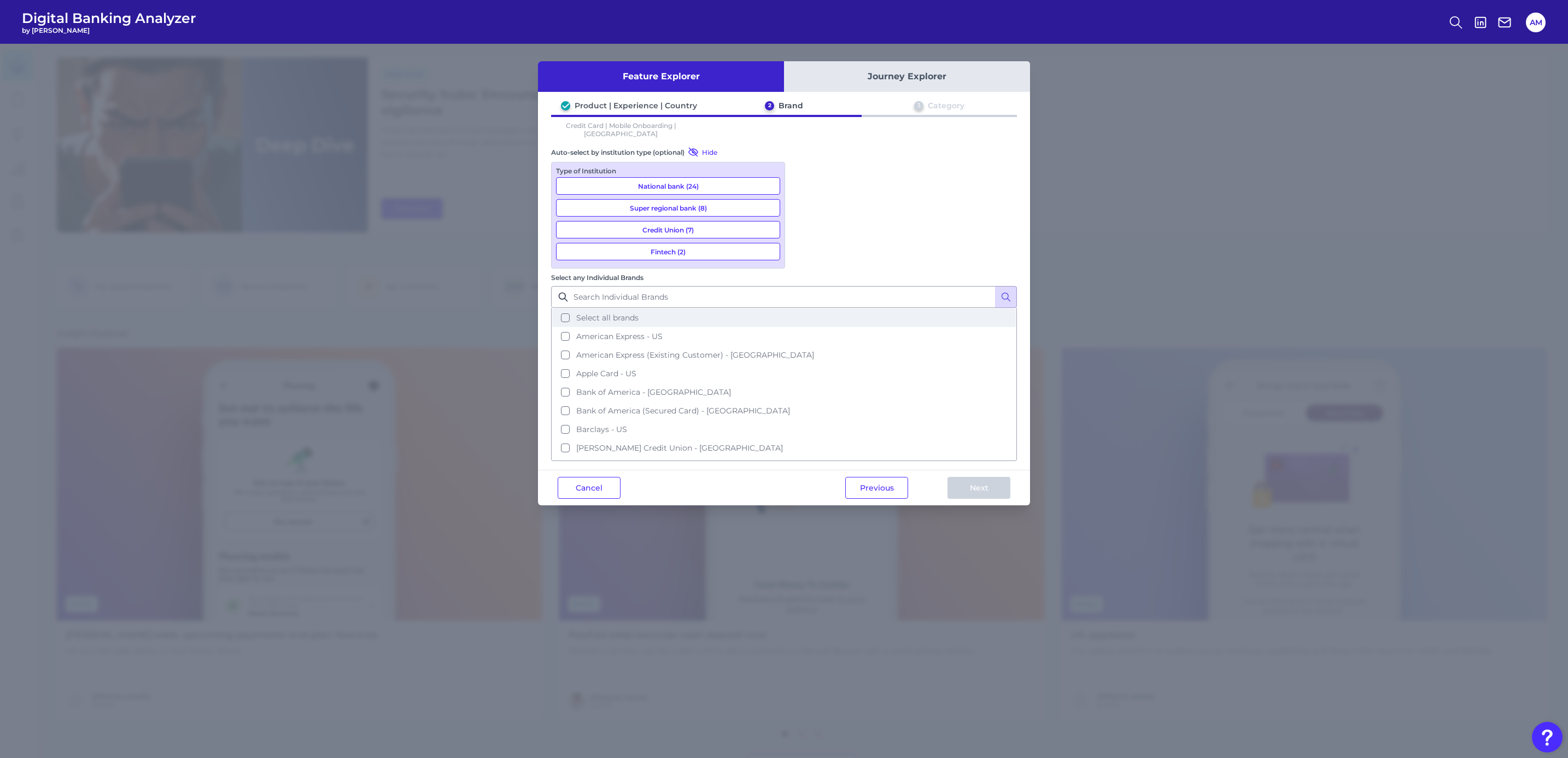
click at [812, 309] on button "Select all brands" at bounding box center [784, 318] width 464 height 19
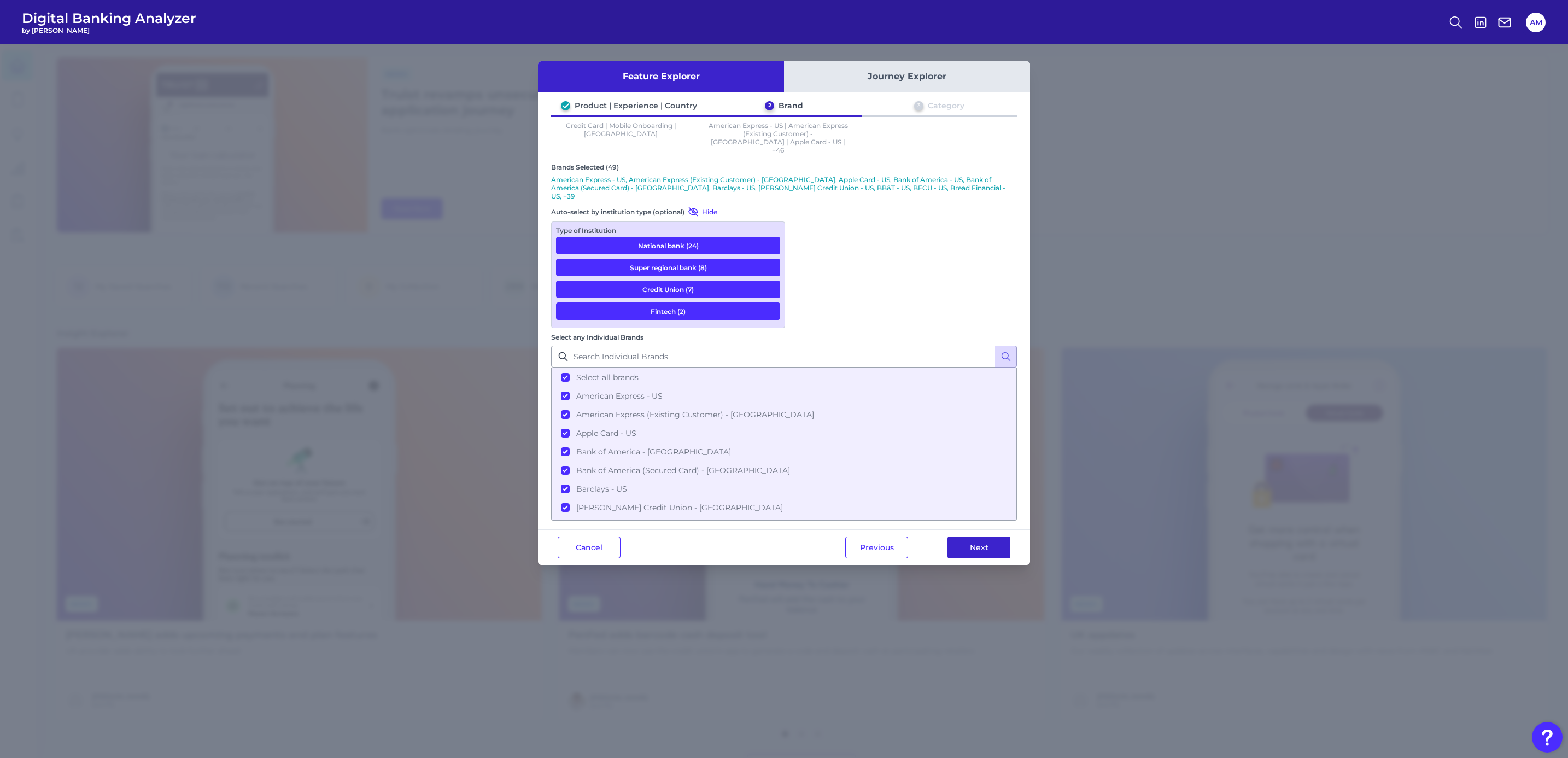
click at [993, 462] on button "Next" at bounding box center [979, 547] width 63 height 22
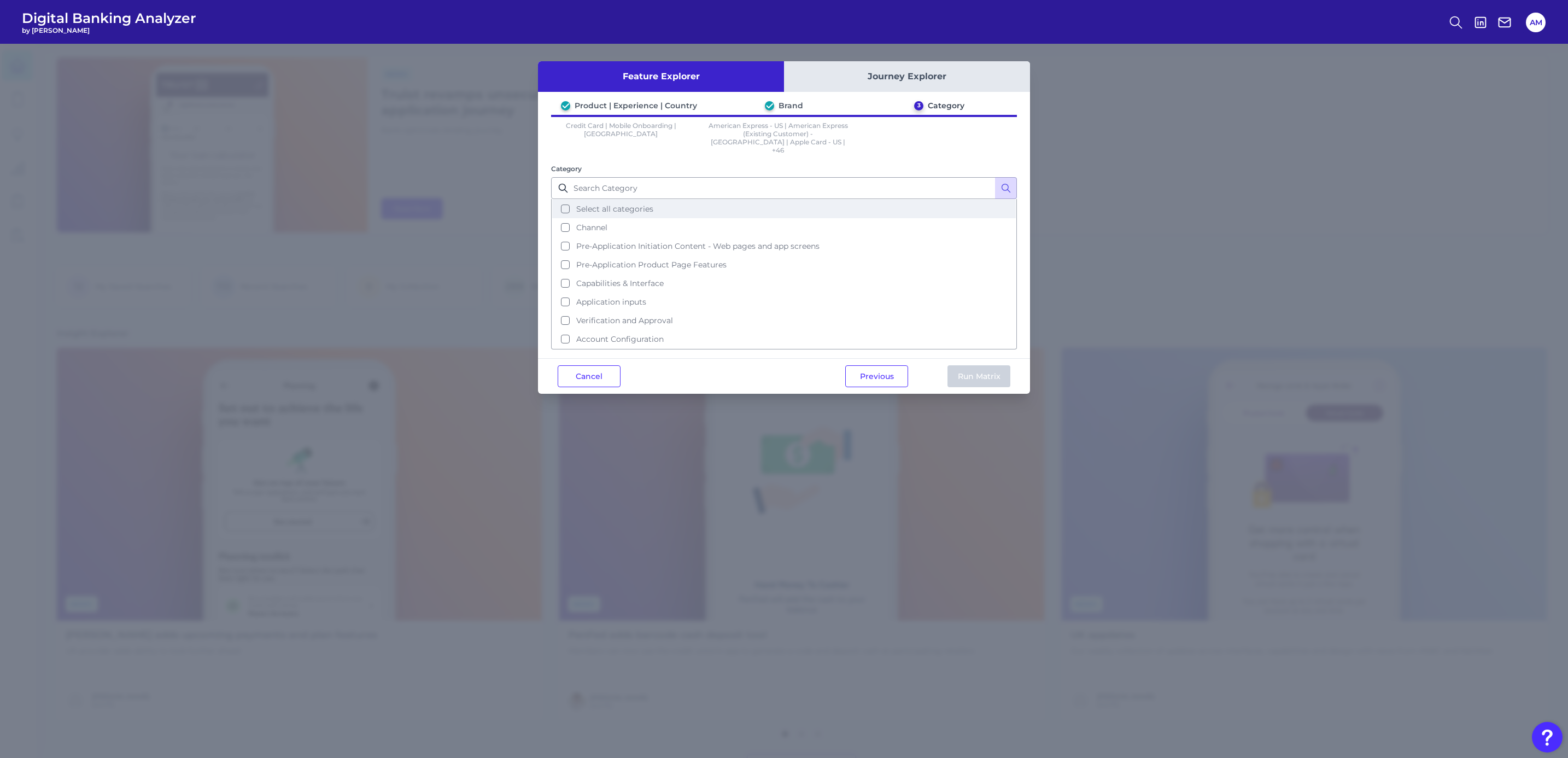
click at [730, 200] on button "Select all categories" at bounding box center [784, 209] width 464 height 19
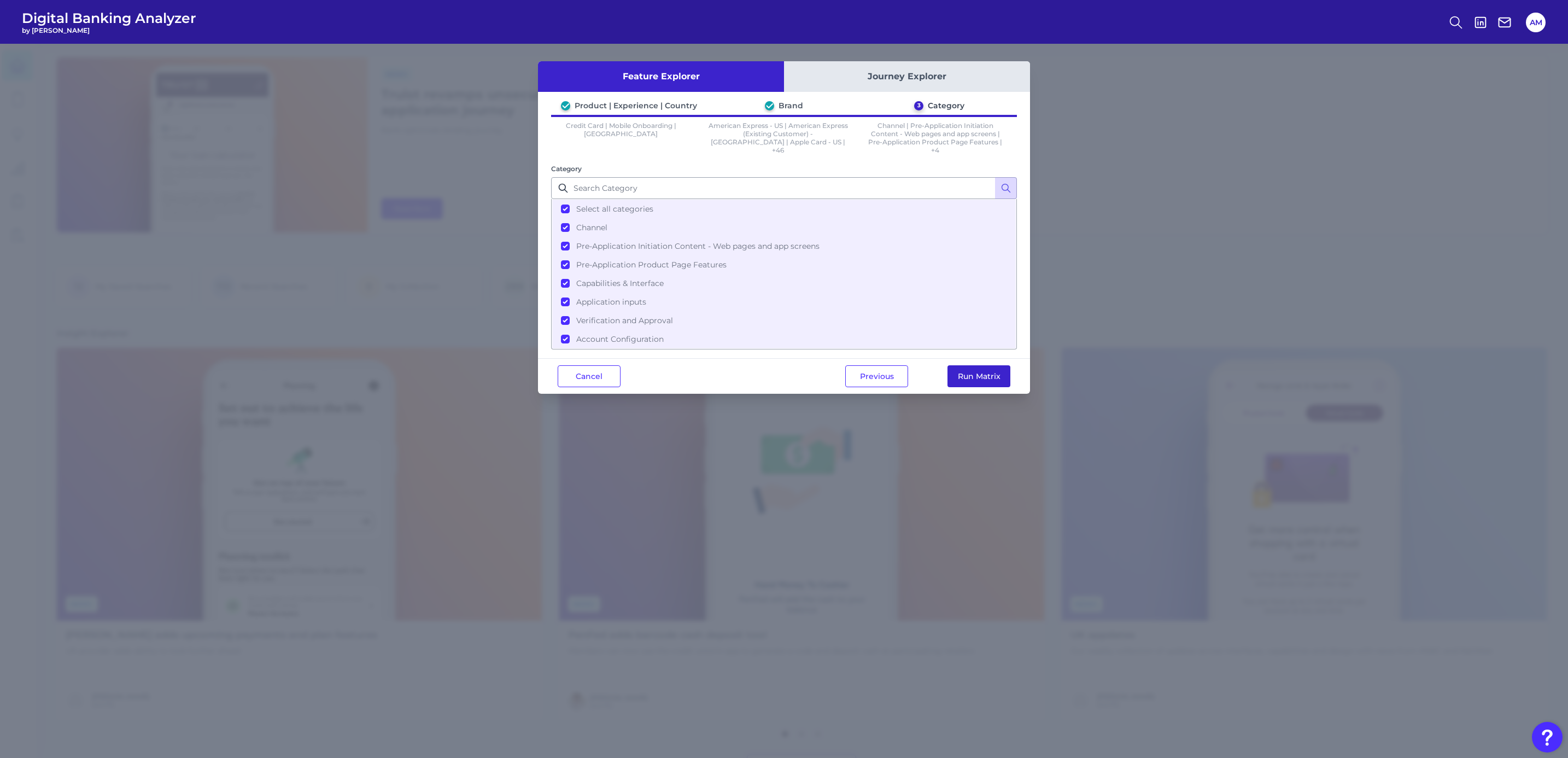
click at [999, 371] on button "Run Matrix" at bounding box center [979, 376] width 63 height 22
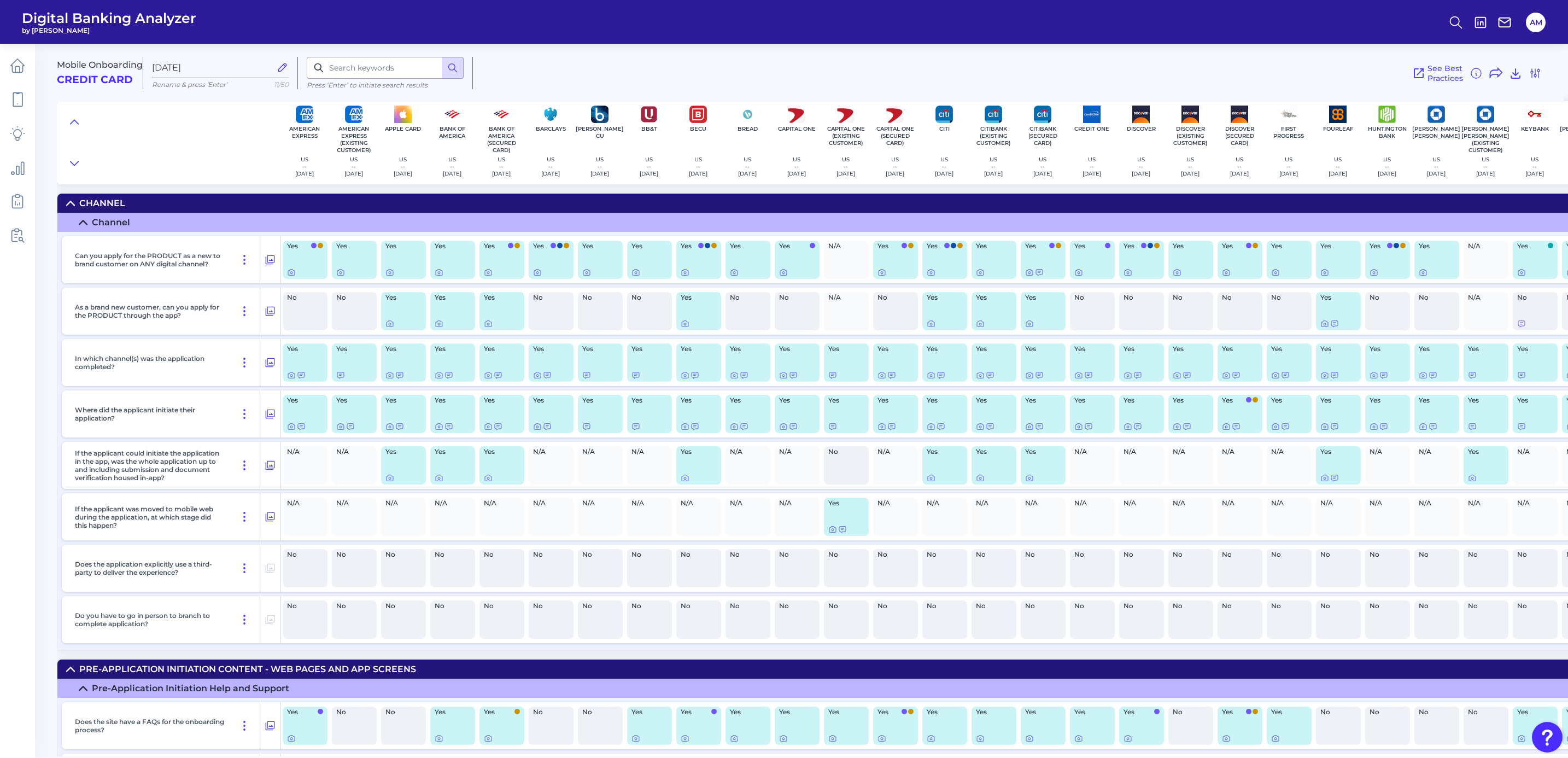
scroll to position [4941, 0]
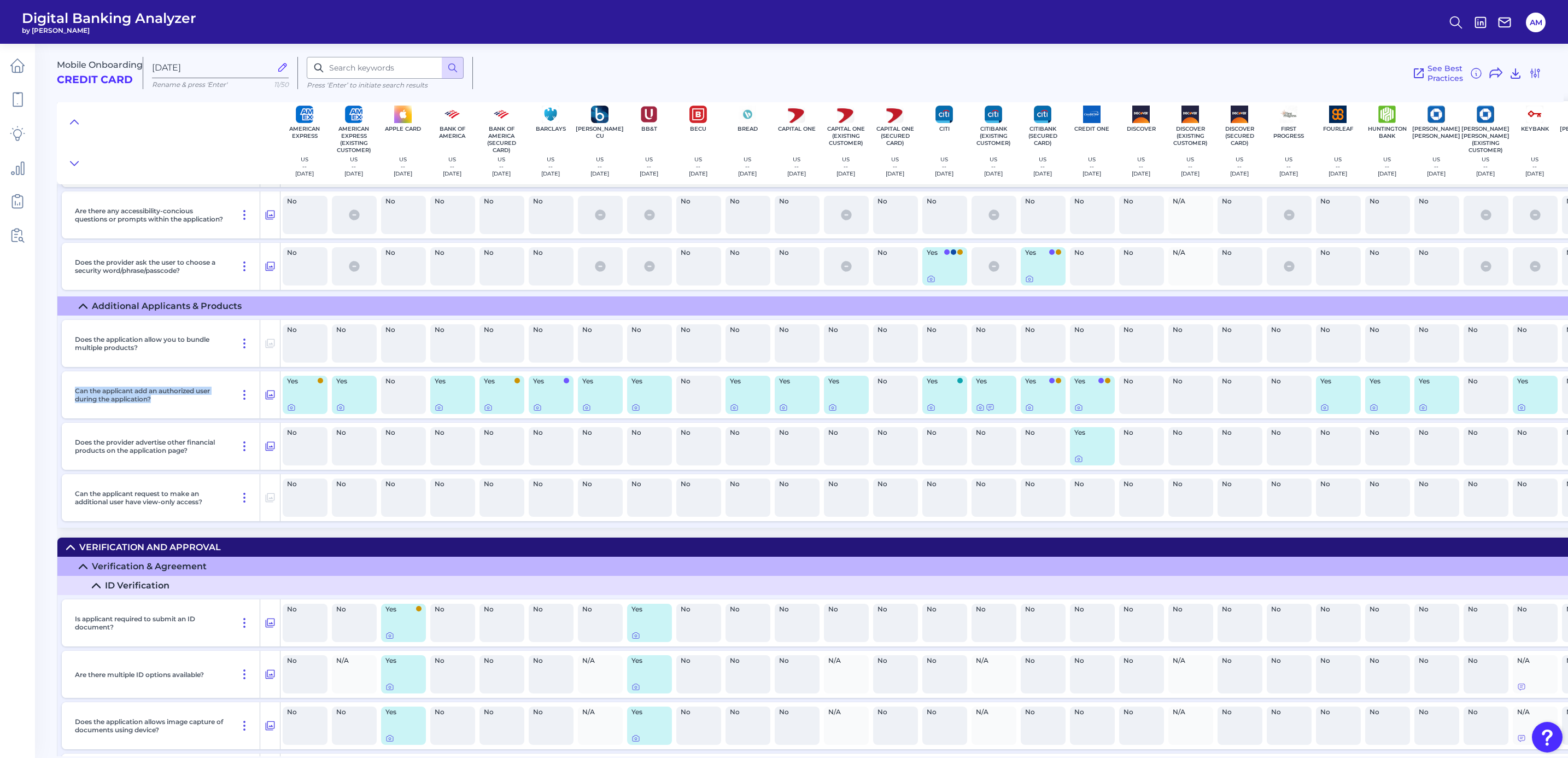
drag, startPoint x: 175, startPoint y: 407, endPoint x: 68, endPoint y: 395, distance: 107.7
click at [68, 395] on div "Can the applicant add an authorized user during the application?" at bounding box center [170, 395] width 219 height 47
drag, startPoint x: 68, startPoint y: 395, endPoint x: 86, endPoint y: 395, distance: 18.0
copy p "Can the applicant add an authorized user during the application?"
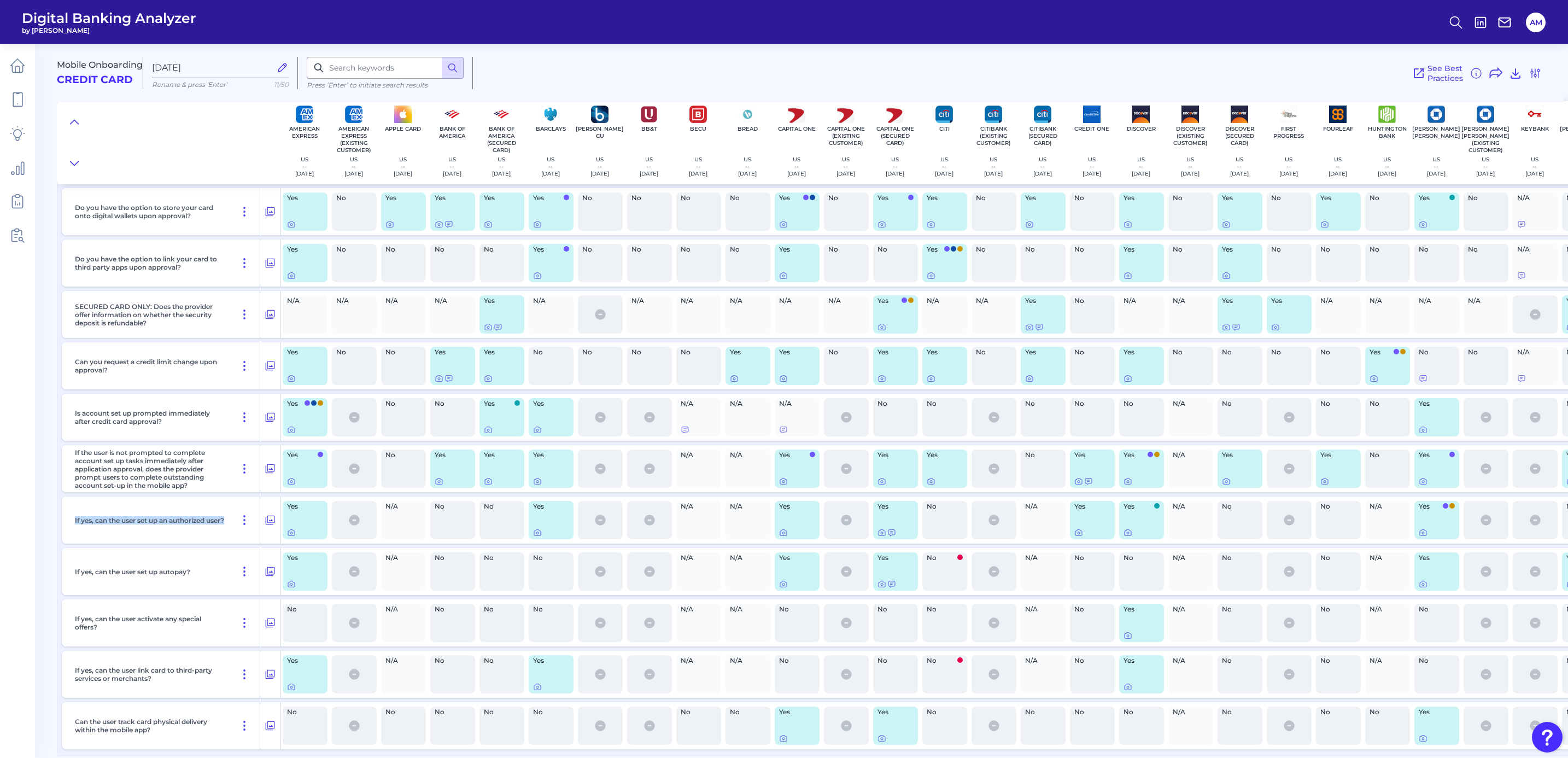
drag, startPoint x: 107, startPoint y: 528, endPoint x: 68, endPoint y: 514, distance: 41.4
click at [68, 462] on div "If yes, can the user set up an authorized user?" at bounding box center [170, 520] width 219 height 47
drag, startPoint x: 68, startPoint y: 514, endPoint x: 79, endPoint y: 512, distance: 11.2
copy p "If yes, can the user set up an authorized user?"
